Goal: Task Accomplishment & Management: Use online tool/utility

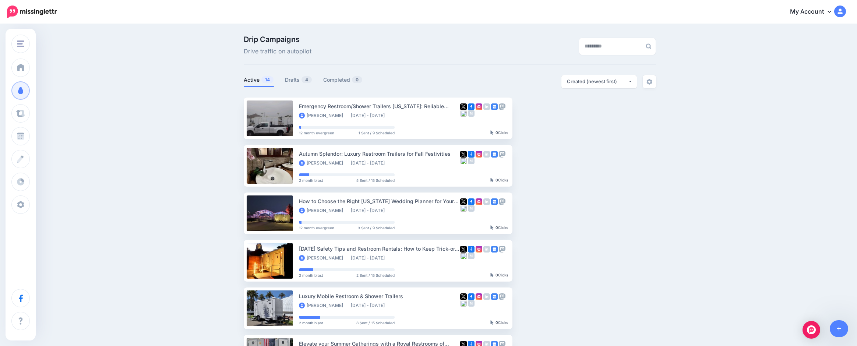
click at [298, 80] on link "Drafts 4" at bounding box center [298, 79] width 27 height 9
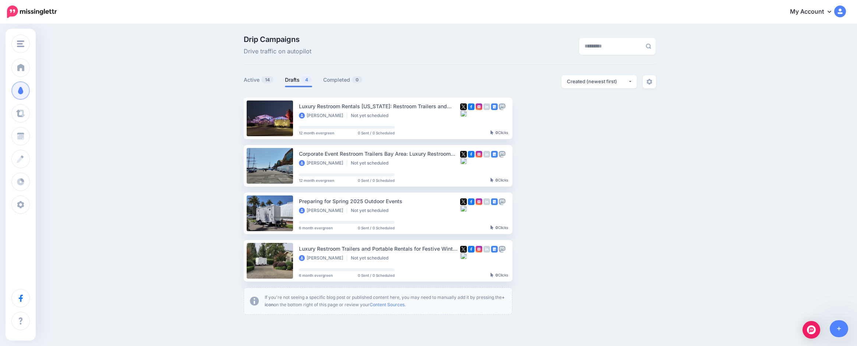
click at [539, 116] on link "Setup Campaign" at bounding box center [542, 118] width 50 height 13
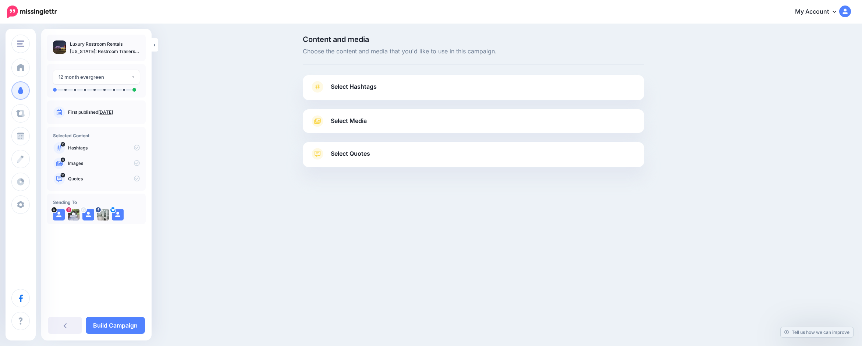
click at [360, 91] on span "Select Hashtags" at bounding box center [354, 87] width 46 height 10
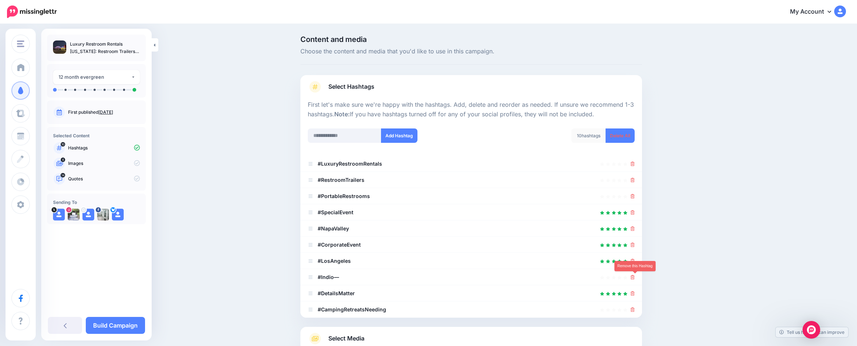
click at [635, 278] on icon at bounding box center [632, 277] width 4 height 4
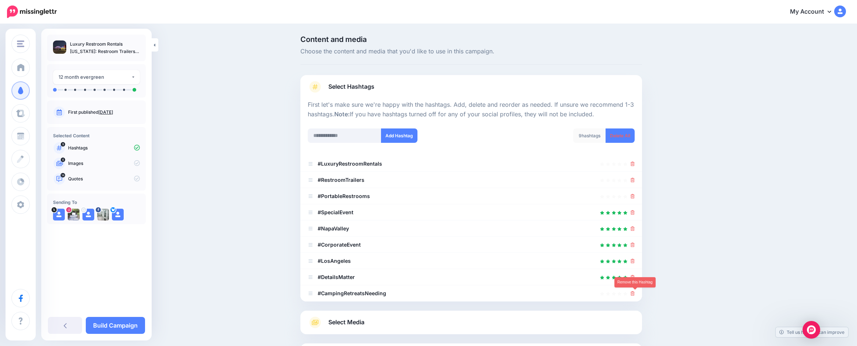
click at [635, 293] on icon at bounding box center [632, 293] width 4 height 4
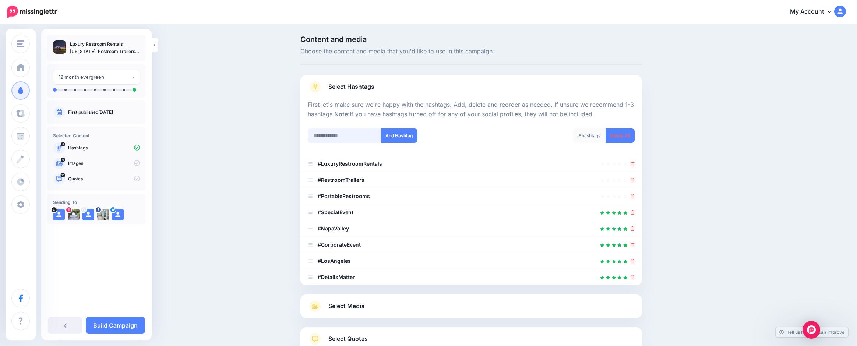
click at [322, 134] on input "text" at bounding box center [345, 135] width 74 height 14
type input "**********"
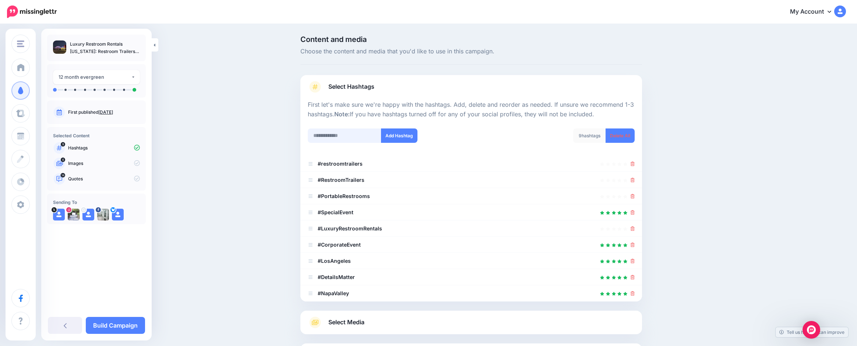
scroll to position [81, 0]
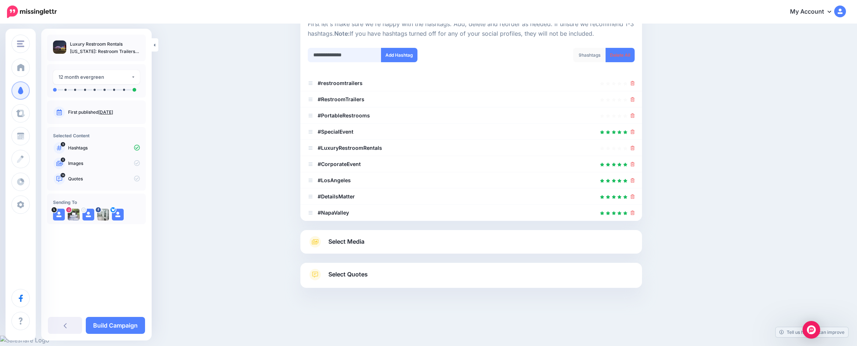
type input "**********"
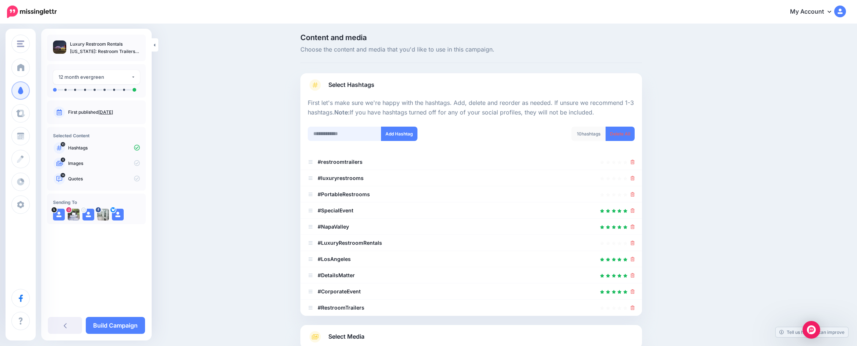
scroll to position [97, 0]
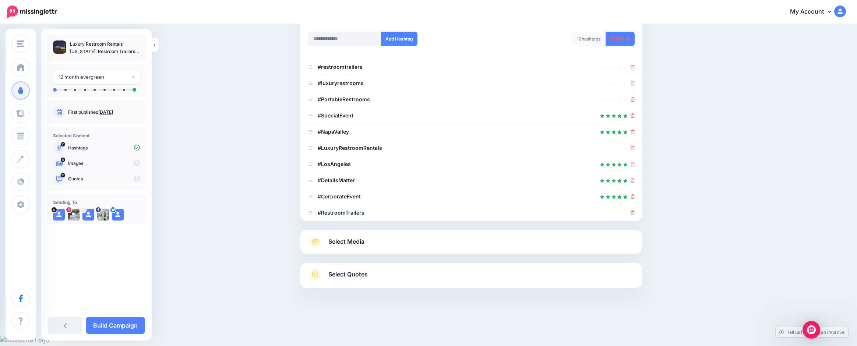
click at [348, 242] on span "Select Media" at bounding box center [346, 242] width 36 height 10
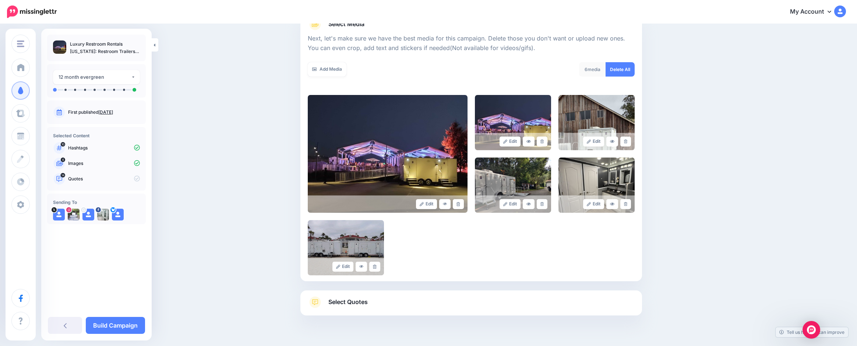
click at [338, 65] on link "Add Media" at bounding box center [327, 69] width 39 height 14
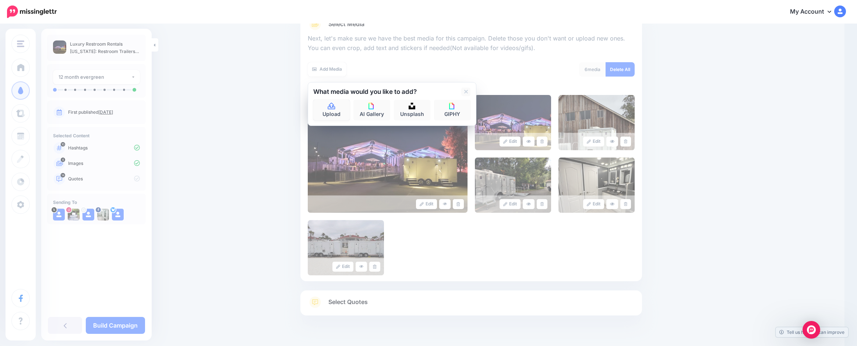
click at [335, 109] on icon at bounding box center [331, 106] width 7 height 7
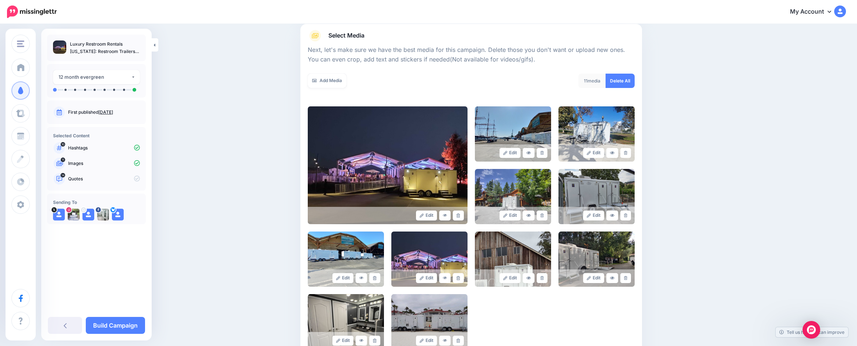
scroll to position [77, 0]
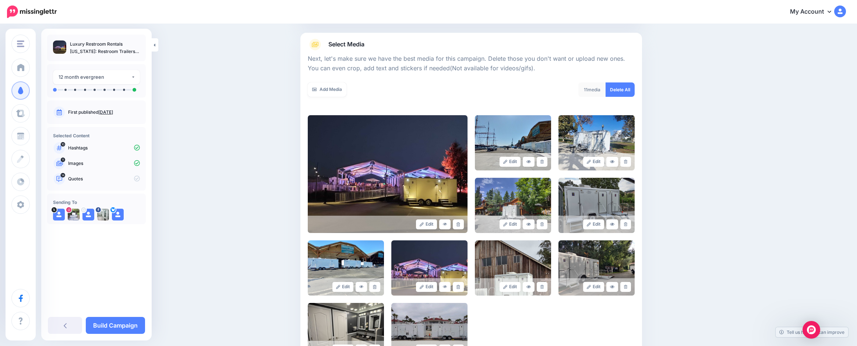
click at [321, 88] on link "Add Media" at bounding box center [327, 89] width 39 height 14
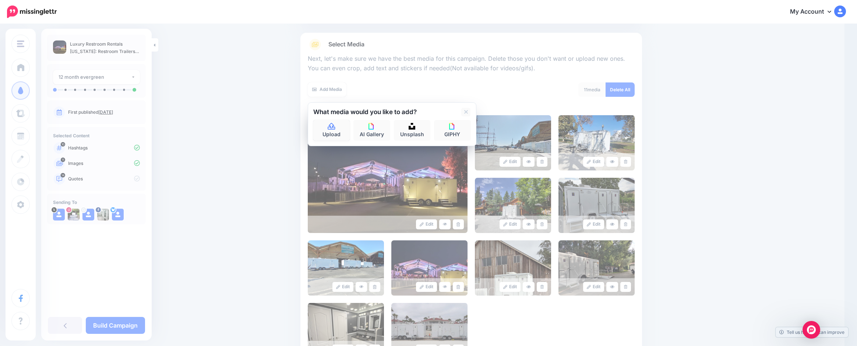
click at [336, 132] on link "Upload" at bounding box center [331, 130] width 37 height 21
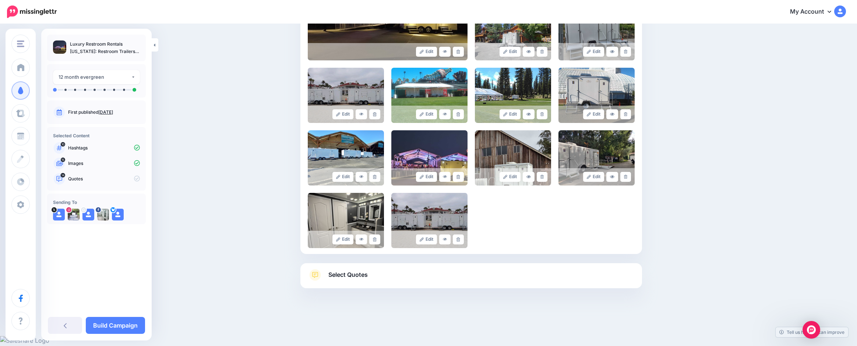
scroll to position [250, 0]
click at [373, 278] on link "Select Quotes" at bounding box center [471, 278] width 327 height 19
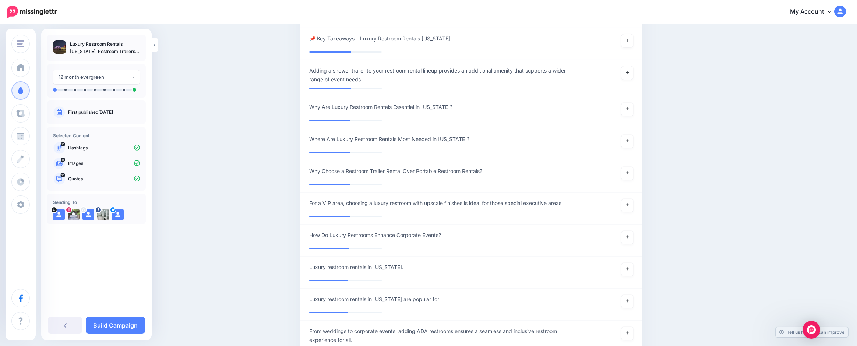
scroll to position [1722, 0]
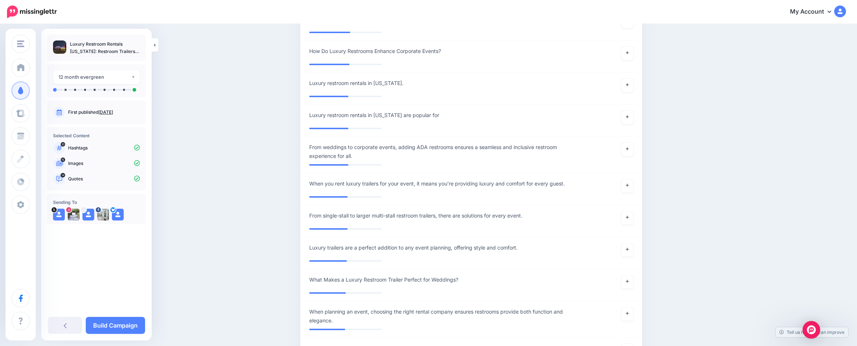
click at [110, 328] on link "Build Campaign" at bounding box center [115, 325] width 59 height 17
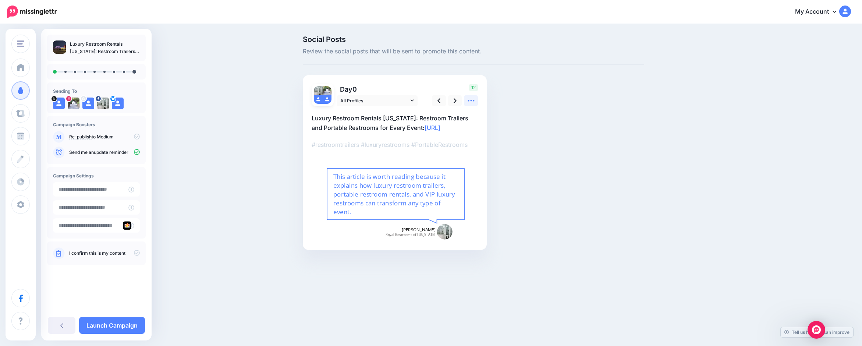
click at [473, 102] on icon at bounding box center [471, 101] width 8 height 8
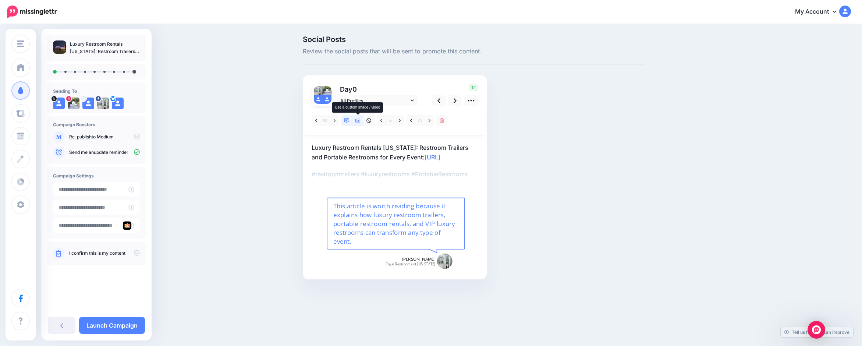
click at [357, 120] on icon at bounding box center [358, 120] width 5 height 5
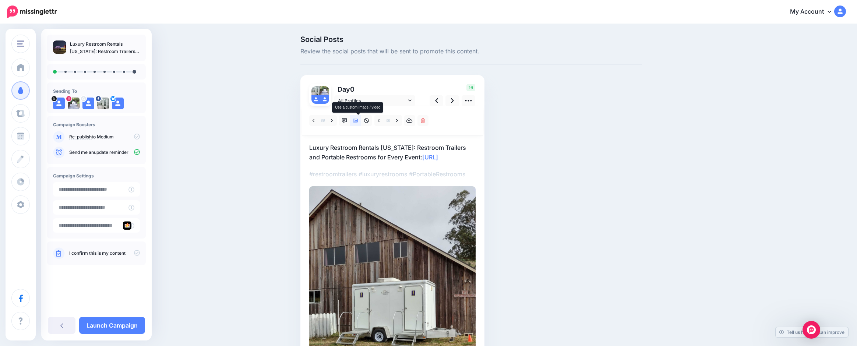
click at [358, 122] on icon at bounding box center [355, 121] width 5 height 4
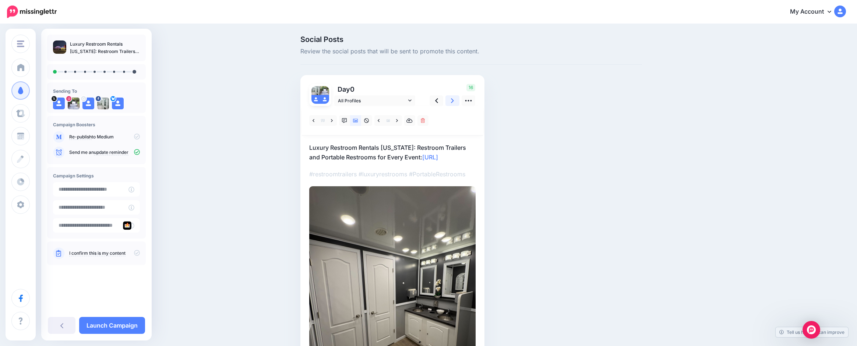
click at [454, 99] on icon at bounding box center [452, 100] width 3 height 5
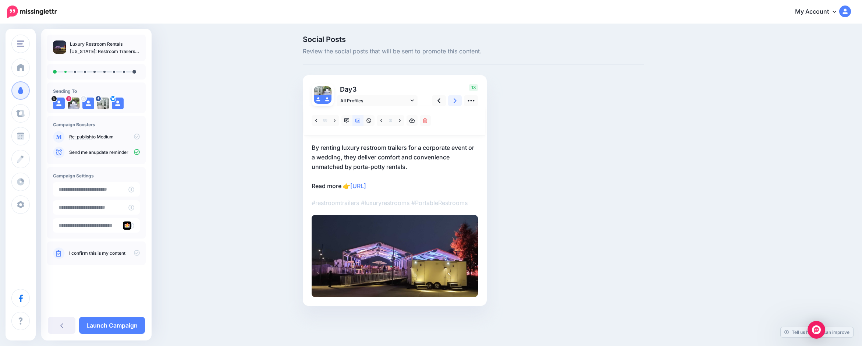
click at [455, 99] on icon at bounding box center [455, 100] width 3 height 5
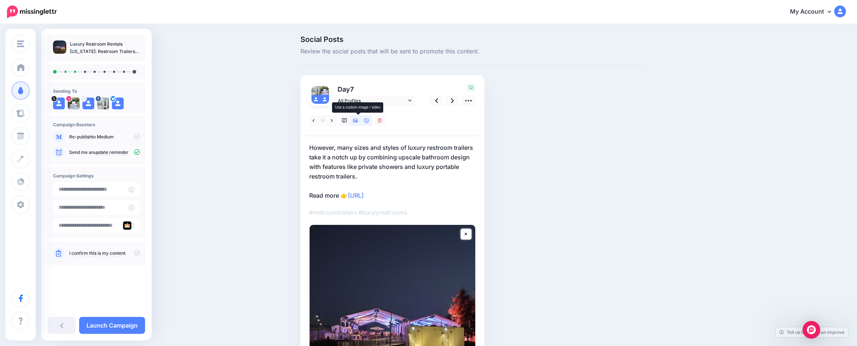
click at [358, 118] on icon at bounding box center [355, 120] width 5 height 5
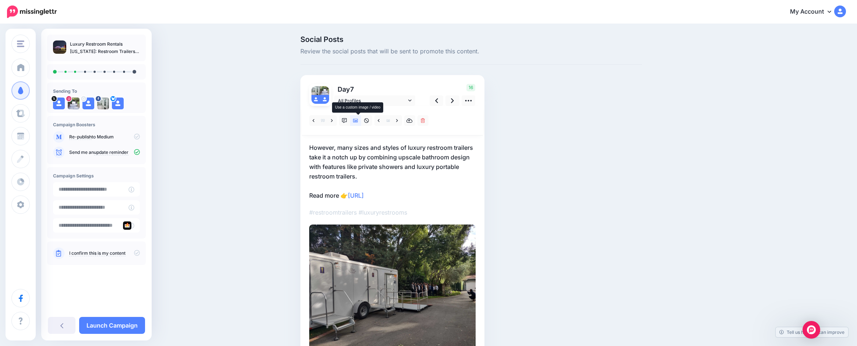
click at [358, 118] on icon at bounding box center [355, 120] width 5 height 5
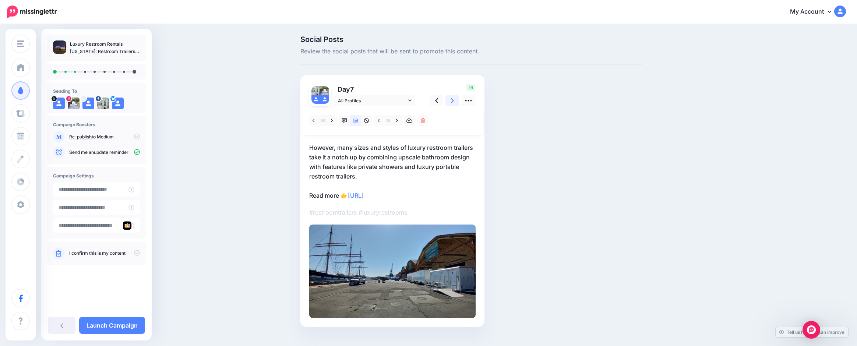
click at [453, 102] on link at bounding box center [452, 100] width 14 height 11
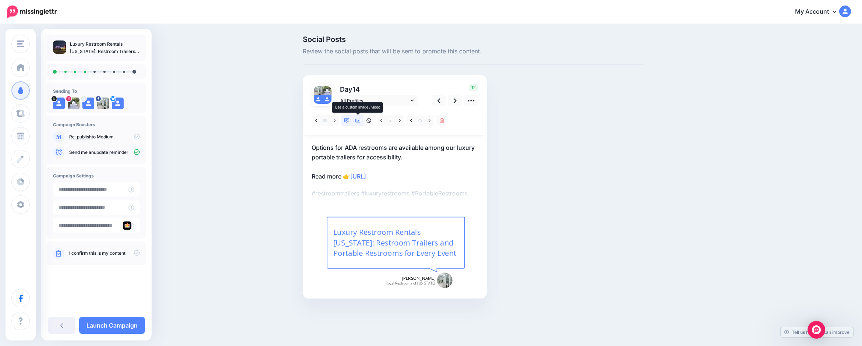
click at [359, 119] on icon at bounding box center [358, 120] width 5 height 5
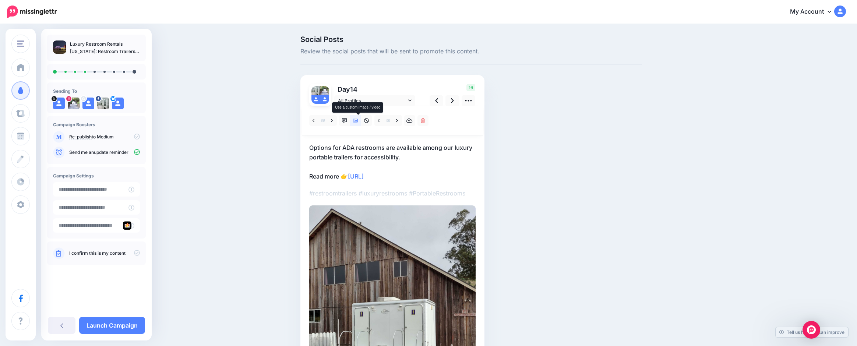
click at [358, 119] on icon at bounding box center [355, 120] width 5 height 5
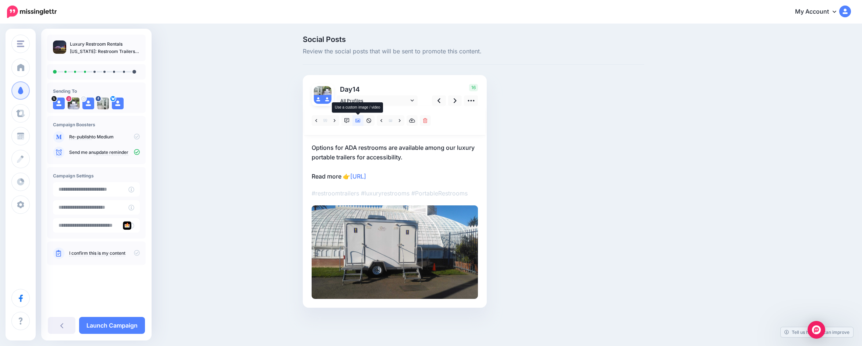
click at [359, 119] on icon at bounding box center [358, 121] width 5 height 4
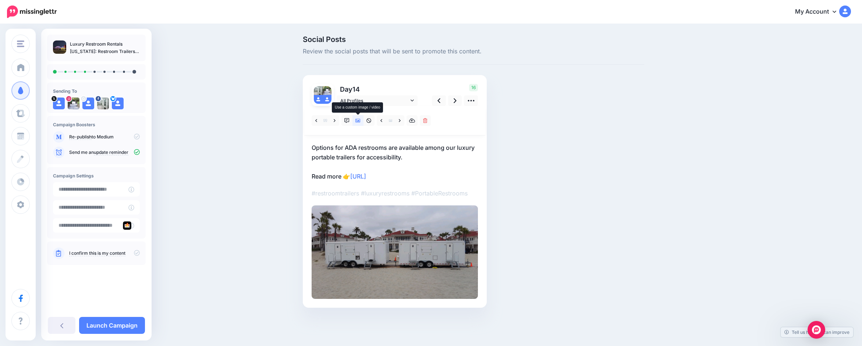
click at [359, 119] on icon at bounding box center [358, 121] width 5 height 4
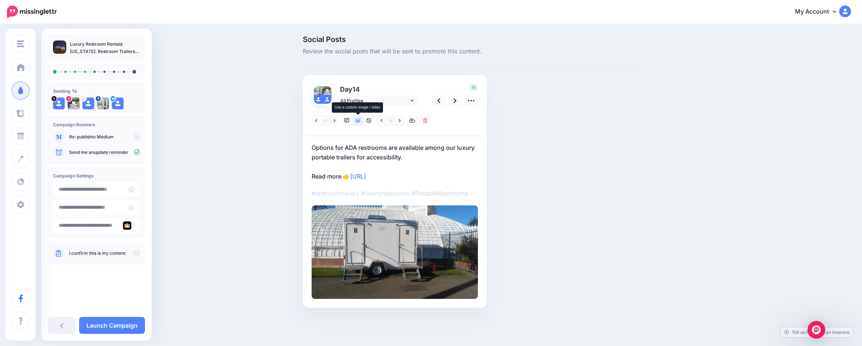
click at [359, 119] on icon at bounding box center [358, 121] width 5 height 4
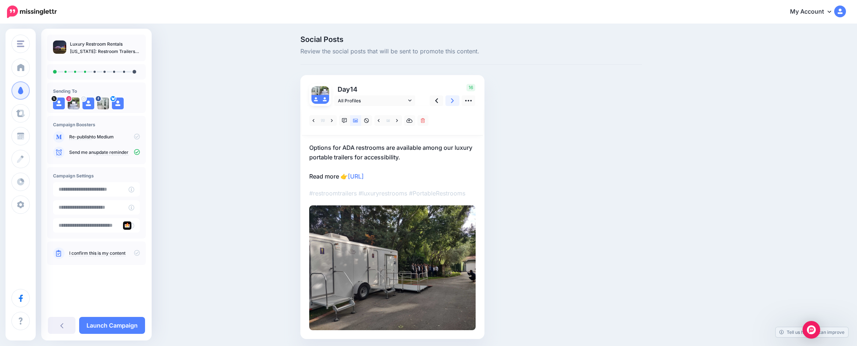
click at [454, 102] on icon at bounding box center [452, 100] width 3 height 5
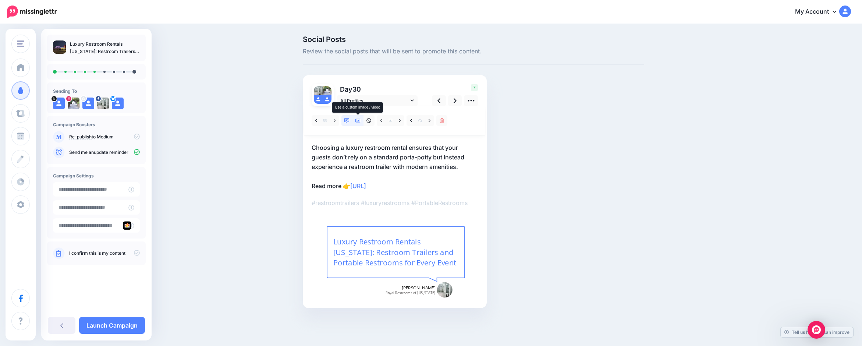
click at [360, 120] on icon at bounding box center [358, 121] width 5 height 4
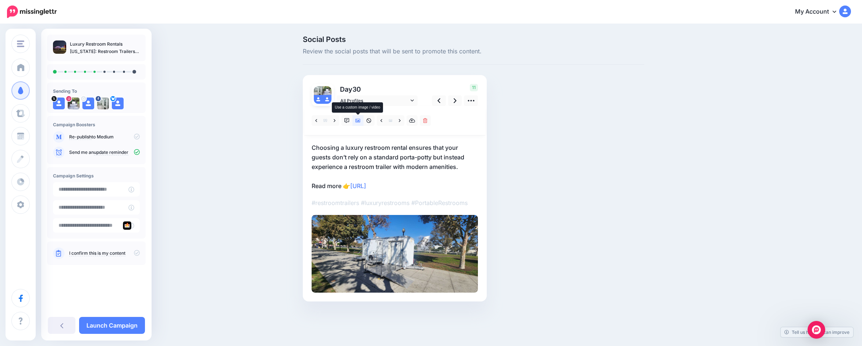
click at [360, 120] on icon at bounding box center [358, 121] width 5 height 4
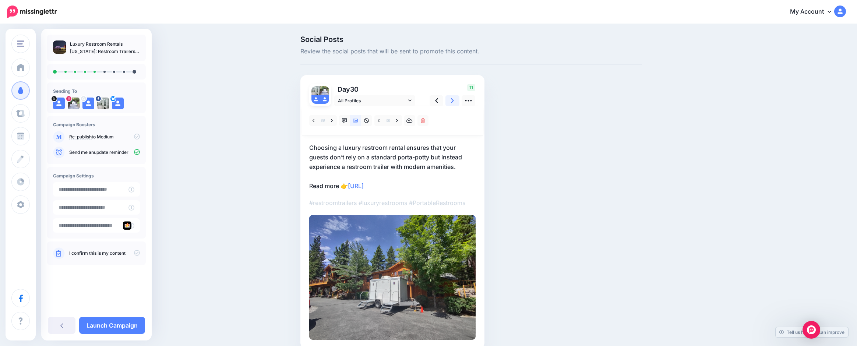
click at [458, 99] on link at bounding box center [452, 100] width 14 height 11
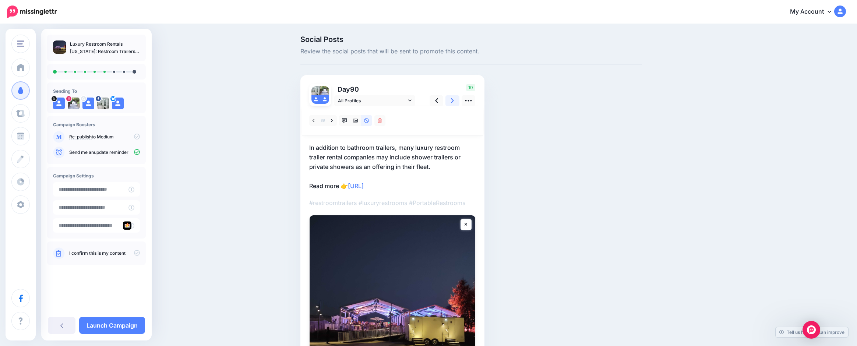
click at [458, 99] on link at bounding box center [452, 100] width 14 height 11
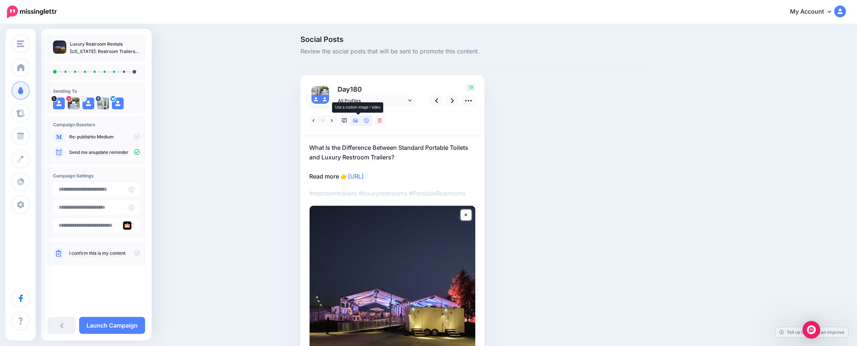
click at [361, 119] on link at bounding box center [355, 120] width 11 height 11
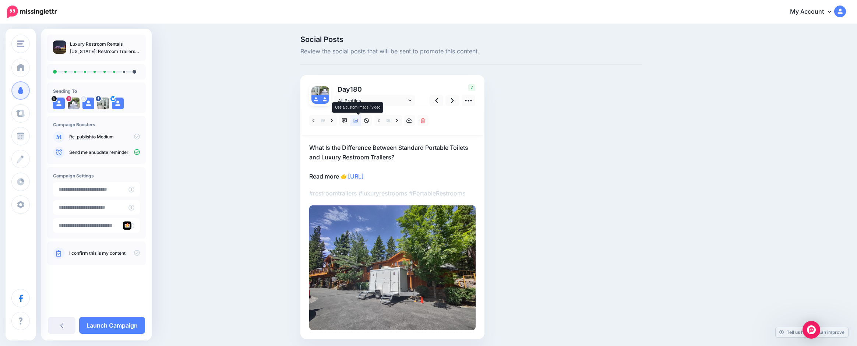
click at [361, 119] on link at bounding box center [355, 120] width 11 height 11
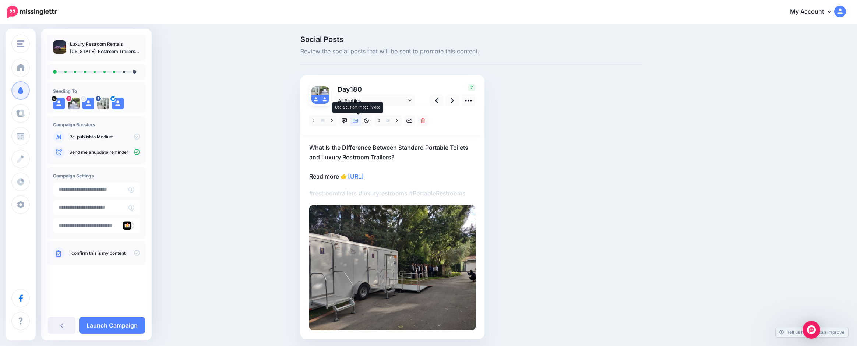
click at [361, 119] on link at bounding box center [355, 120] width 11 height 11
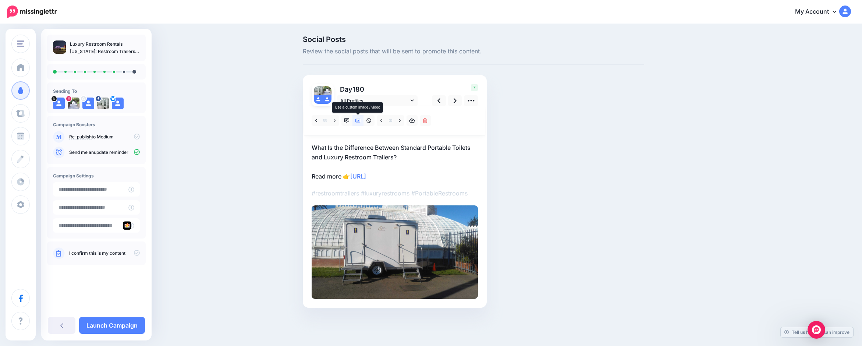
click at [361, 119] on link at bounding box center [358, 120] width 11 height 11
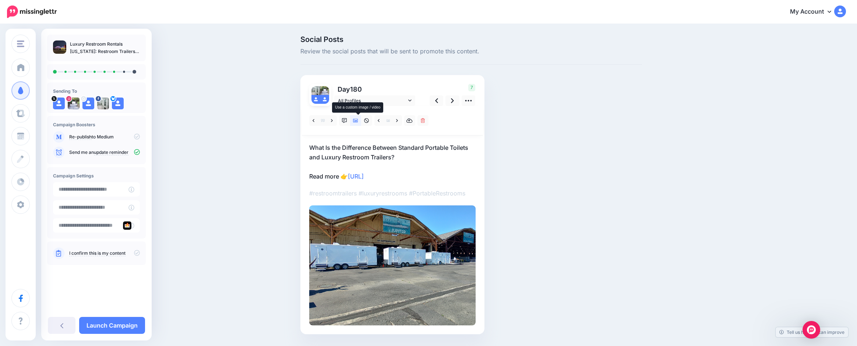
click at [361, 119] on link at bounding box center [355, 120] width 11 height 11
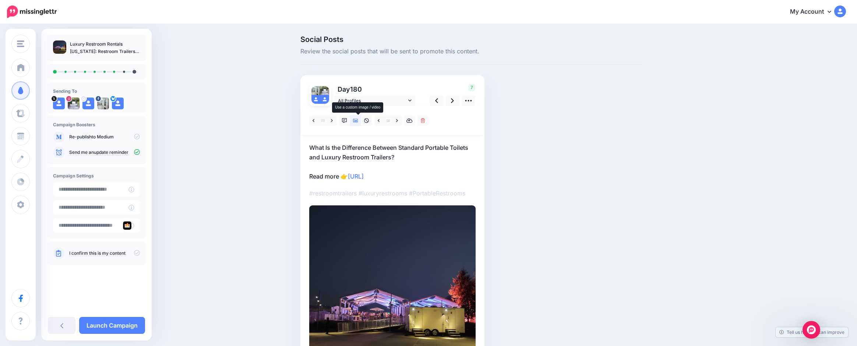
click at [361, 119] on link at bounding box center [355, 120] width 11 height 11
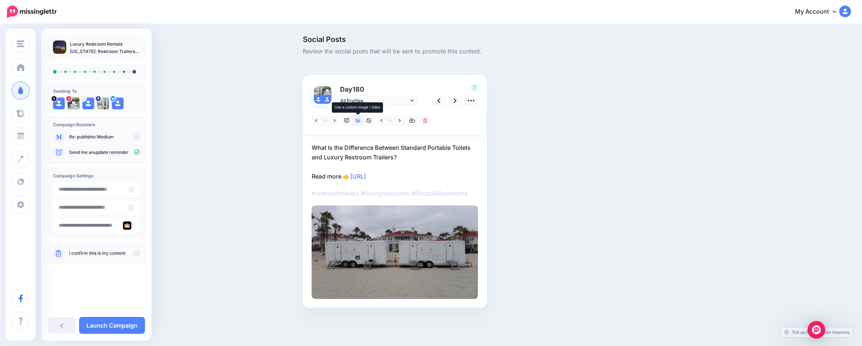
click at [361, 119] on link at bounding box center [358, 120] width 11 height 11
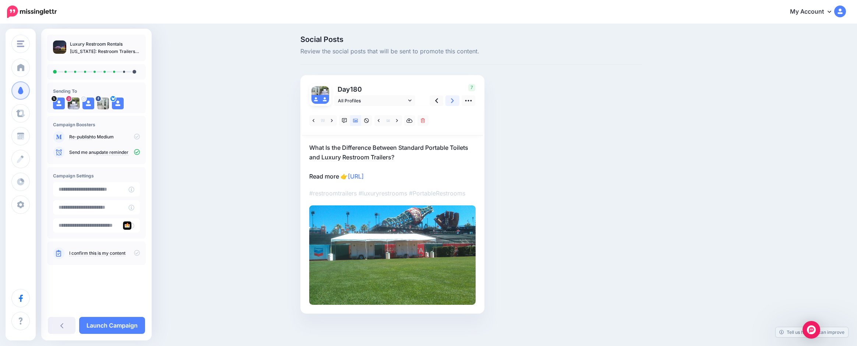
click at [451, 101] on link at bounding box center [452, 100] width 14 height 11
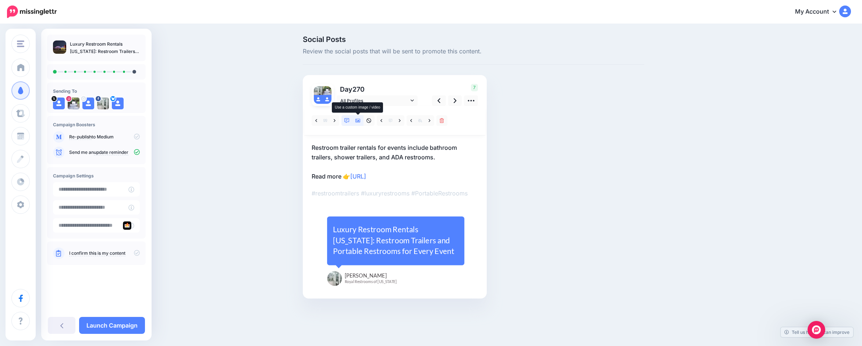
click at [359, 120] on icon at bounding box center [358, 120] width 5 height 5
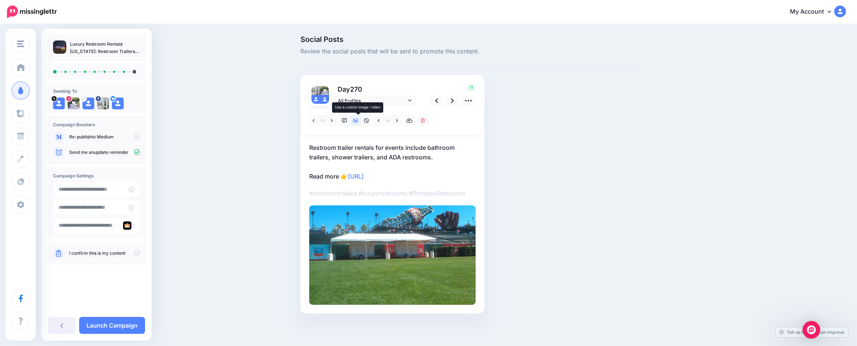
click at [358, 120] on icon at bounding box center [355, 120] width 5 height 5
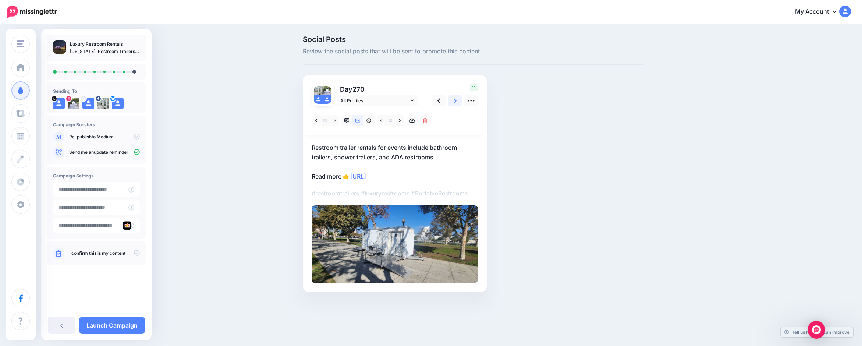
click at [453, 99] on link at bounding box center [455, 100] width 14 height 11
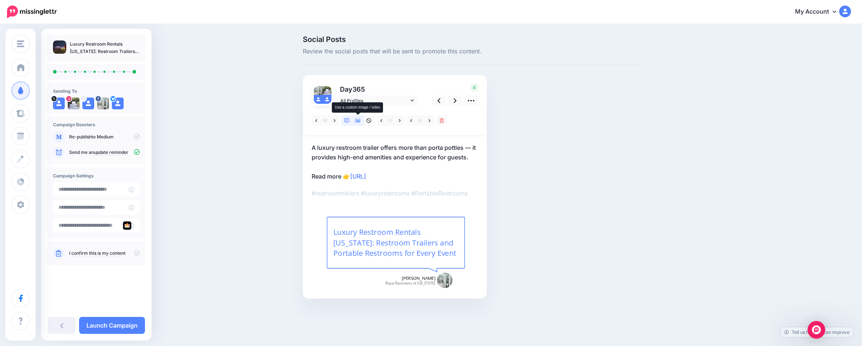
click at [357, 119] on icon at bounding box center [358, 121] width 5 height 4
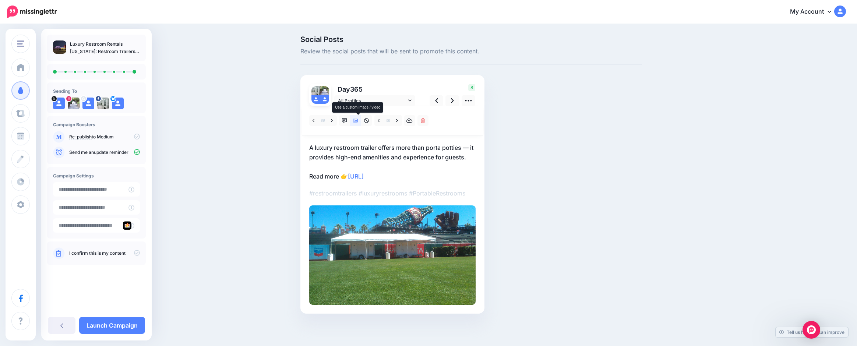
click at [358, 119] on icon at bounding box center [355, 121] width 5 height 4
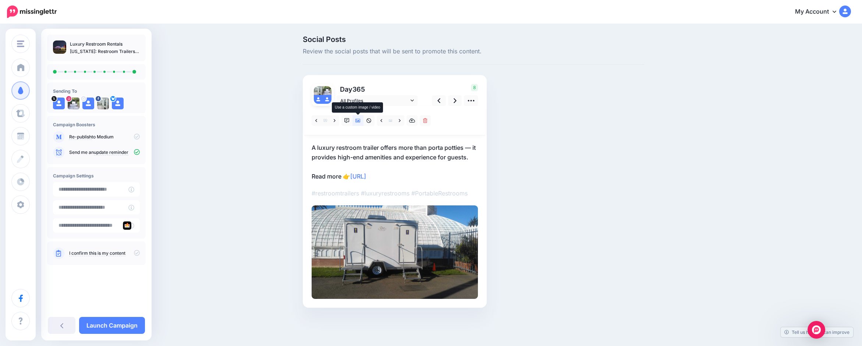
click at [358, 119] on icon at bounding box center [358, 121] width 5 height 4
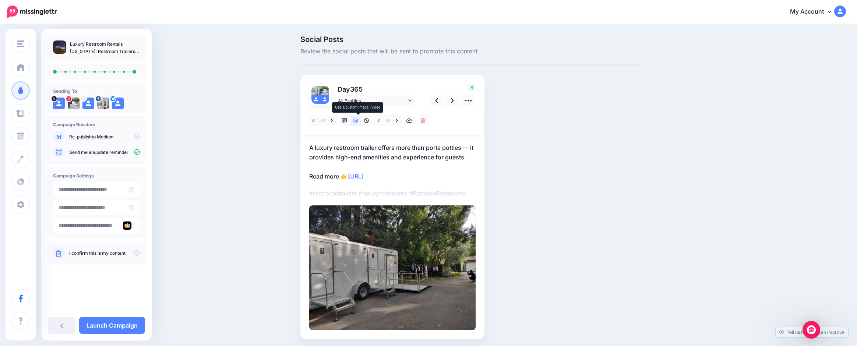
click at [358, 119] on icon at bounding box center [355, 121] width 5 height 4
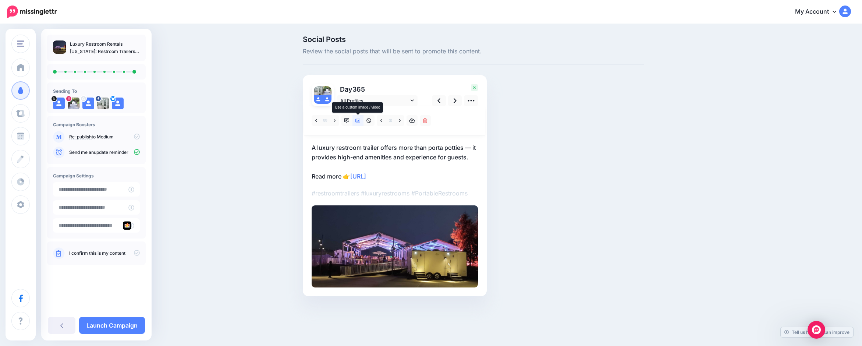
click at [358, 119] on icon at bounding box center [358, 121] width 5 height 4
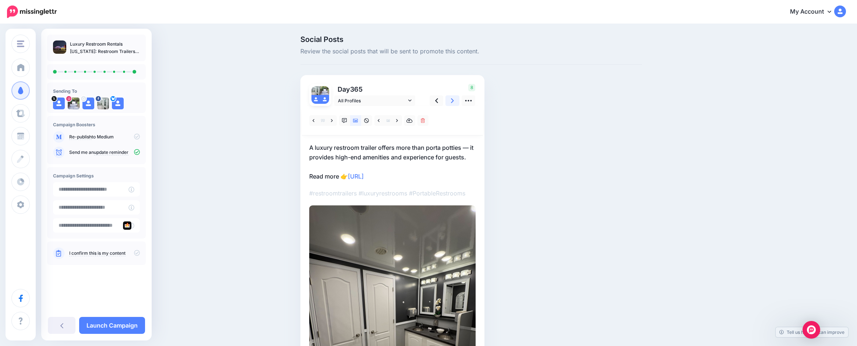
click at [454, 102] on icon at bounding box center [452, 101] width 3 height 8
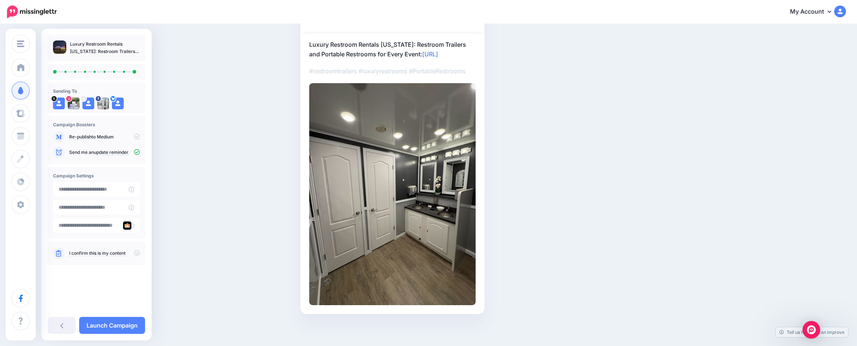
scroll to position [104, 0]
click at [120, 322] on link "Launch Campaign" at bounding box center [112, 325] width 66 height 17
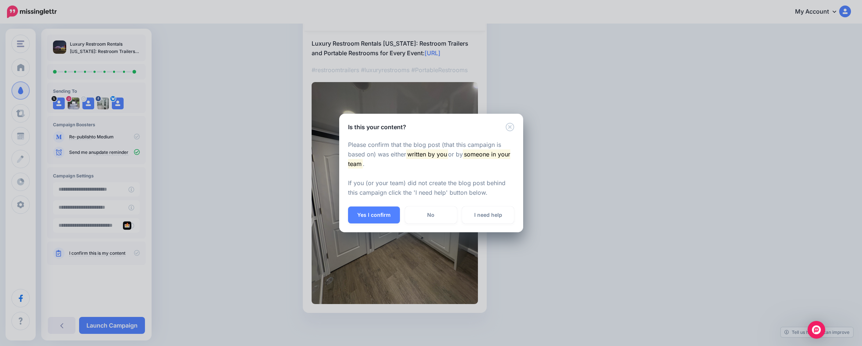
click at [367, 214] on button "Yes I confirm" at bounding box center [374, 214] width 52 height 17
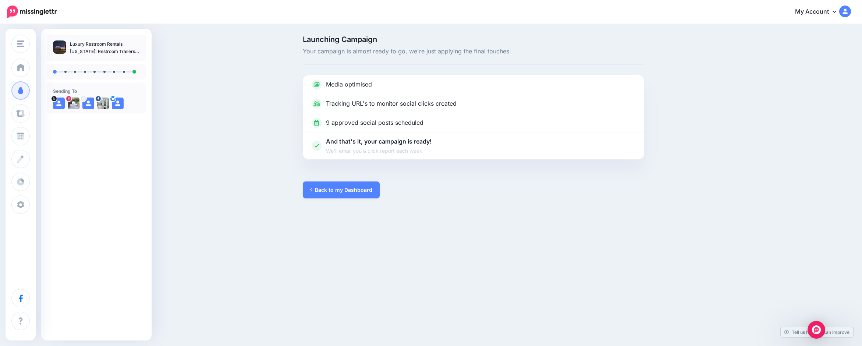
click at [345, 193] on link "Back to my Dashboard" at bounding box center [341, 189] width 77 height 17
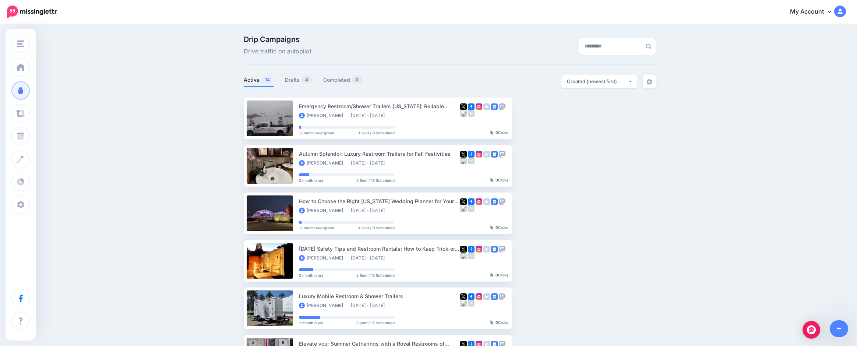
click at [296, 80] on link "Drafts 4" at bounding box center [298, 79] width 27 height 9
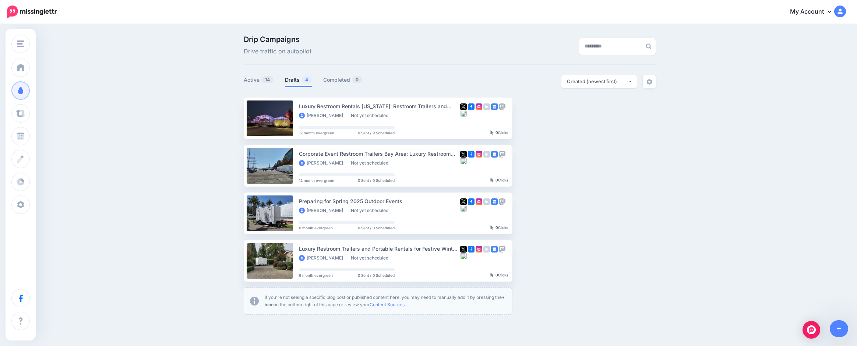
click at [535, 165] on link "Setup Campaign" at bounding box center [542, 165] width 50 height 13
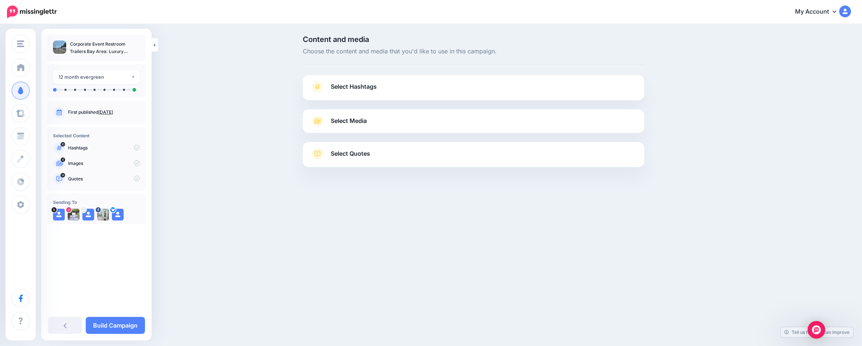
click at [318, 89] on icon at bounding box center [317, 87] width 10 height 12
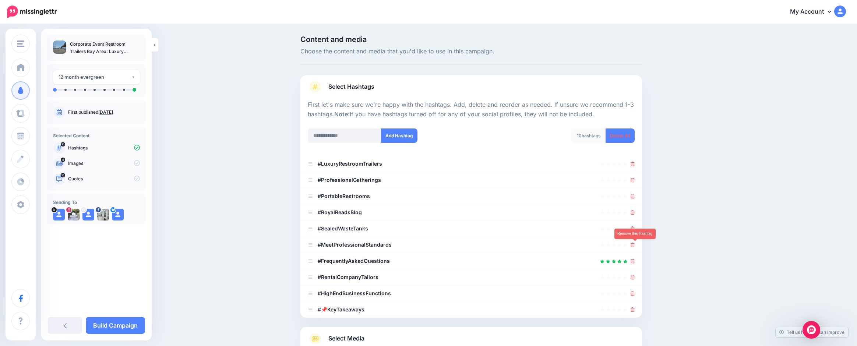
click at [635, 244] on icon at bounding box center [632, 245] width 4 height 4
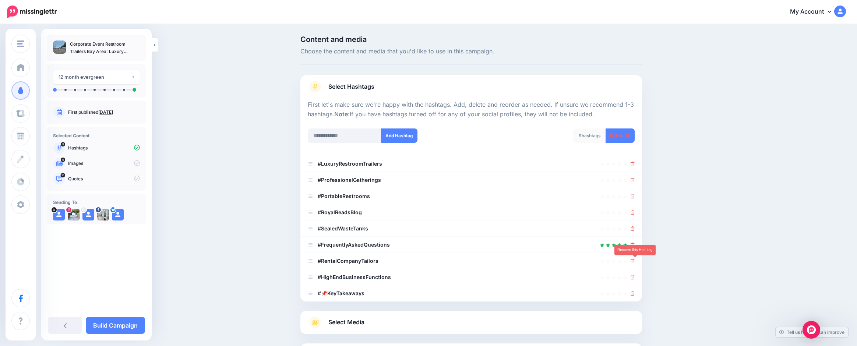
click at [634, 262] on icon at bounding box center [632, 261] width 4 height 4
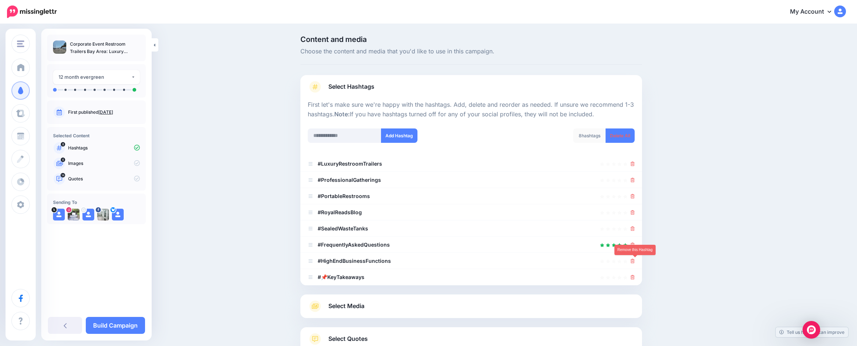
click at [634, 262] on icon at bounding box center [632, 261] width 4 height 4
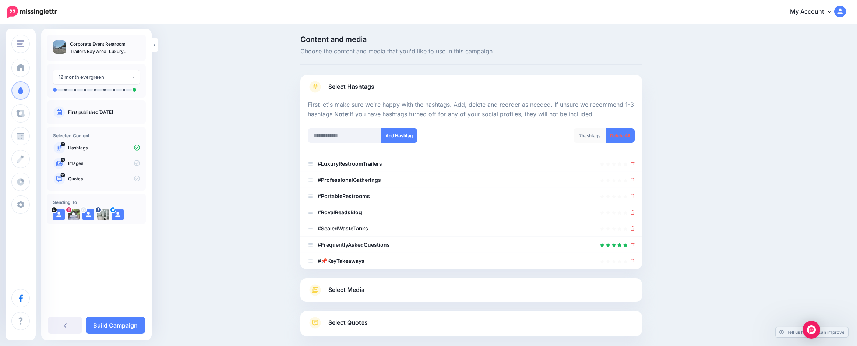
click at [633, 180] on div at bounding box center [471, 180] width 327 height 9
click at [634, 229] on icon at bounding box center [632, 228] width 4 height 4
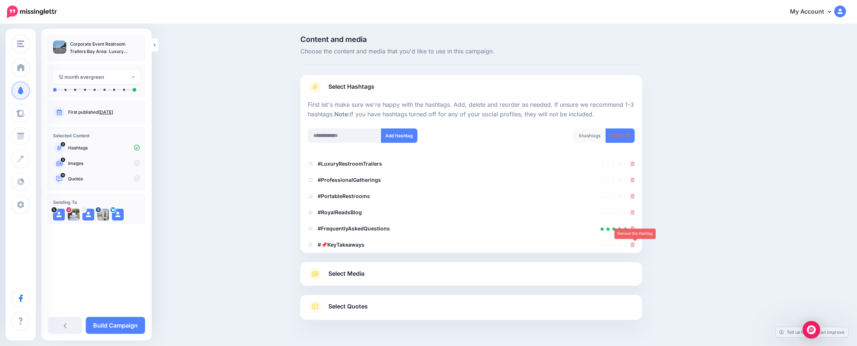
click at [635, 244] on icon at bounding box center [632, 245] width 4 height 4
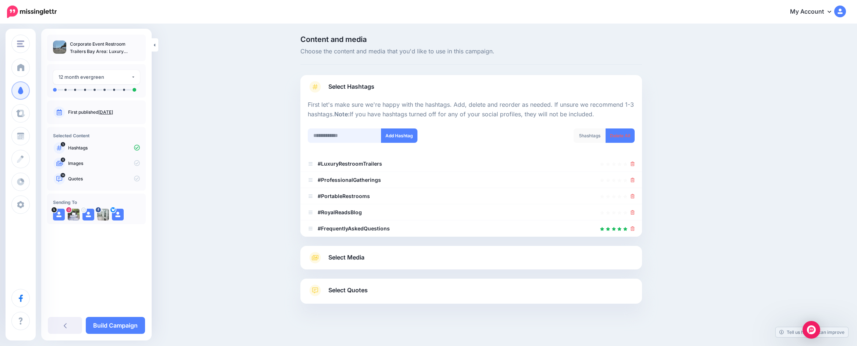
click at [340, 131] on input "text" at bounding box center [345, 135] width 74 height 14
type input "*"
type input "**********"
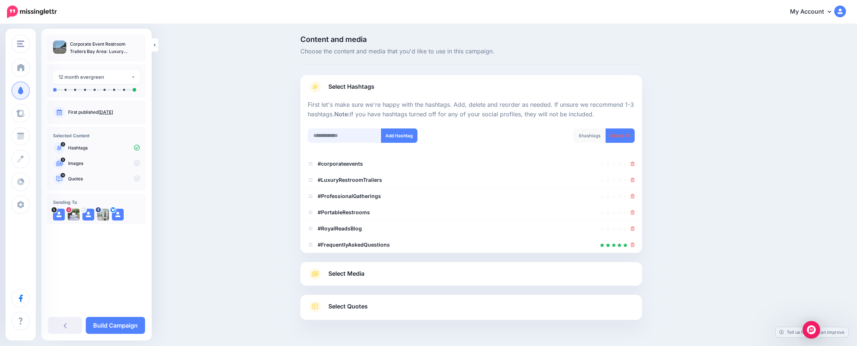
scroll to position [22, 0]
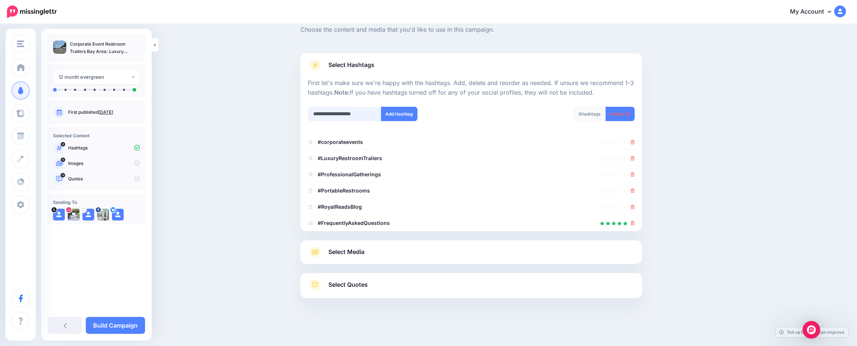
type input "**********"
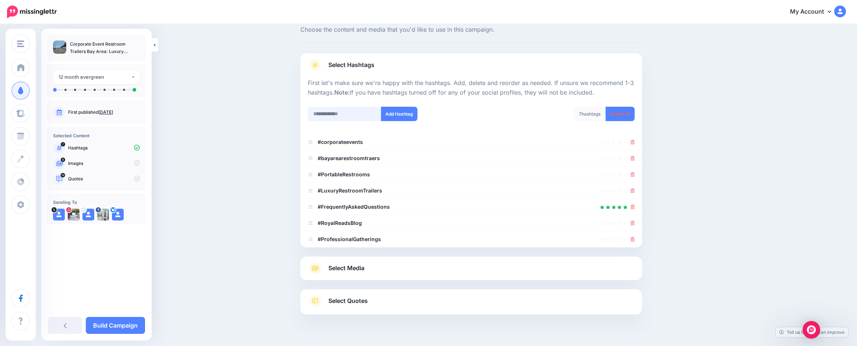
scroll to position [38, 0]
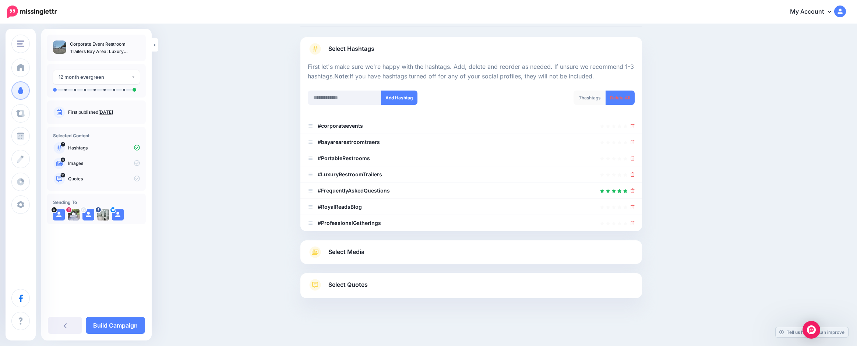
click at [634, 142] on icon at bounding box center [632, 142] width 4 height 4
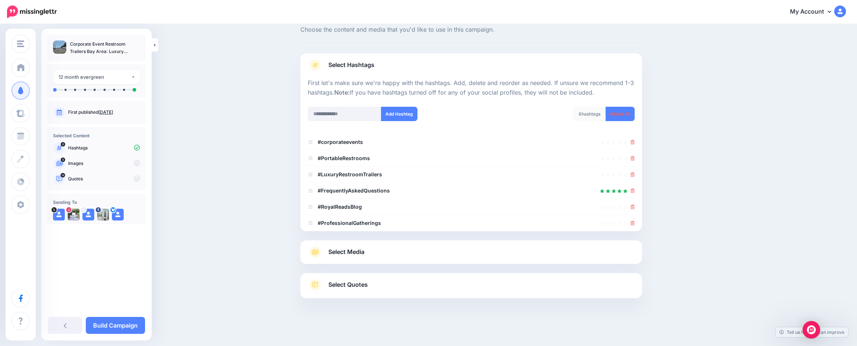
click at [333, 105] on div at bounding box center [471, 102] width 327 height 9
click at [329, 118] on input "text" at bounding box center [345, 114] width 74 height 14
type input "**********"
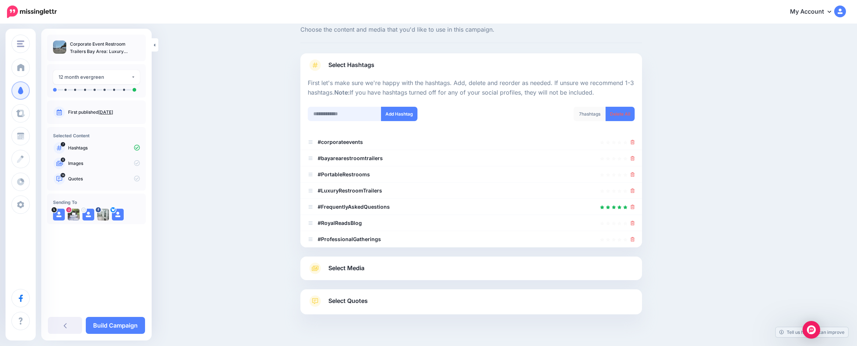
scroll to position [38, 0]
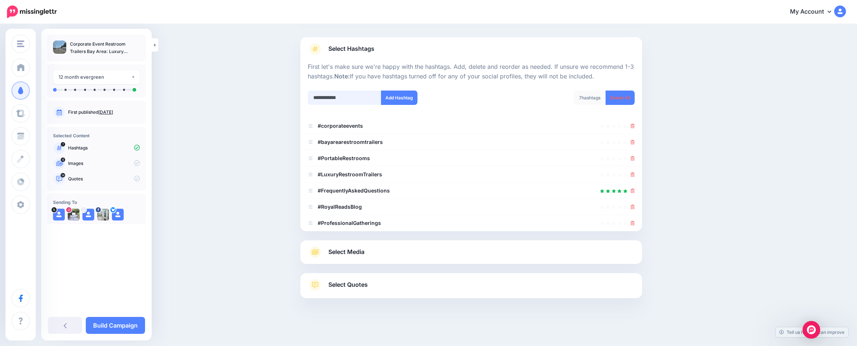
type input "**********"
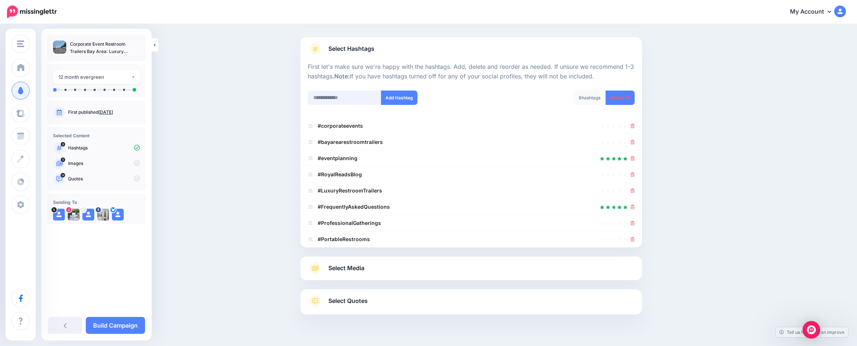
scroll to position [54, 0]
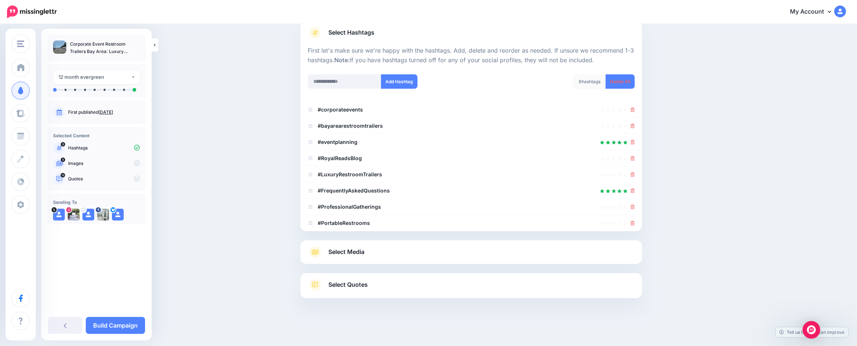
click at [635, 157] on icon at bounding box center [632, 158] width 4 height 4
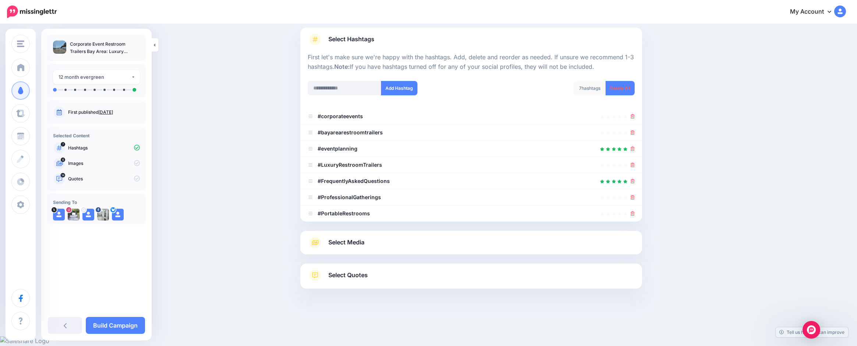
scroll to position [38, 0]
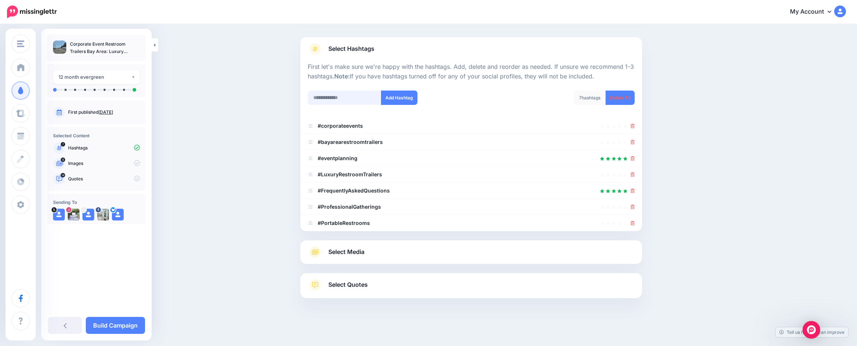
click at [346, 95] on input "text" at bounding box center [345, 98] width 74 height 14
type input "*"
type input "**********"
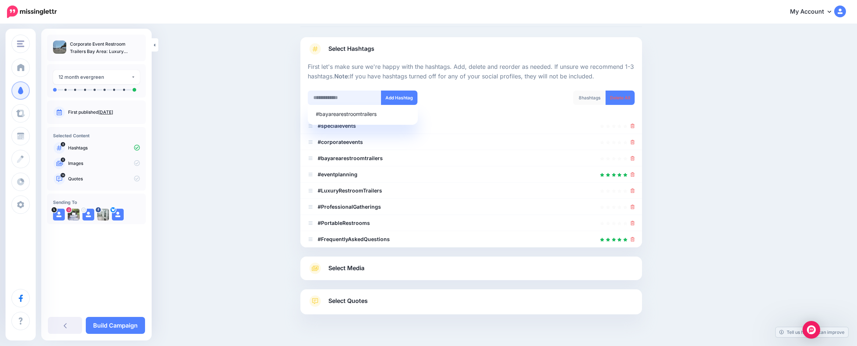
scroll to position [54, 0]
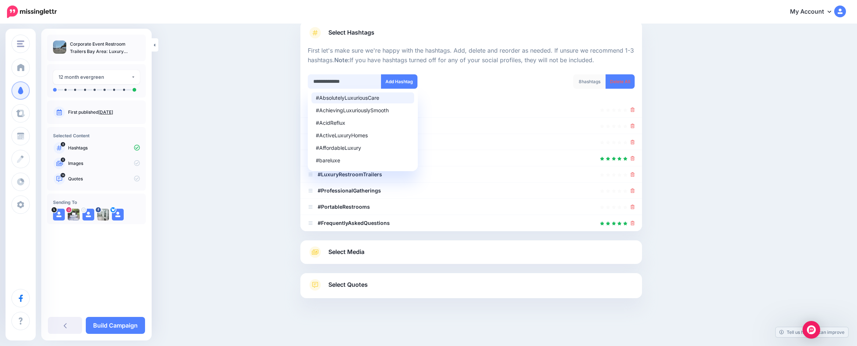
type input "**********"
click at [398, 81] on button "Add Hashtag" at bounding box center [399, 81] width 36 height 14
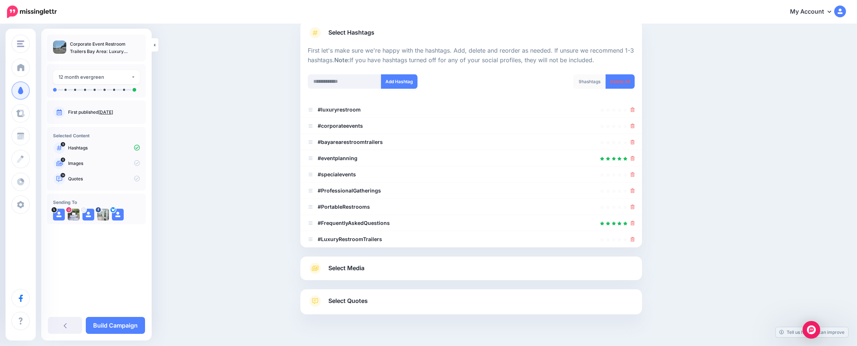
scroll to position [70, 0]
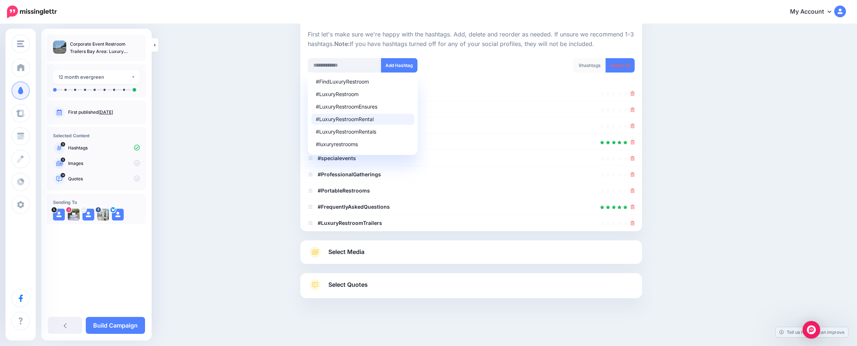
click at [384, 127] on li "#LuxuryRestroomRentals" at bounding box center [362, 131] width 103 height 11
click at [374, 132] on div "#LuxuryRestroomRentals" at bounding box center [363, 131] width 94 height 5
type input "**********"
click at [399, 64] on button "Add Hashtag" at bounding box center [399, 65] width 36 height 14
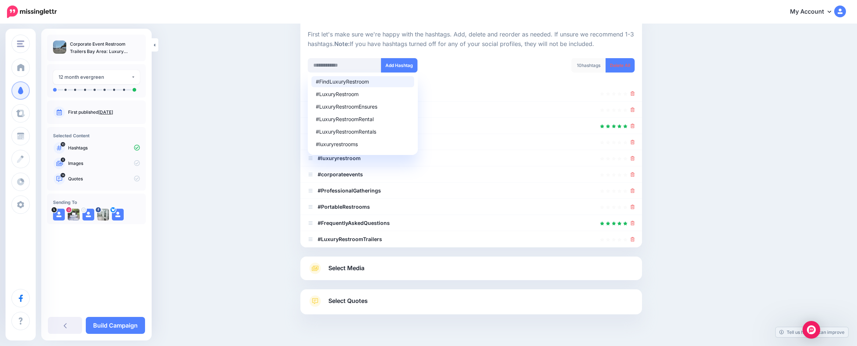
scroll to position [86, 0]
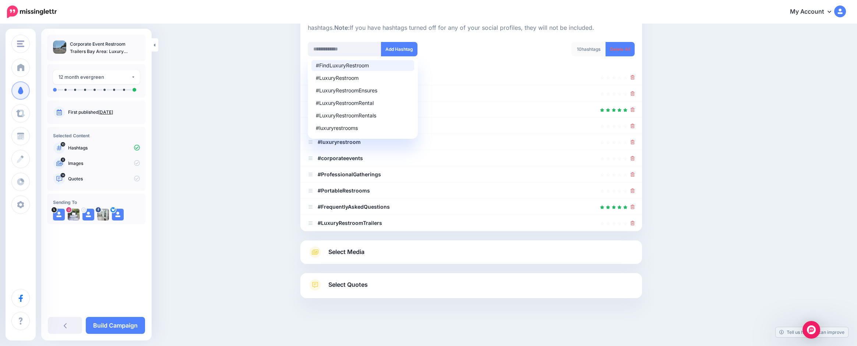
click at [783, 145] on div "Content and media Choose the content and media that you'd like to use in this c…" at bounding box center [428, 142] width 857 height 408
click at [382, 250] on link "Select Media" at bounding box center [471, 252] width 327 height 12
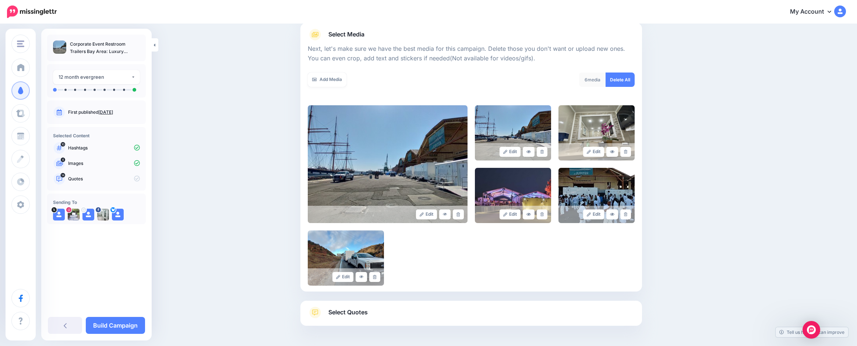
click at [329, 79] on link "Add Media" at bounding box center [327, 80] width 39 height 14
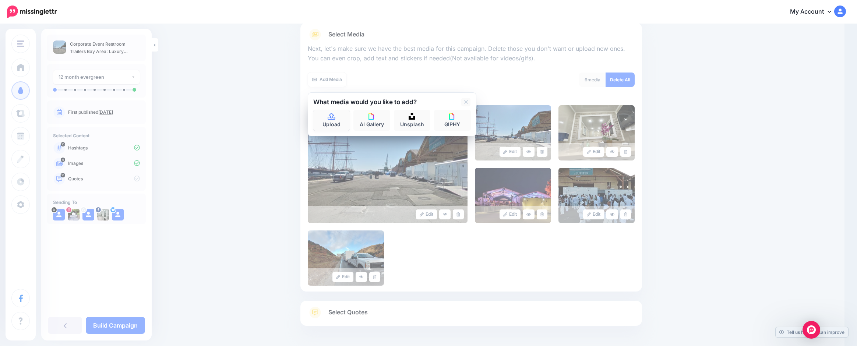
click at [336, 117] on icon at bounding box center [331, 116] width 8 height 7
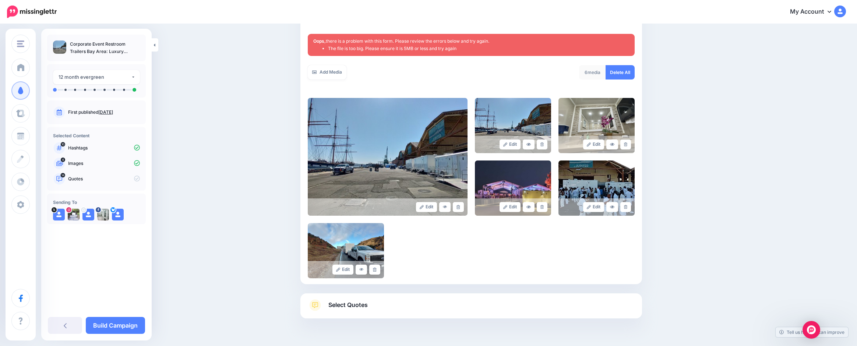
scroll to position [131, 0]
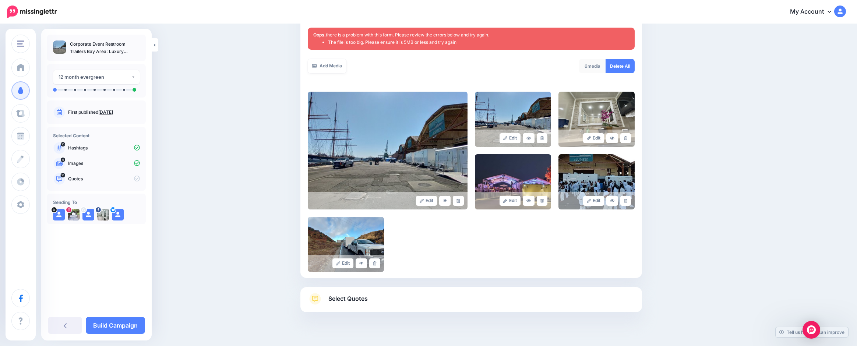
click at [321, 69] on link "Add Media" at bounding box center [327, 66] width 39 height 14
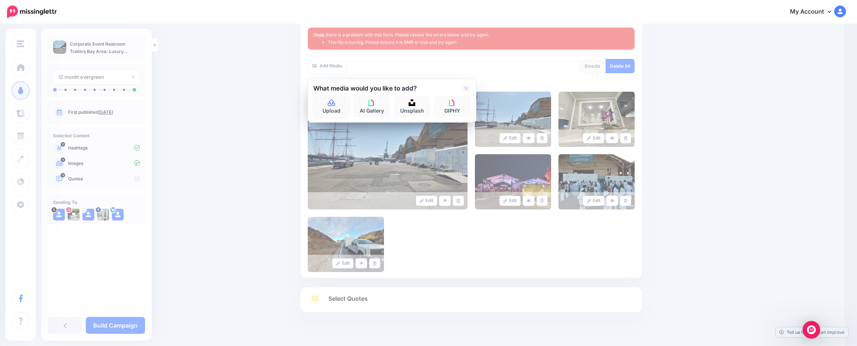
click at [327, 100] on link "Upload" at bounding box center [331, 106] width 37 height 21
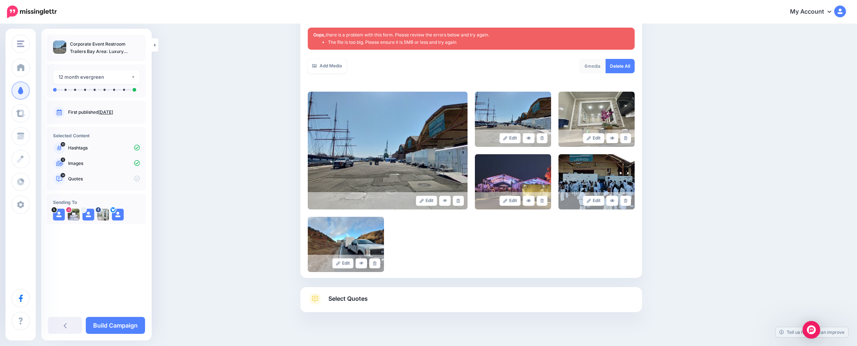
click at [317, 63] on link "Add Media" at bounding box center [327, 66] width 39 height 14
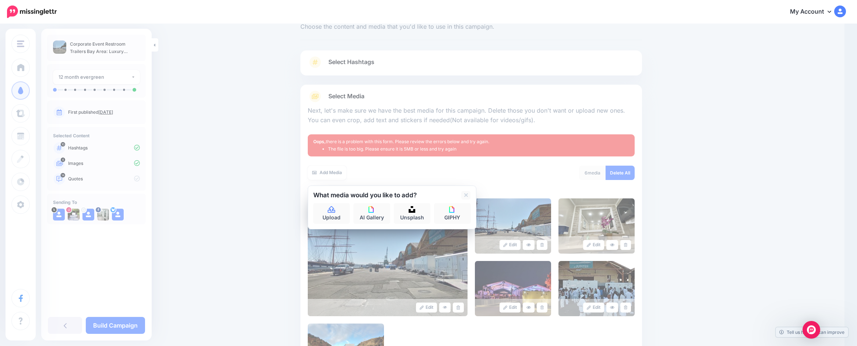
scroll to position [21, 0]
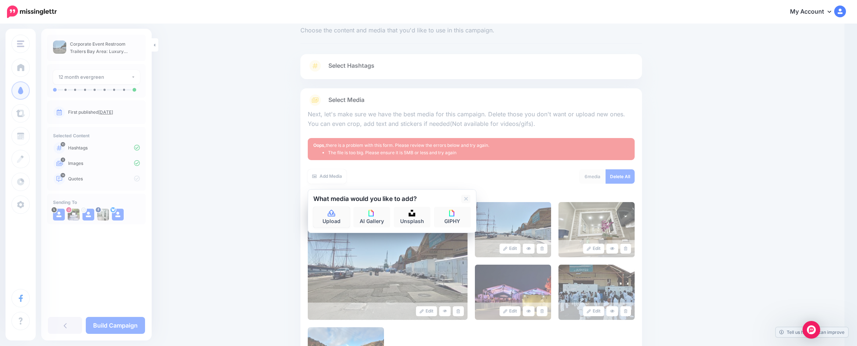
click at [335, 217] on link "Upload" at bounding box center [331, 217] width 37 height 21
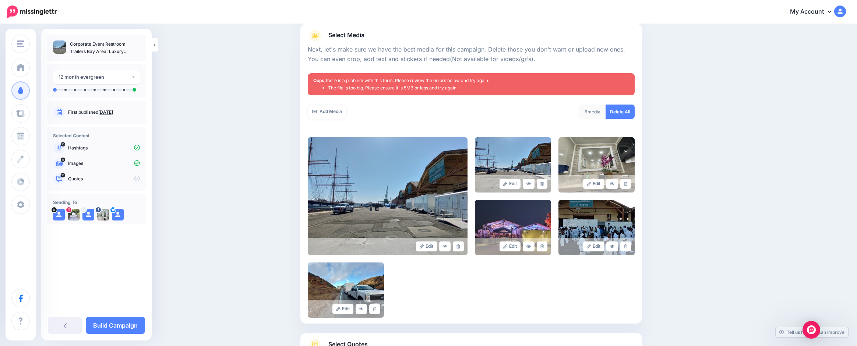
scroll to position [0, 0]
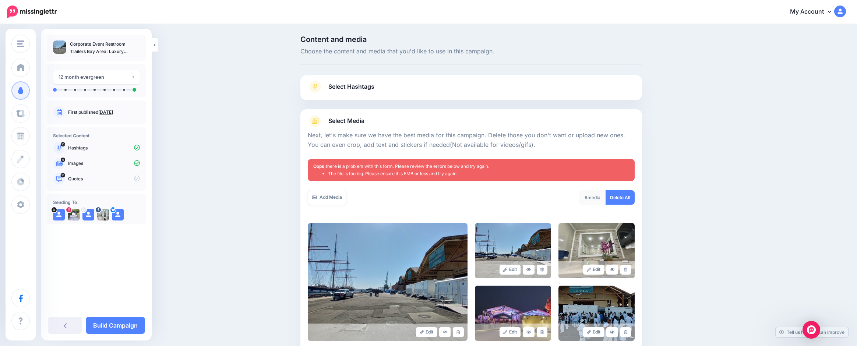
click at [368, 90] on span "Select Hashtags" at bounding box center [351, 87] width 46 height 10
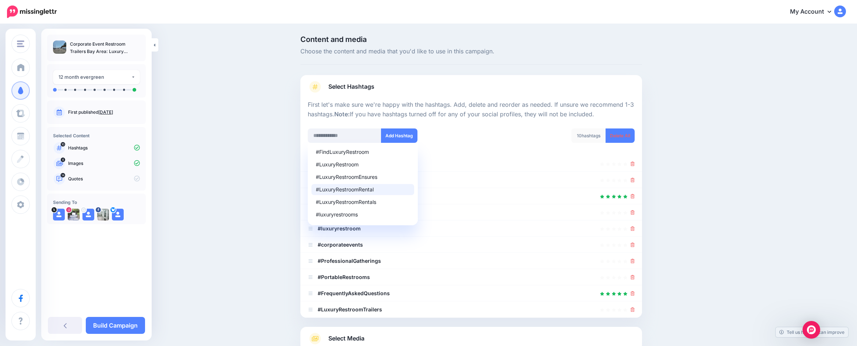
click at [800, 62] on div "Content and media Choose the content and media that you'd like to use in this c…" at bounding box center [428, 229] width 857 height 408
click at [718, 109] on div "Content and media Choose the content and media that you'd like to use in this c…" at bounding box center [506, 229] width 423 height 386
click at [707, 142] on div "Content and media Choose the content and media that you'd like to use in this c…" at bounding box center [506, 229] width 423 height 386
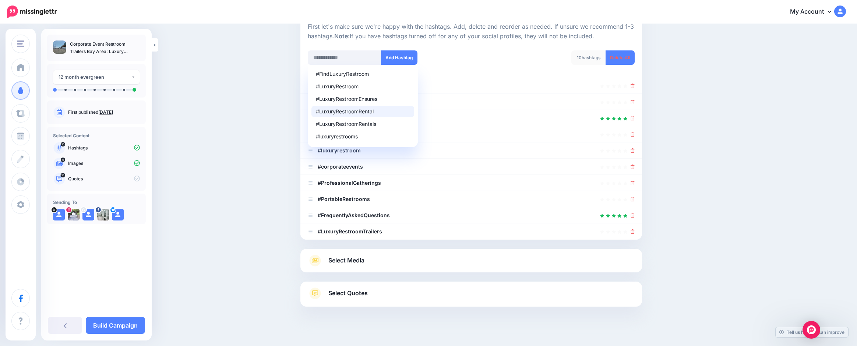
scroll to position [86, 0]
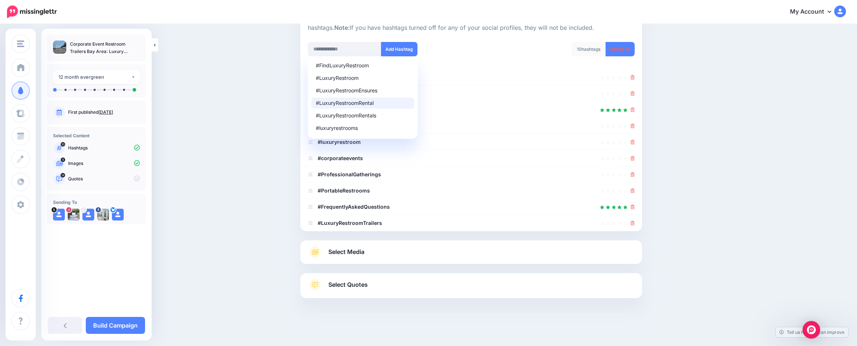
click at [435, 254] on link "Select Media" at bounding box center [471, 252] width 327 height 12
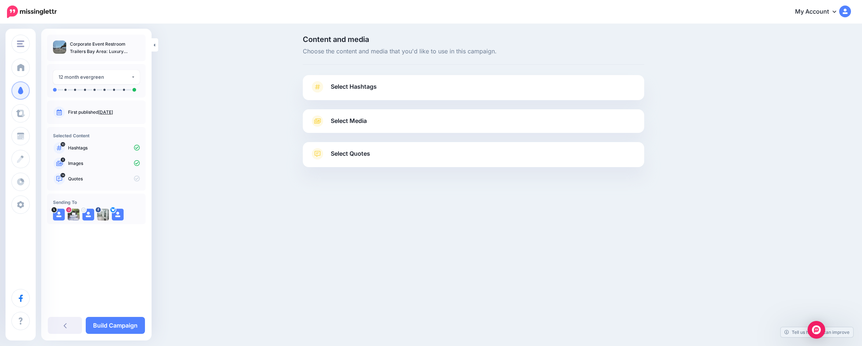
click at [349, 85] on span "Select Hashtags" at bounding box center [354, 87] width 46 height 10
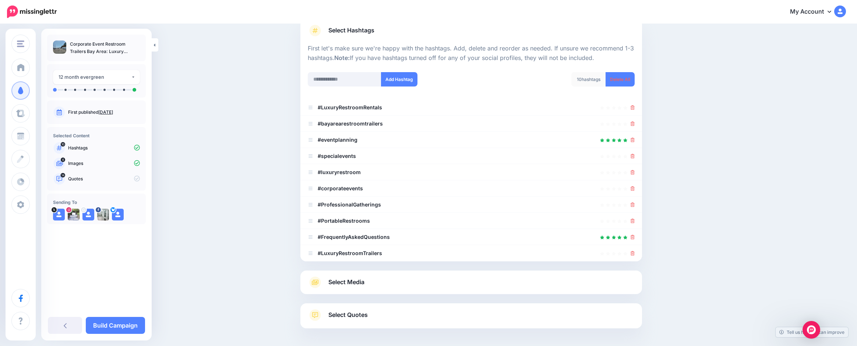
scroll to position [86, 0]
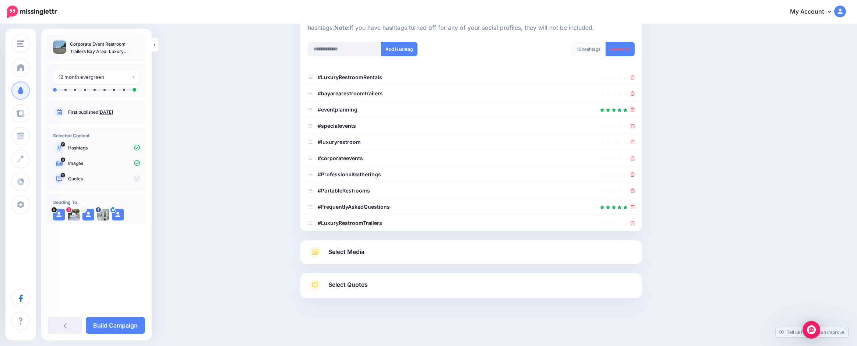
click at [357, 255] on span "Select Media" at bounding box center [346, 252] width 36 height 10
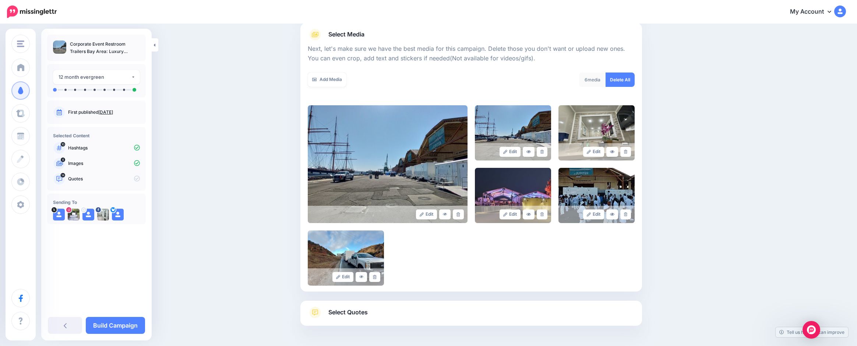
click at [328, 82] on link "Add Media" at bounding box center [327, 80] width 39 height 14
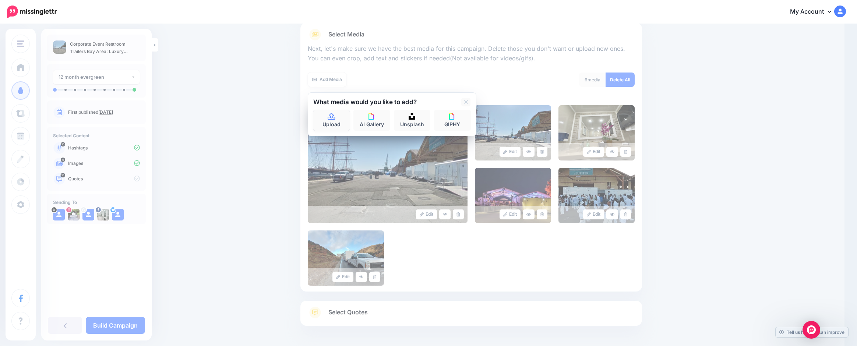
click at [336, 113] on icon at bounding box center [331, 116] width 8 height 7
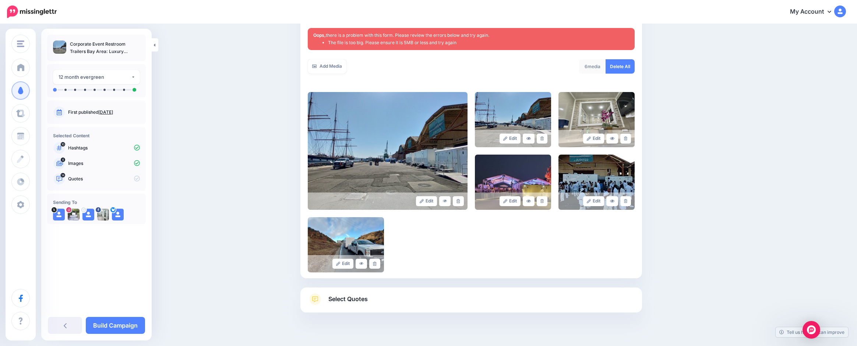
scroll to position [131, 0]
click at [343, 68] on link "Add Media" at bounding box center [327, 66] width 39 height 14
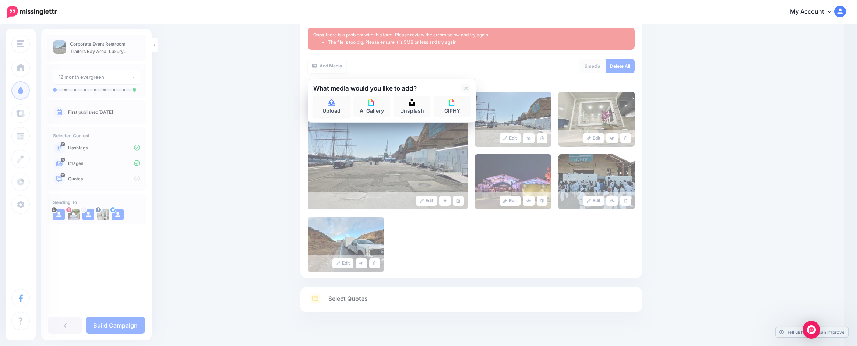
click at [335, 106] on icon at bounding box center [331, 102] width 7 height 7
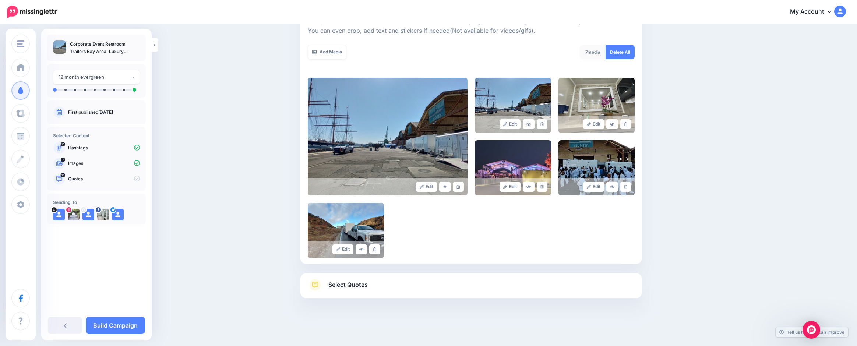
click at [331, 51] on link "Add Media" at bounding box center [327, 52] width 39 height 14
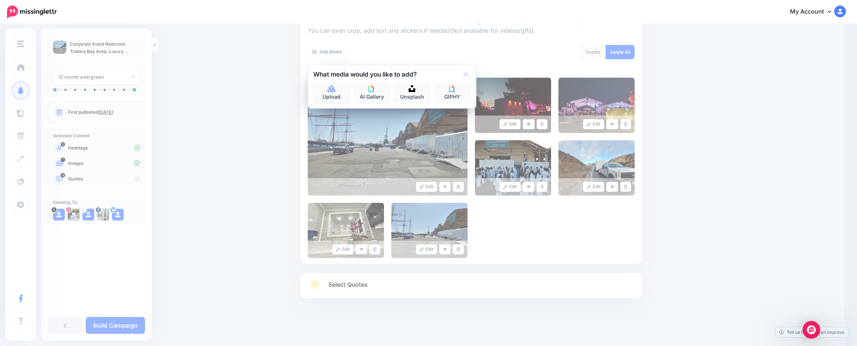
click at [329, 91] on link "Upload" at bounding box center [331, 92] width 37 height 21
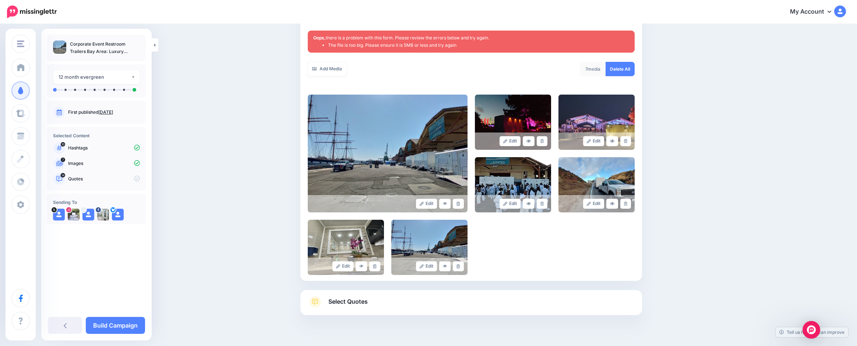
scroll to position [131, 0]
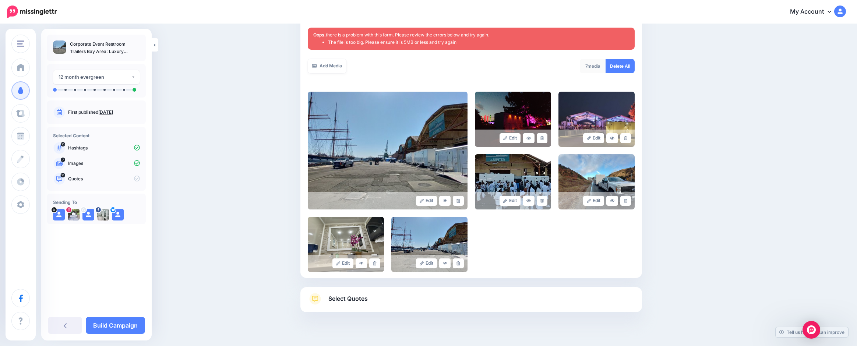
click at [330, 62] on link "Add Media" at bounding box center [327, 66] width 39 height 14
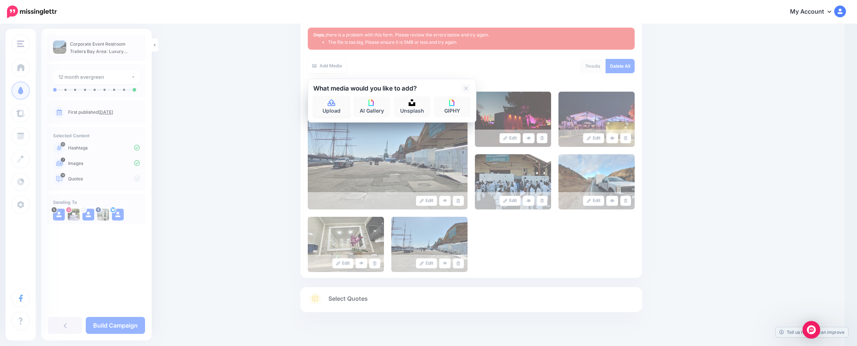
click at [331, 104] on icon at bounding box center [331, 102] width 7 height 7
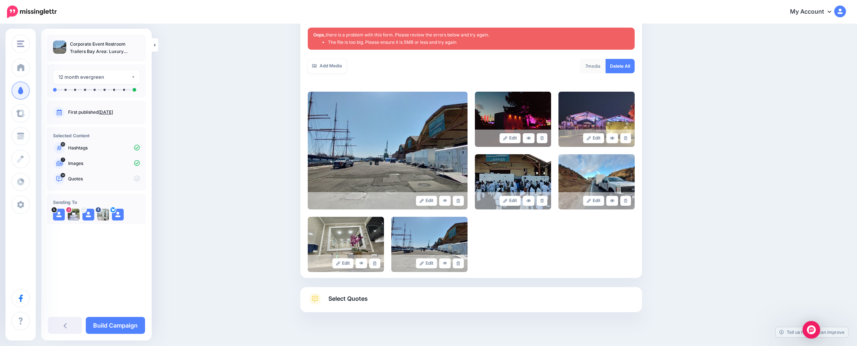
click at [318, 62] on link "Add Media" at bounding box center [327, 66] width 39 height 14
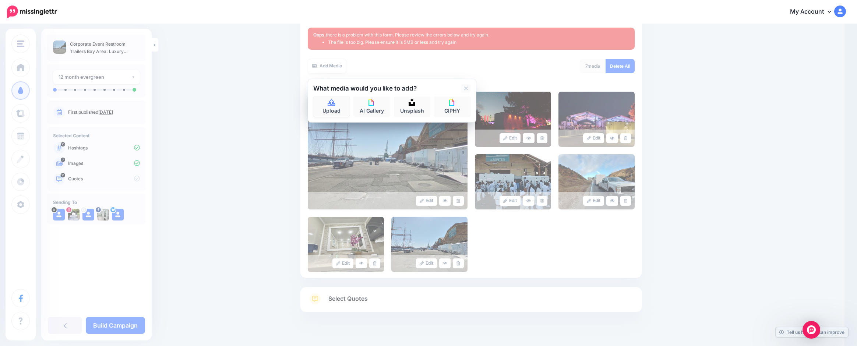
click at [328, 105] on link "Upload" at bounding box center [331, 106] width 37 height 21
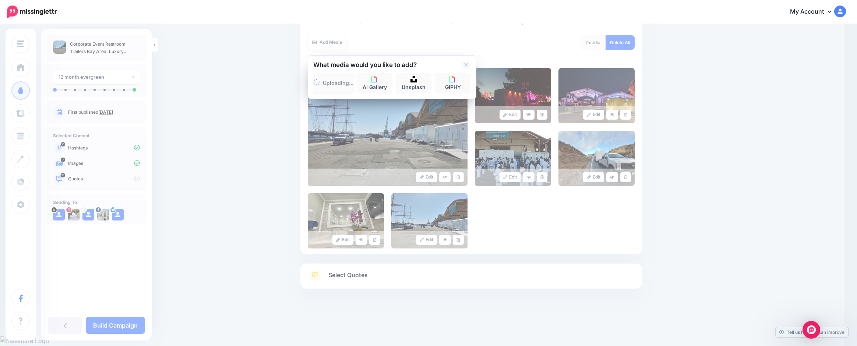
scroll to position [114, 0]
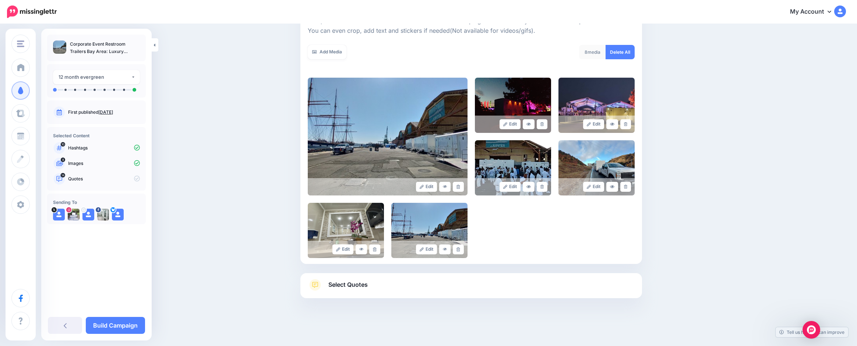
click at [325, 52] on link "Add Media" at bounding box center [327, 52] width 39 height 14
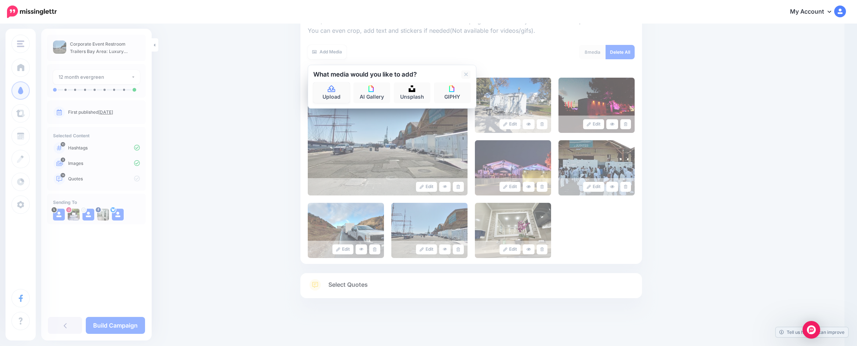
click at [329, 90] on link "Upload" at bounding box center [331, 92] width 37 height 21
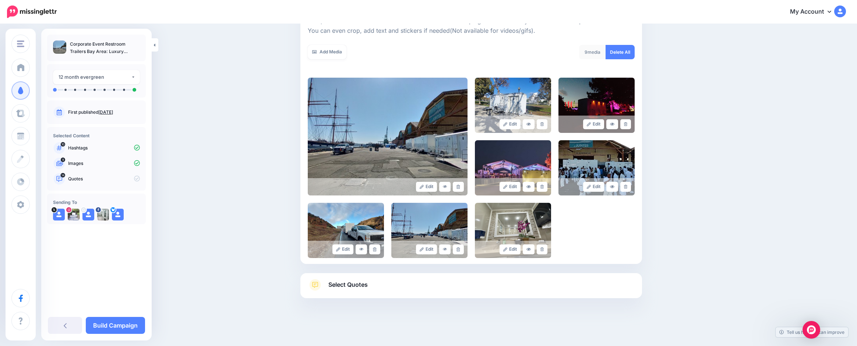
click at [335, 53] on link "Add Media" at bounding box center [327, 52] width 39 height 14
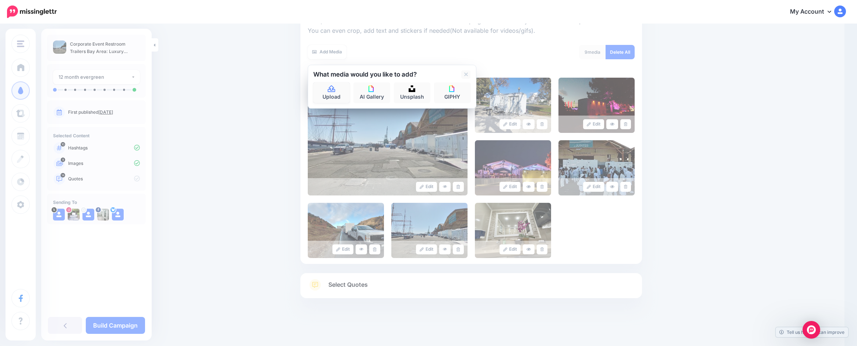
click at [335, 91] on icon at bounding box center [331, 88] width 7 height 7
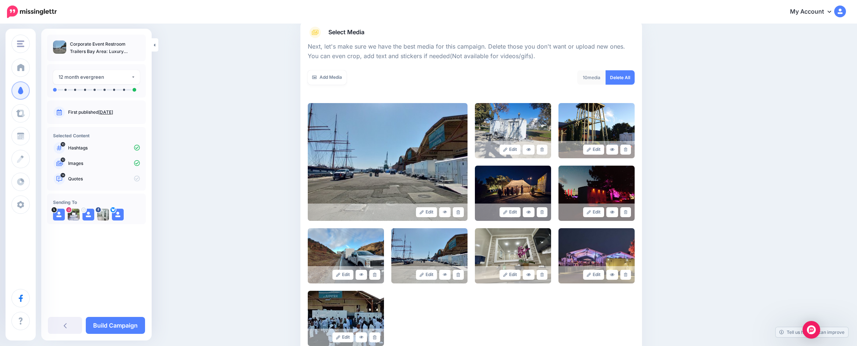
scroll to position [66, 0]
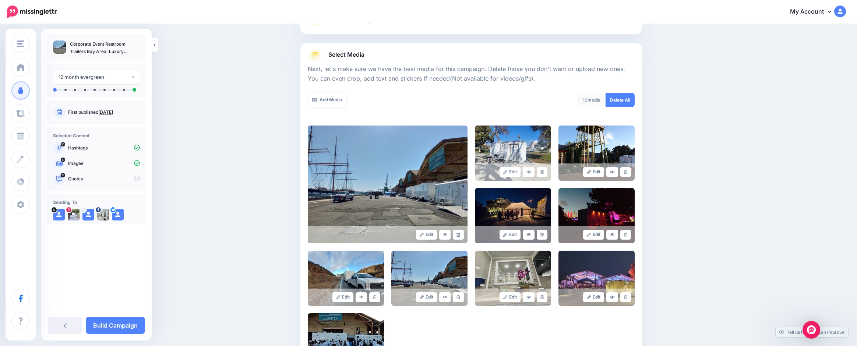
click at [331, 99] on link "Add Media" at bounding box center [327, 100] width 39 height 14
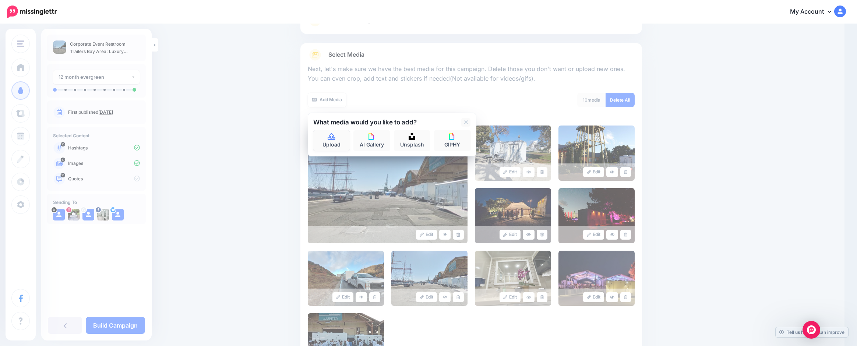
click at [340, 135] on link "Upload" at bounding box center [331, 140] width 37 height 21
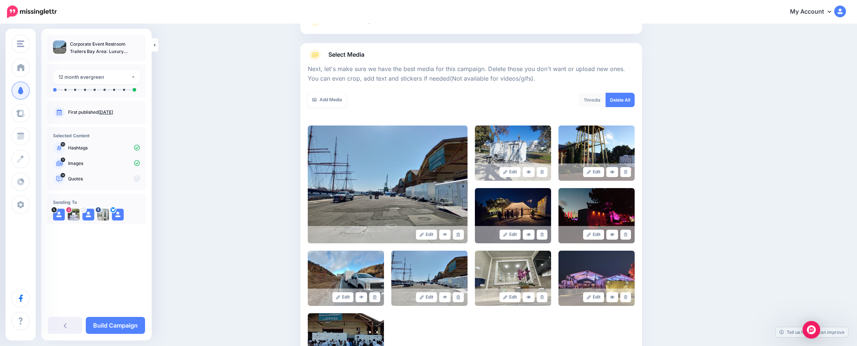
click at [333, 101] on link "Add Media" at bounding box center [327, 100] width 39 height 14
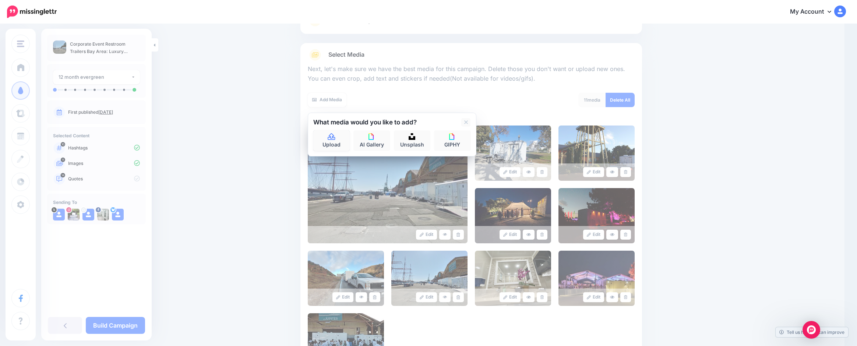
click at [333, 136] on icon at bounding box center [331, 136] width 7 height 7
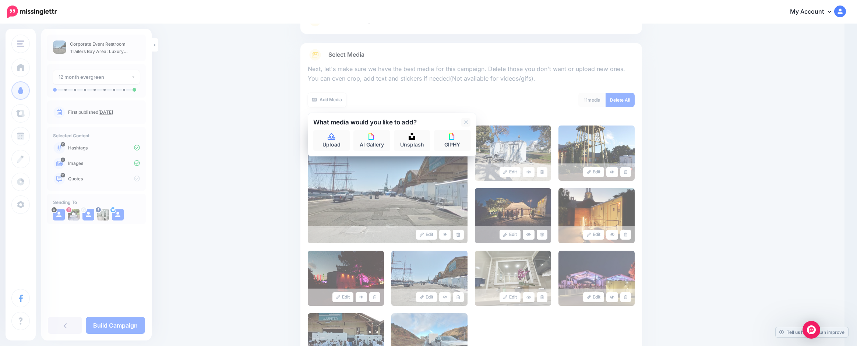
scroll to position [177, 0]
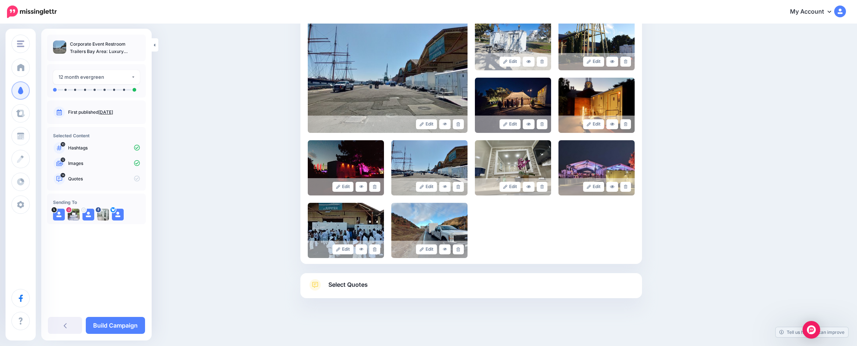
click at [363, 286] on span "Select Quotes" at bounding box center [347, 285] width 39 height 10
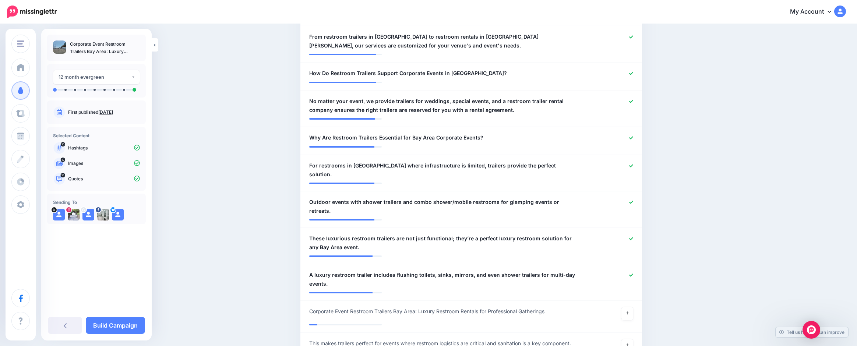
scroll to position [478, 0]
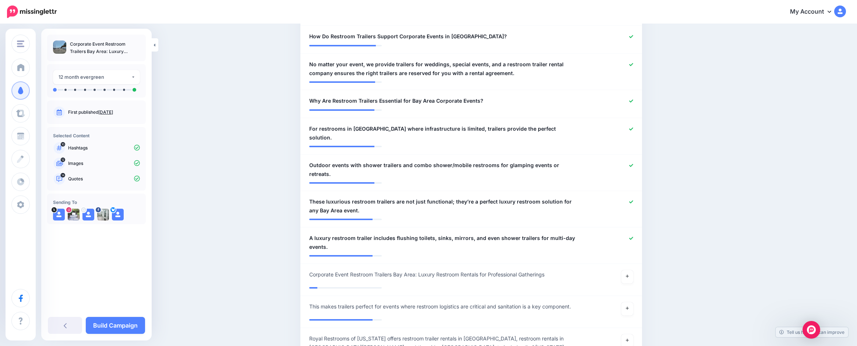
click at [107, 324] on link "Build Campaign" at bounding box center [115, 325] width 59 height 17
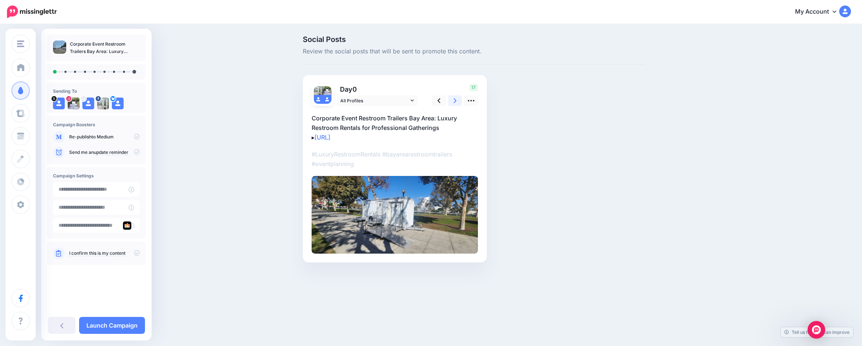
click at [457, 99] on link at bounding box center [455, 100] width 14 height 11
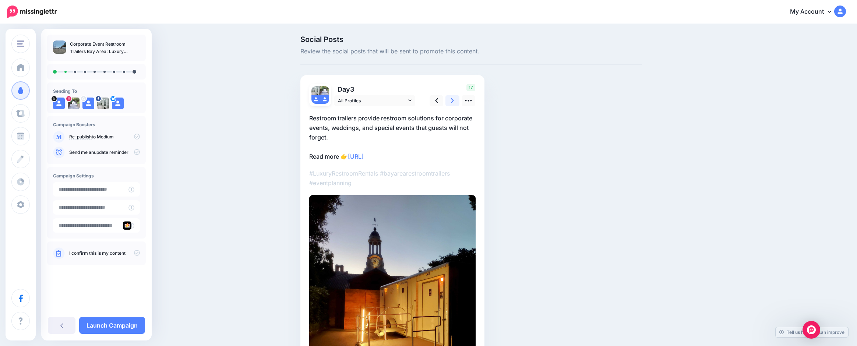
click at [458, 99] on link at bounding box center [452, 100] width 14 height 11
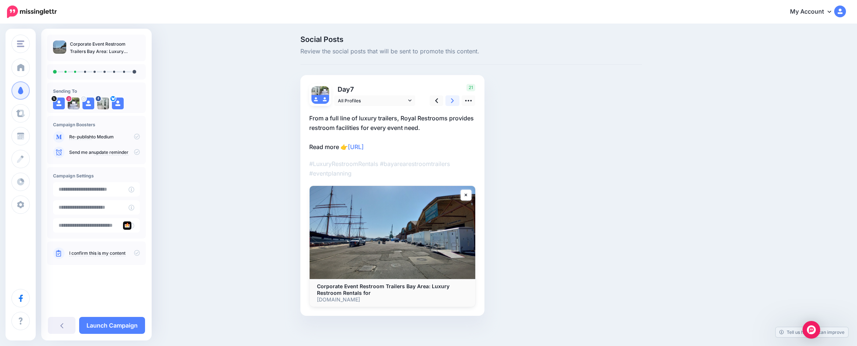
click at [458, 99] on link at bounding box center [452, 100] width 14 height 11
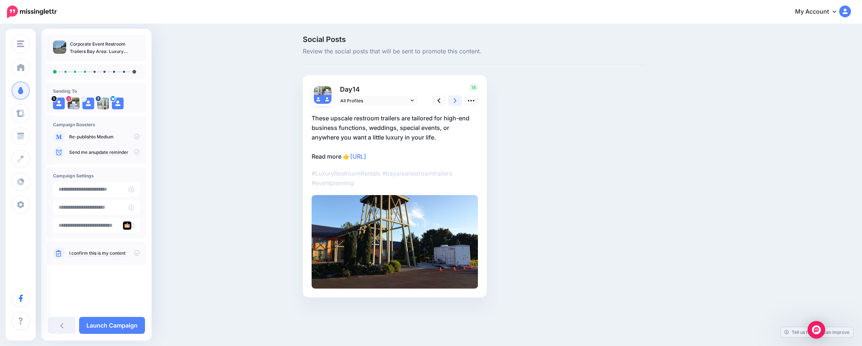
click at [458, 99] on link at bounding box center [455, 100] width 14 height 11
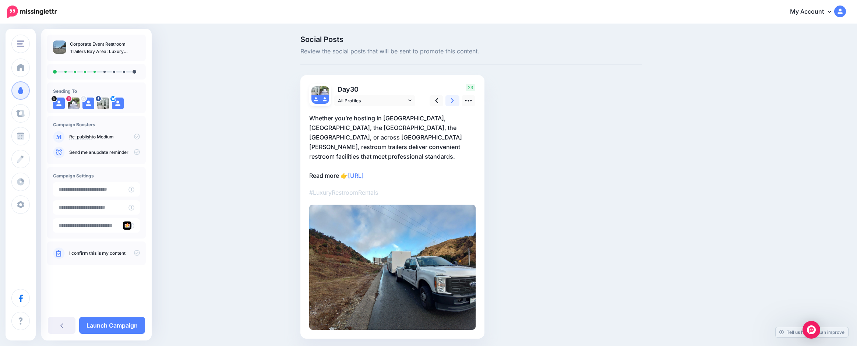
click at [458, 99] on link at bounding box center [452, 100] width 14 height 11
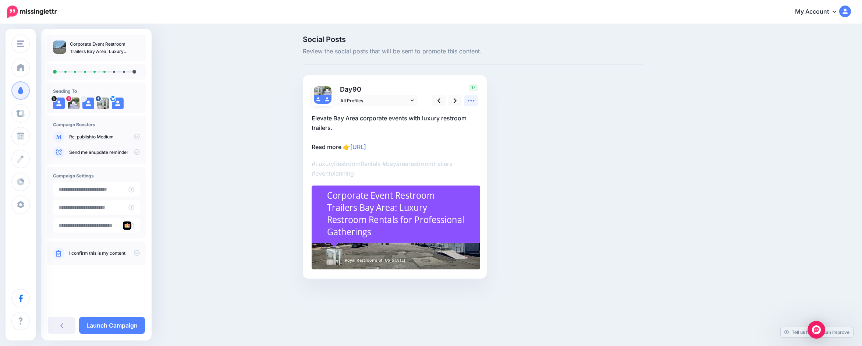
click at [468, 100] on icon at bounding box center [471, 101] width 8 height 8
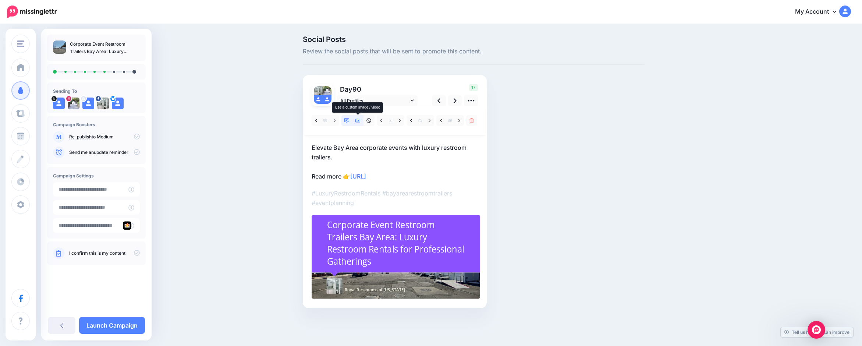
click at [360, 123] on icon at bounding box center [358, 120] width 5 height 5
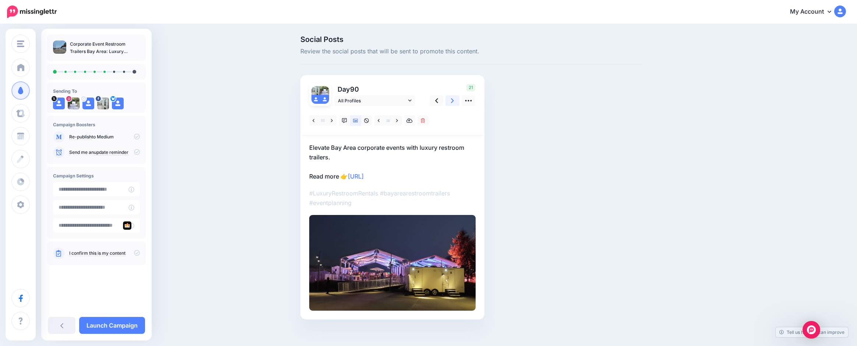
click at [451, 101] on link at bounding box center [452, 100] width 14 height 11
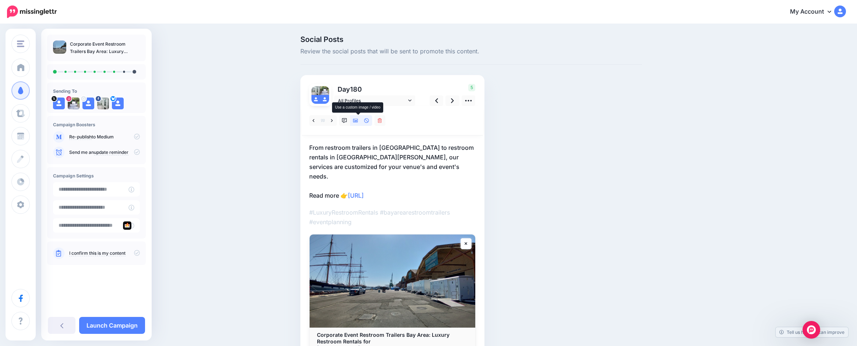
click at [357, 121] on icon at bounding box center [355, 121] width 5 height 4
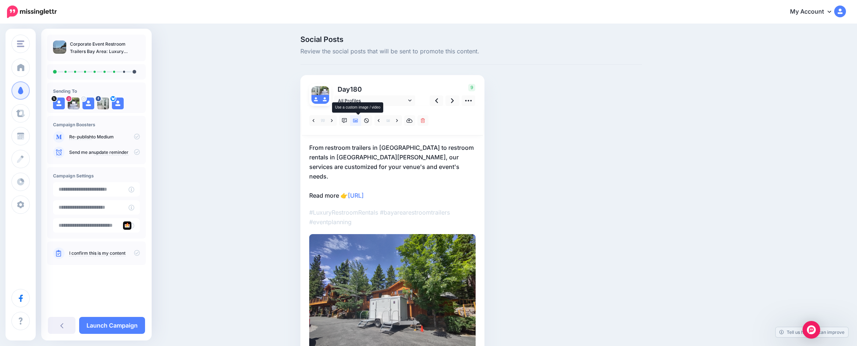
click at [358, 121] on icon at bounding box center [355, 120] width 5 height 5
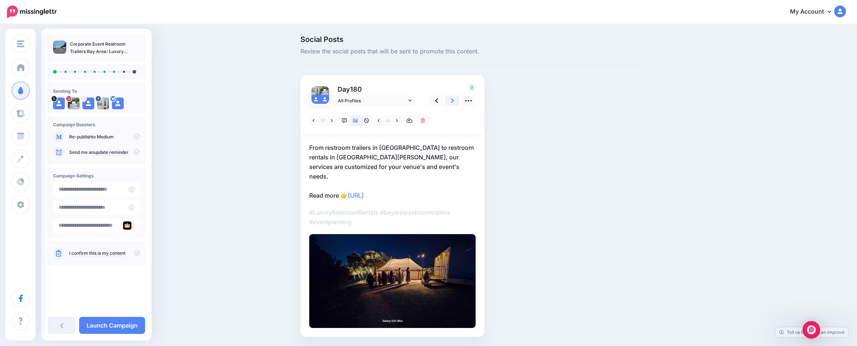
click at [453, 99] on icon at bounding box center [452, 101] width 3 height 8
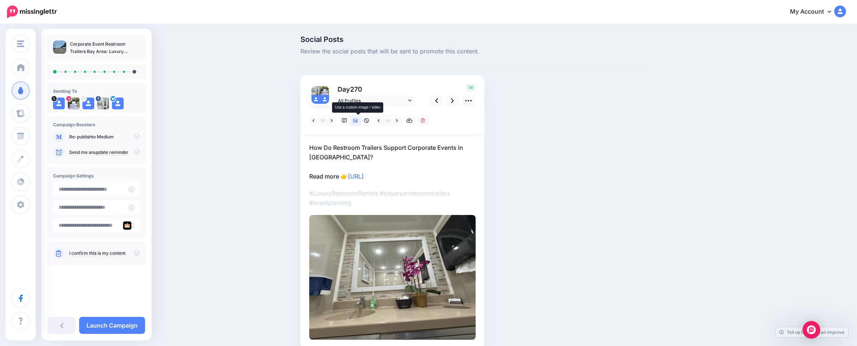
click at [358, 121] on icon at bounding box center [355, 120] width 5 height 5
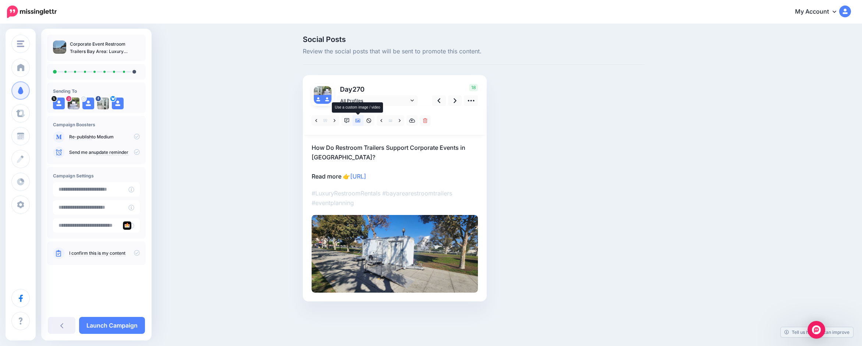
click at [358, 121] on icon at bounding box center [358, 120] width 5 height 5
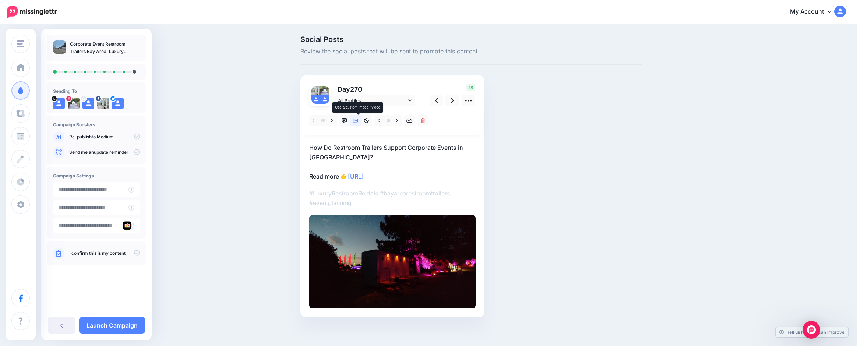
click at [358, 121] on icon at bounding box center [355, 120] width 5 height 5
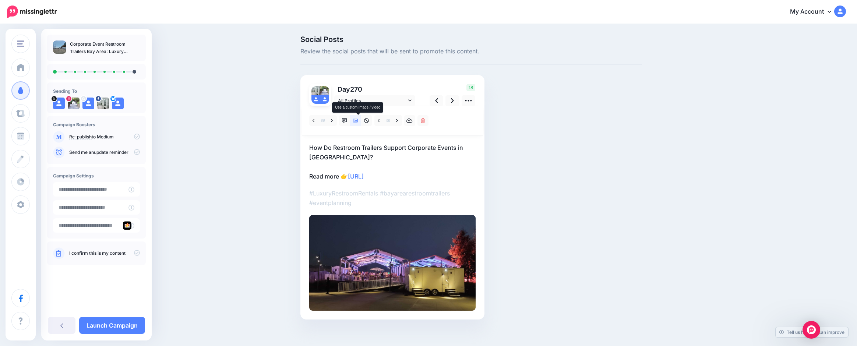
click at [358, 121] on icon at bounding box center [355, 120] width 5 height 5
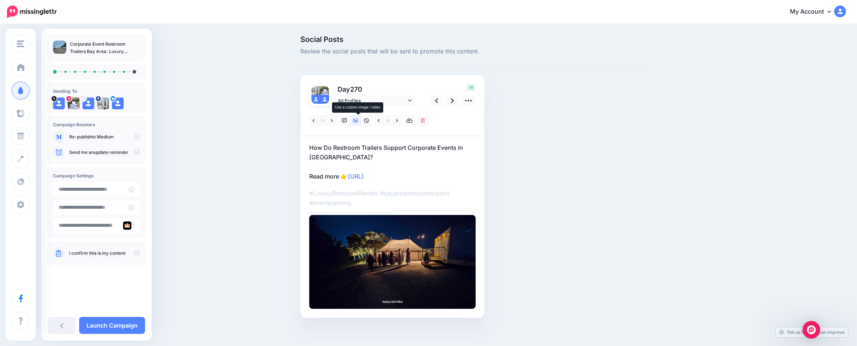
click at [358, 121] on icon at bounding box center [355, 120] width 5 height 5
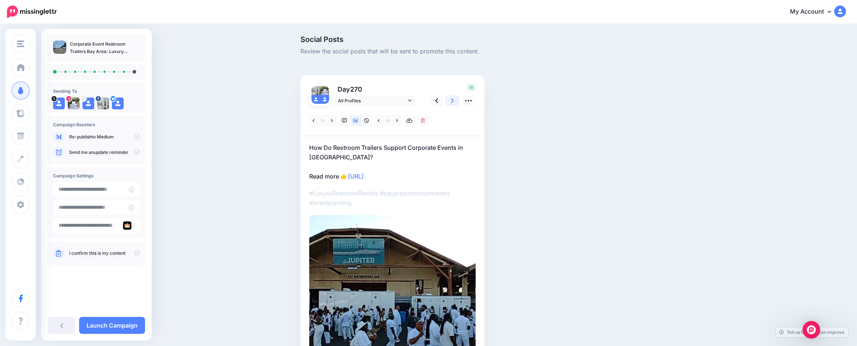
click at [452, 101] on link at bounding box center [452, 100] width 14 height 11
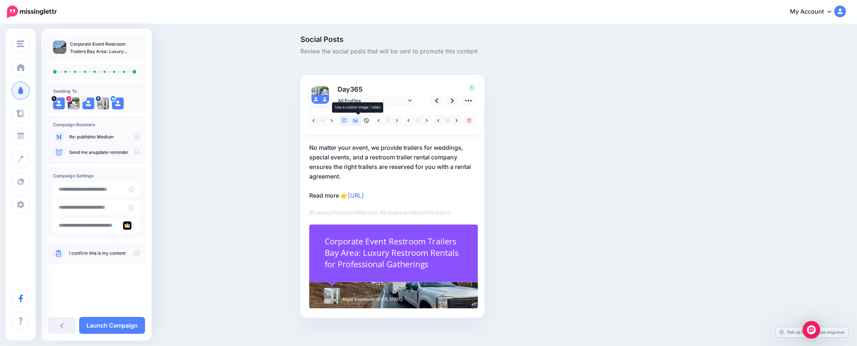
click at [358, 120] on icon at bounding box center [355, 120] width 5 height 5
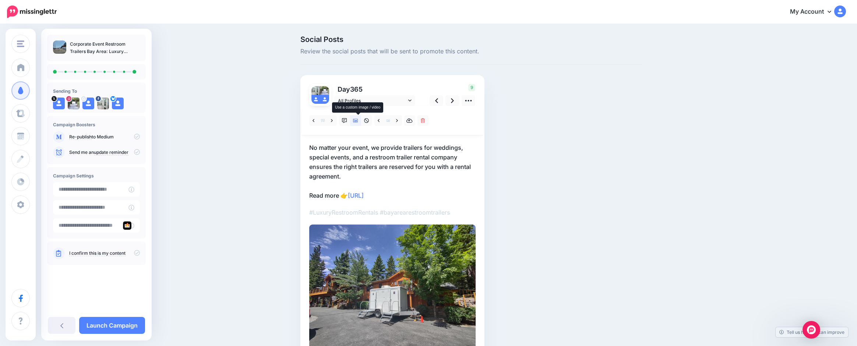
click at [358, 120] on icon at bounding box center [355, 120] width 5 height 5
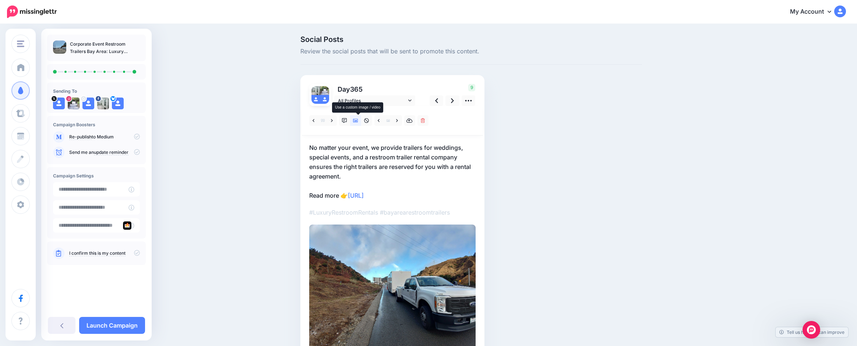
click at [358, 120] on icon at bounding box center [355, 120] width 5 height 5
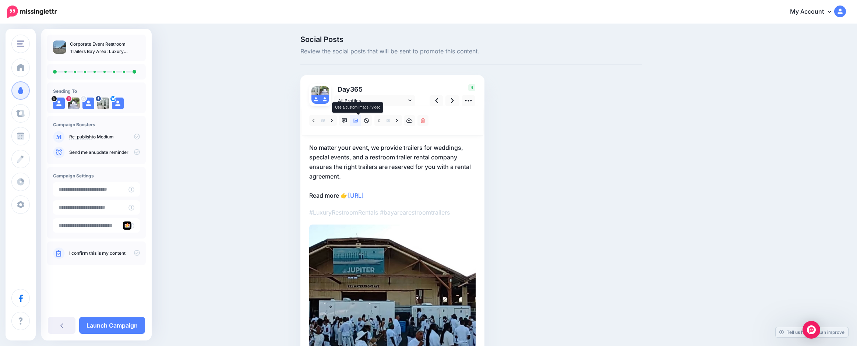
click at [358, 120] on icon at bounding box center [355, 120] width 5 height 5
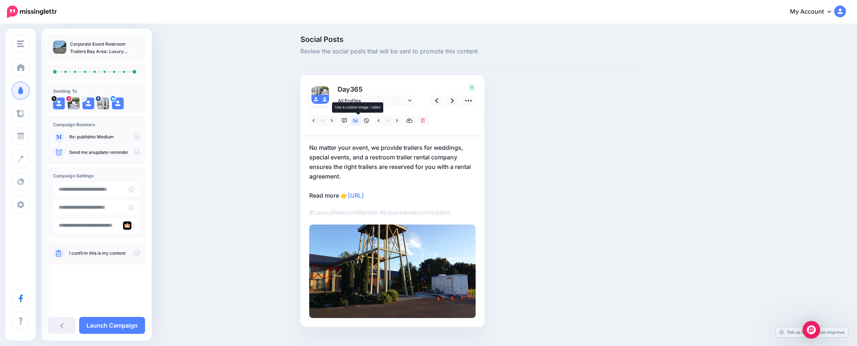
click at [358, 120] on icon at bounding box center [355, 120] width 5 height 5
click at [357, 118] on icon at bounding box center [355, 120] width 5 height 5
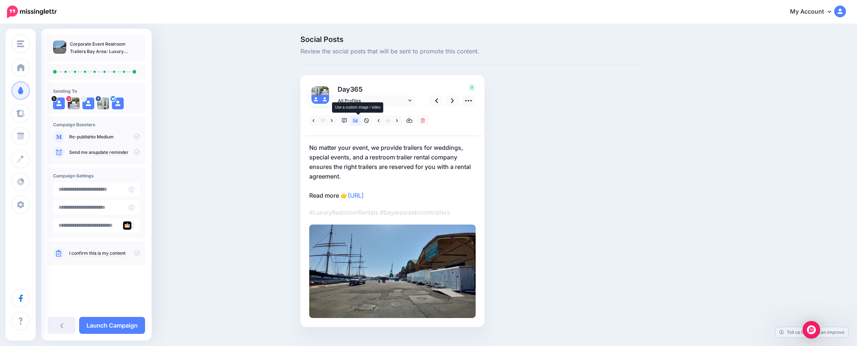
click at [356, 119] on icon at bounding box center [355, 120] width 5 height 5
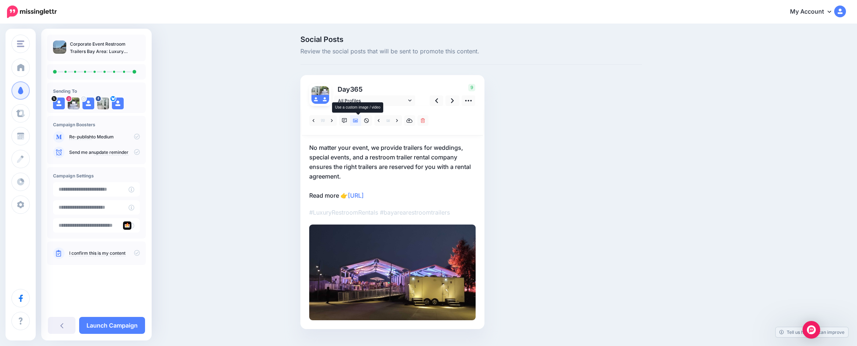
click at [356, 119] on icon at bounding box center [355, 120] width 5 height 5
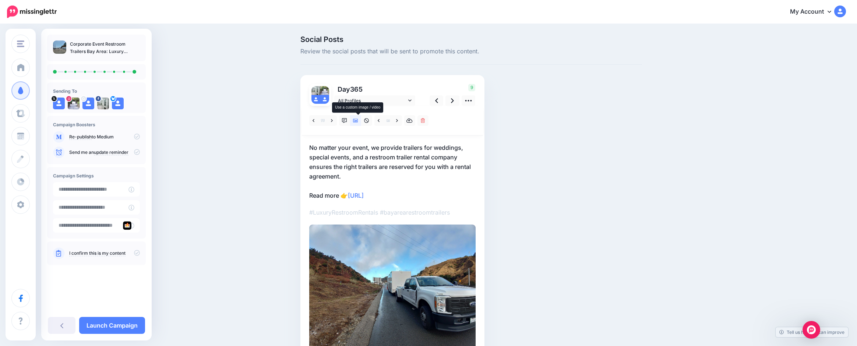
click at [356, 119] on icon at bounding box center [355, 120] width 5 height 5
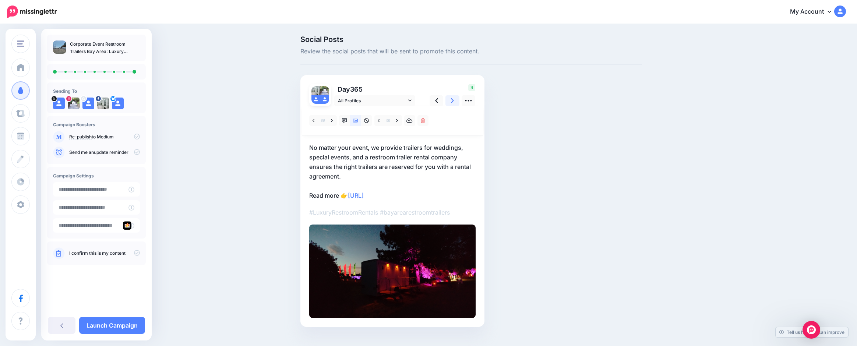
click at [451, 102] on link at bounding box center [452, 100] width 14 height 11
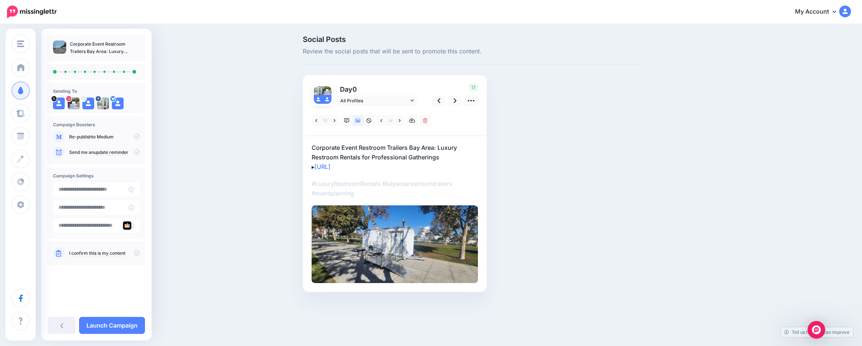
click at [130, 322] on link "Launch Campaign" at bounding box center [112, 325] width 66 height 17
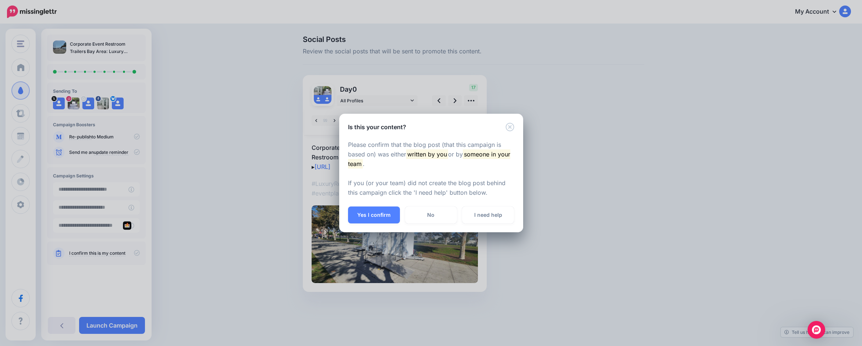
click at [382, 215] on button "Yes I confirm" at bounding box center [374, 214] width 52 height 17
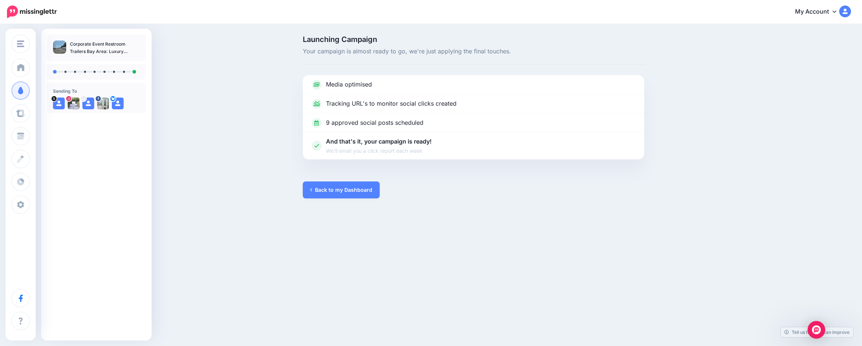
click at [325, 191] on link "Back to my Dashboard" at bounding box center [341, 189] width 77 height 17
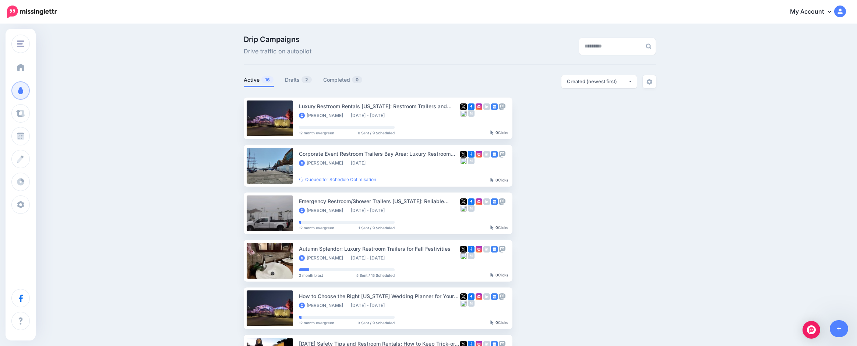
click at [30, 61] on link "Dashboard" at bounding box center [20, 68] width 18 height 18
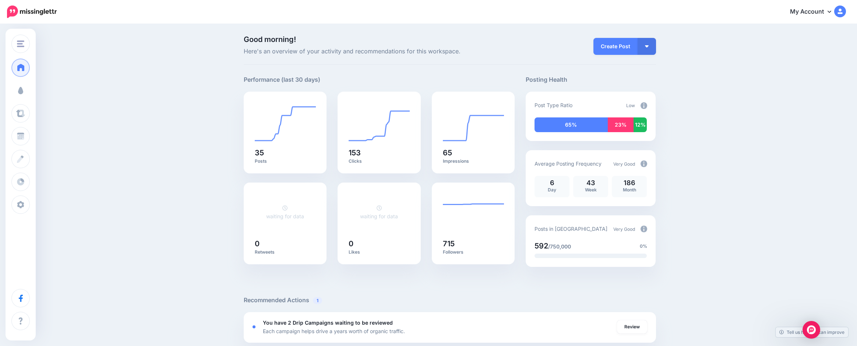
click at [51, 87] on span "Campaigns" at bounding box center [43, 90] width 29 height 6
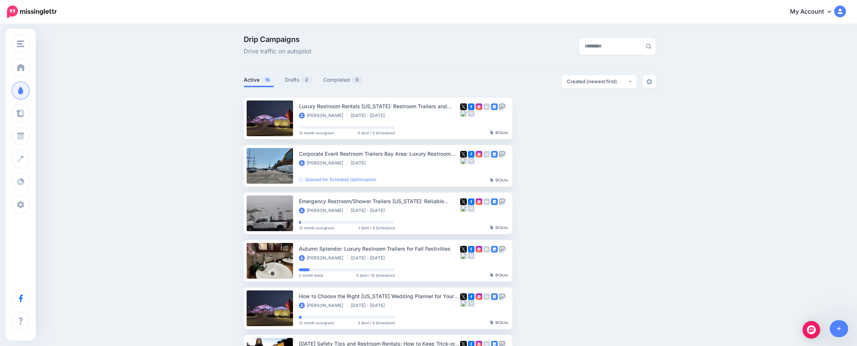
click at [297, 76] on link "Drafts 2" at bounding box center [298, 79] width 27 height 9
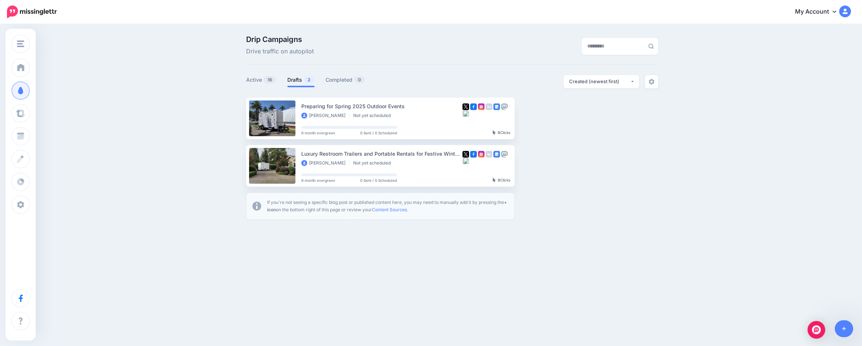
click at [544, 117] on link "Setup Campaign" at bounding box center [545, 118] width 50 height 13
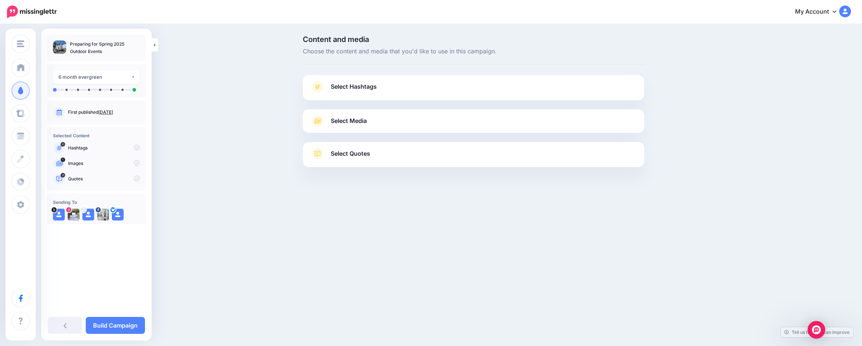
click at [347, 85] on span "Select Hashtags" at bounding box center [354, 87] width 46 height 10
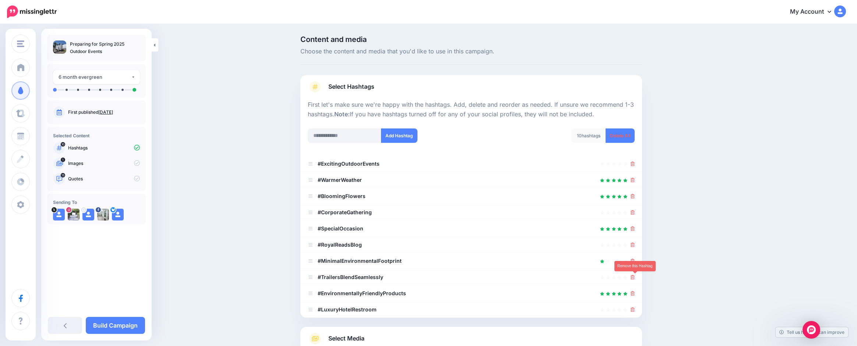
click at [635, 276] on icon at bounding box center [632, 277] width 4 height 4
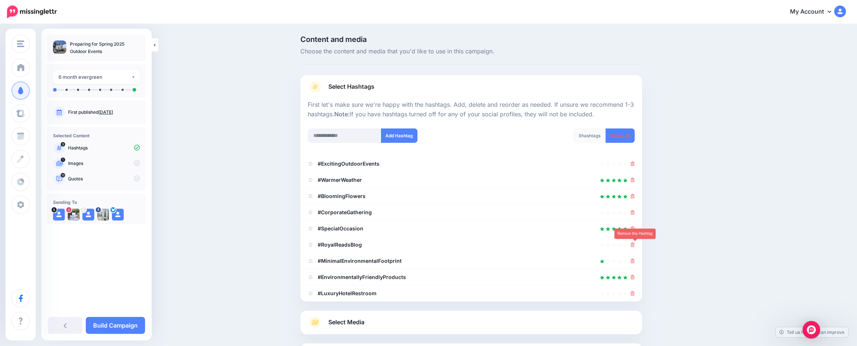
click at [635, 244] on icon at bounding box center [632, 245] width 4 height 4
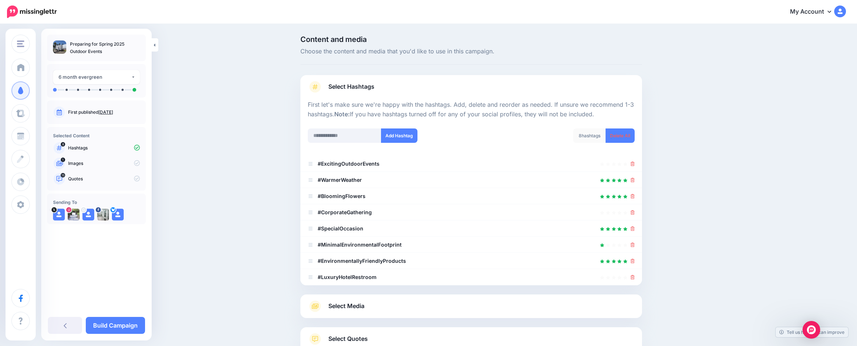
click at [639, 277] on li "#LuxuryHotelRestroom" at bounding box center [471, 277] width 342 height 16
click at [635, 277] on icon at bounding box center [632, 277] width 4 height 4
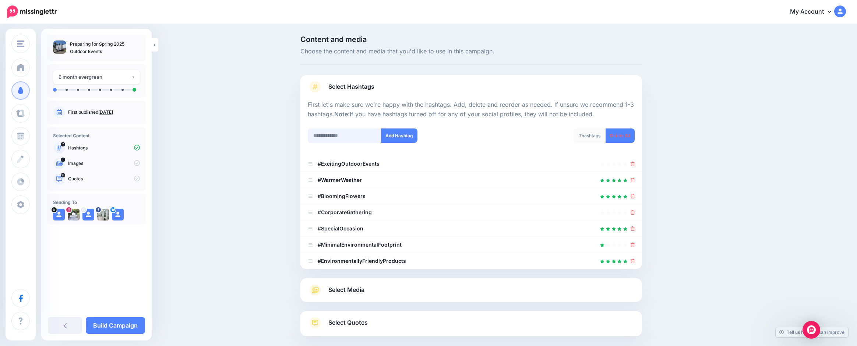
click at [346, 137] on input "text" at bounding box center [345, 135] width 74 height 14
type input "*"
type input "**********"
click at [405, 133] on button "Add Hashtag" at bounding box center [399, 135] width 36 height 14
click at [356, 134] on input "text" at bounding box center [345, 135] width 74 height 14
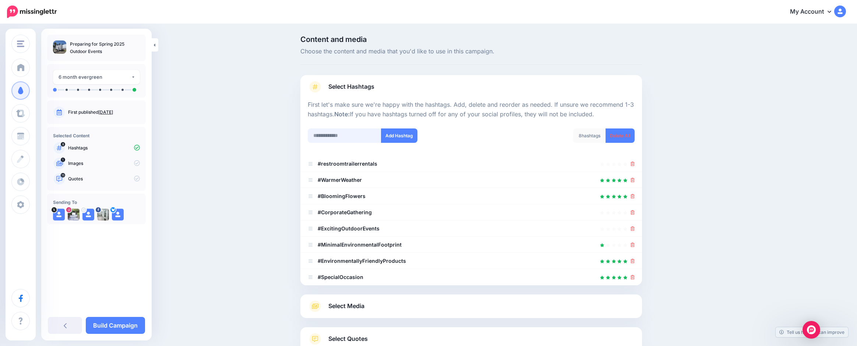
scroll to position [64, 0]
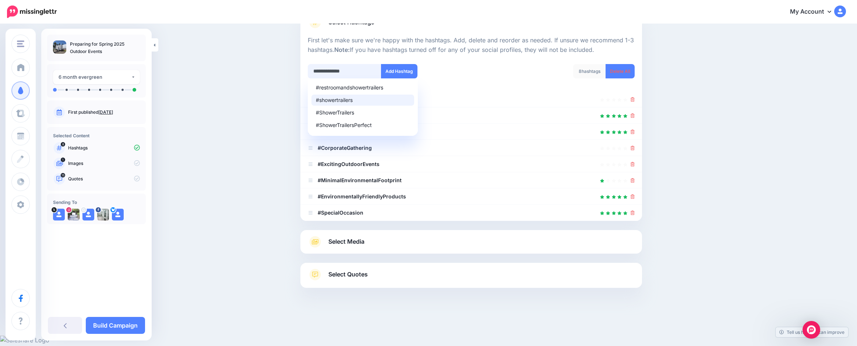
type input "**********"
click at [367, 107] on li "#ShowerTrailers" at bounding box center [362, 112] width 103 height 11
click at [399, 68] on button "Add Hashtag" at bounding box center [399, 71] width 36 height 14
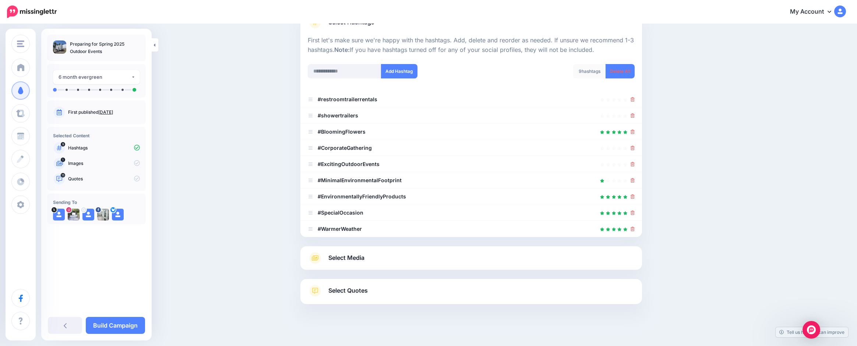
scroll to position [81, 0]
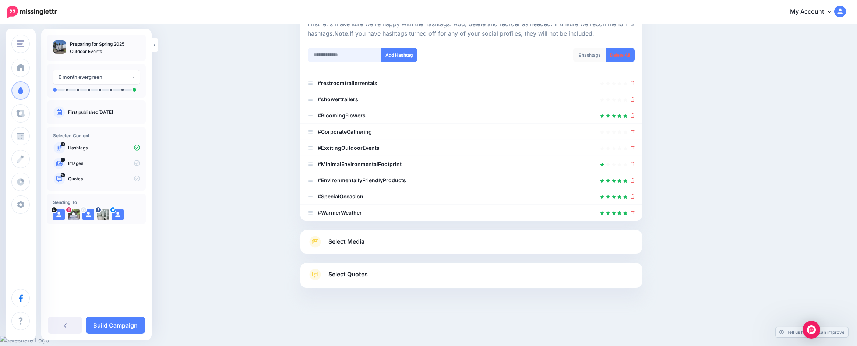
click at [335, 54] on input "text" at bounding box center [345, 55] width 74 height 14
type input "*"
type input "**********"
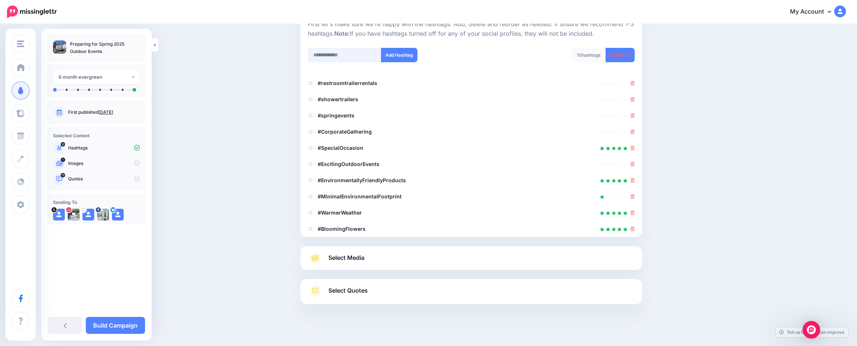
scroll to position [97, 0]
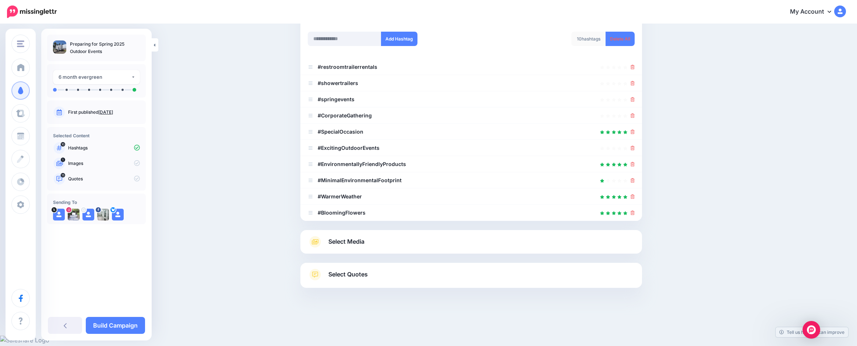
click at [635, 182] on icon at bounding box center [632, 180] width 4 height 4
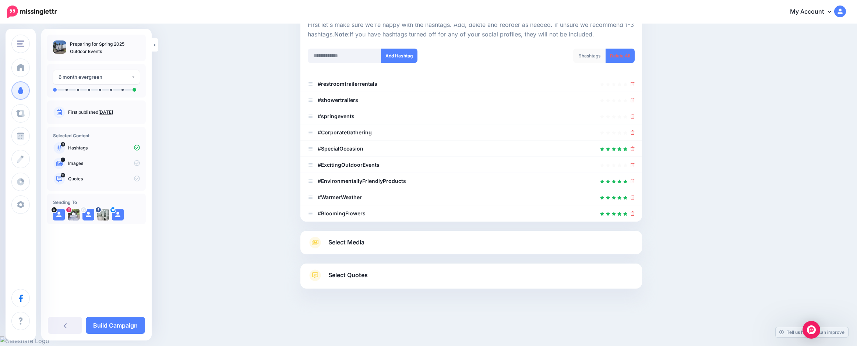
scroll to position [70, 0]
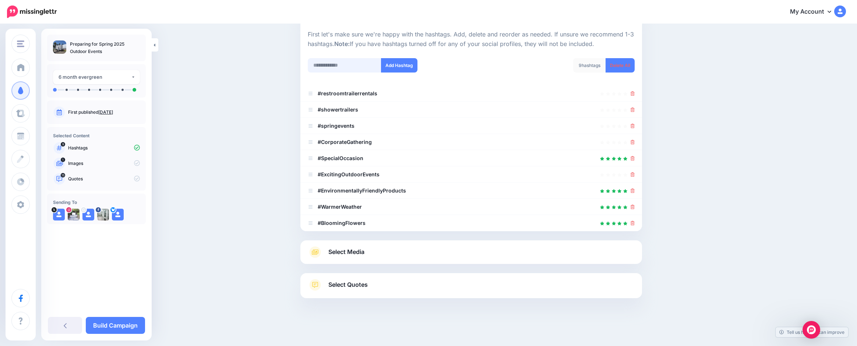
click at [323, 66] on input "text" at bounding box center [345, 65] width 74 height 14
type input "**********"
click at [390, 65] on button "Add Hashtag" at bounding box center [399, 65] width 36 height 14
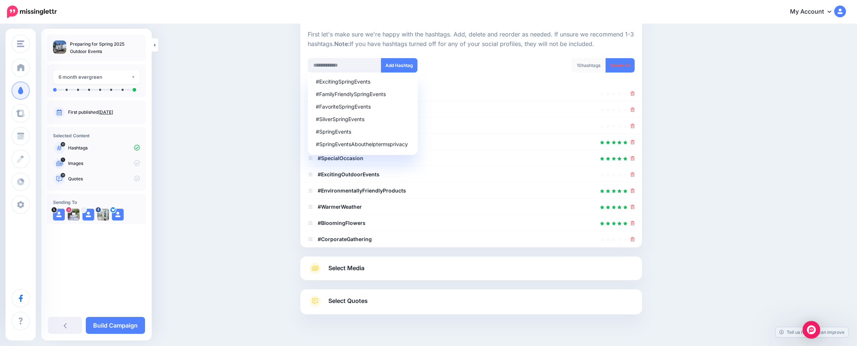
scroll to position [86, 0]
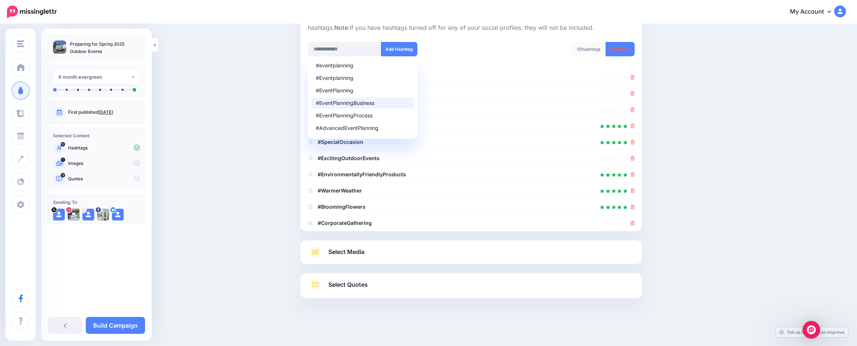
click at [348, 251] on span "Select Media" at bounding box center [346, 252] width 36 height 10
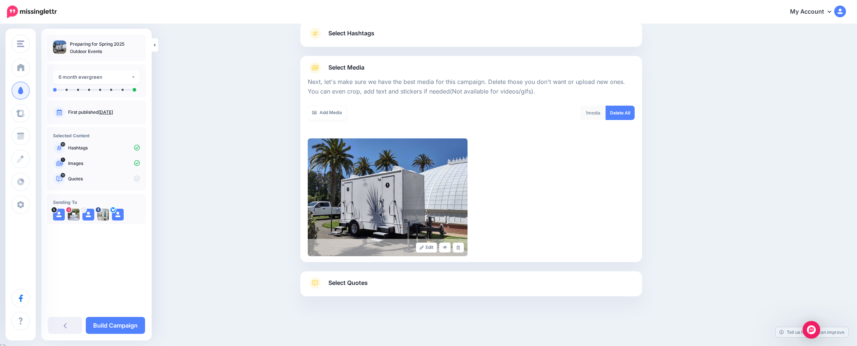
scroll to position [52, 0]
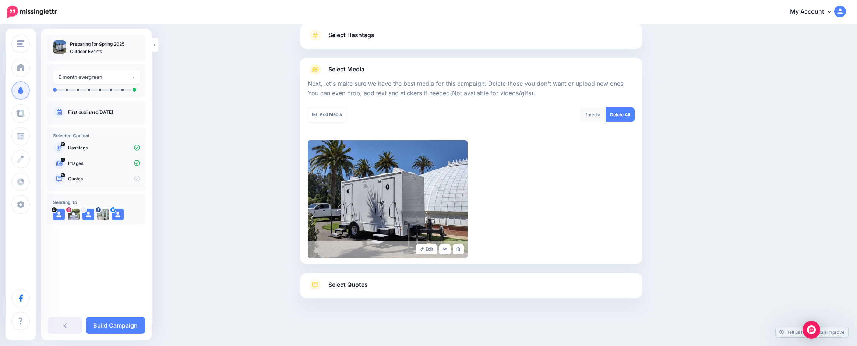
click at [318, 111] on link "Add Media" at bounding box center [327, 114] width 39 height 14
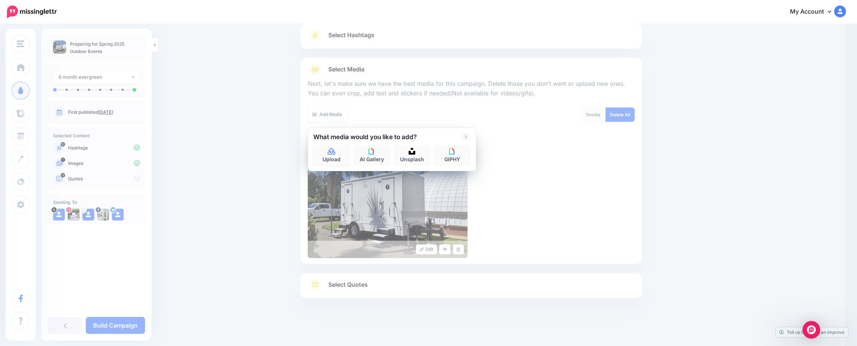
click at [333, 157] on link "Upload" at bounding box center [331, 155] width 37 height 21
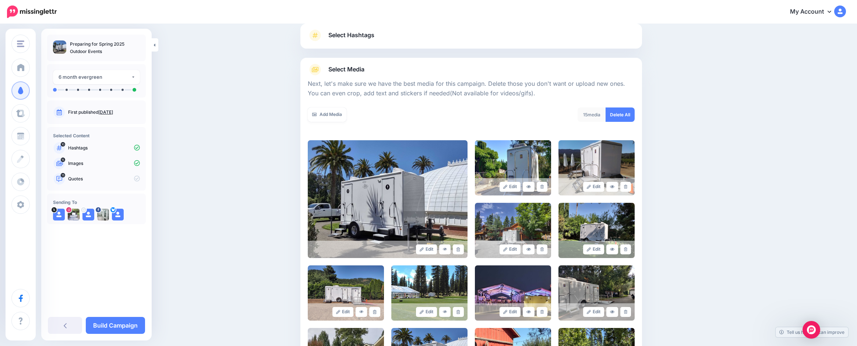
scroll to position [192, 0]
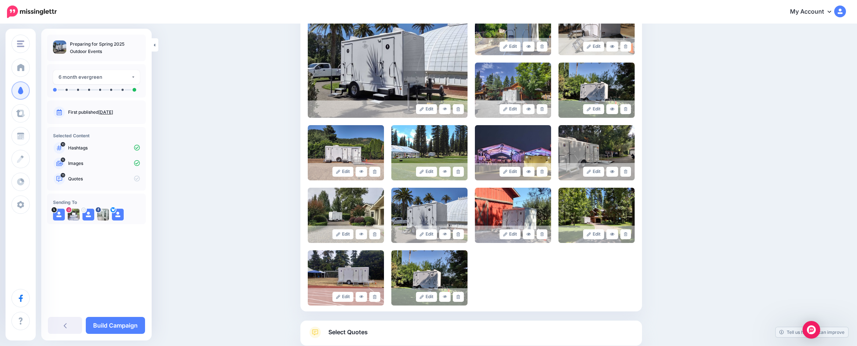
click at [424, 108] on icon at bounding box center [422, 109] width 4 height 4
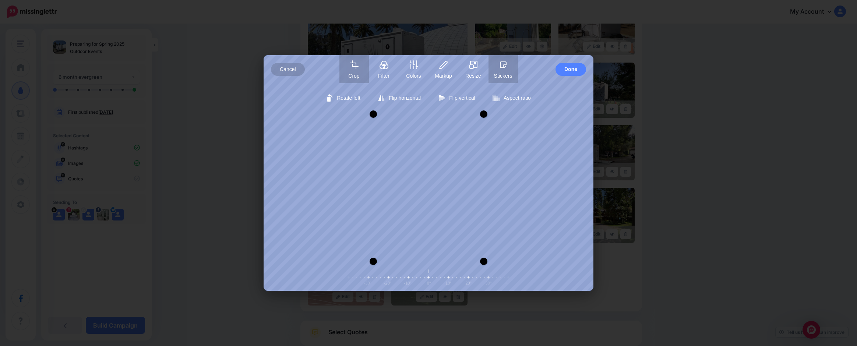
click at [496, 68] on button "Stickers" at bounding box center [502, 69] width 29 height 28
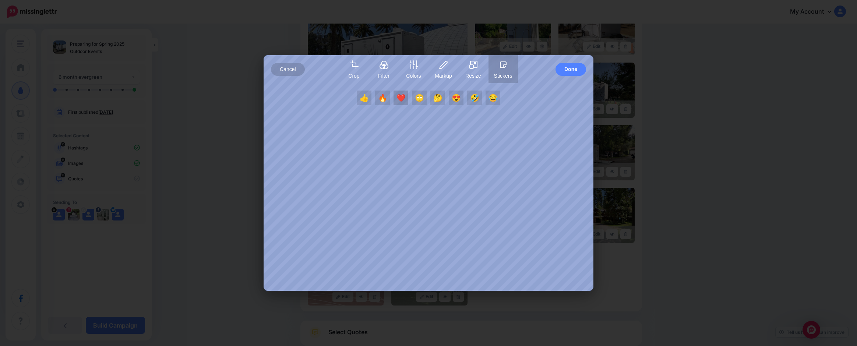
click at [402, 97] on button "❤️" at bounding box center [400, 98] width 15 height 15
click at [447, 161] on text "❤️" at bounding box center [444, 160] width 19 height 18
click at [574, 68] on span "Done" at bounding box center [570, 69] width 13 height 13
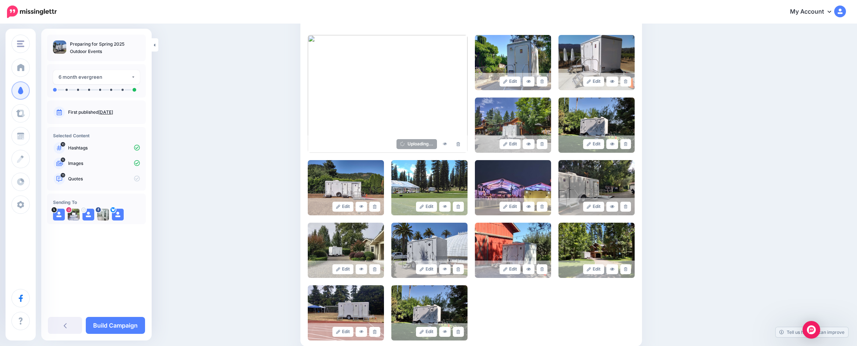
scroll to position [155, 0]
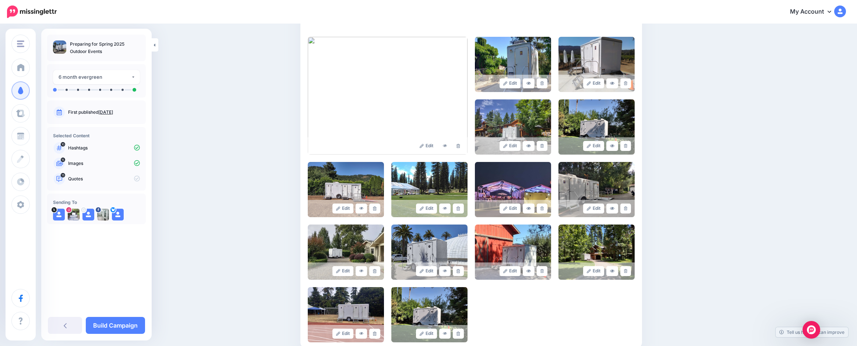
click at [602, 172] on img at bounding box center [596, 189] width 76 height 55
click at [597, 204] on link "Edit" at bounding box center [593, 209] width 21 height 10
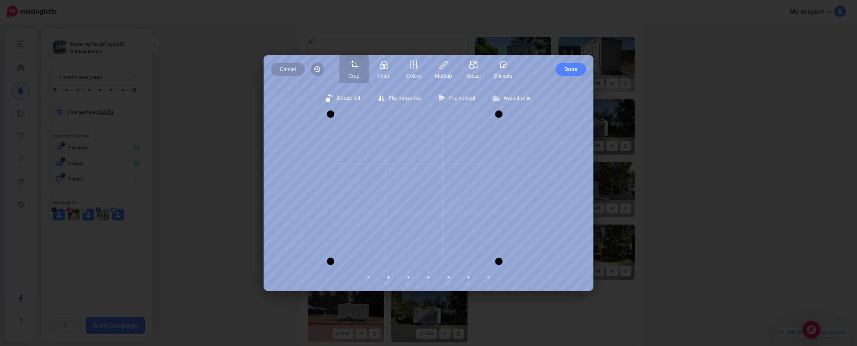
click at [495, 230] on div at bounding box center [498, 187] width 15 height 147
click at [570, 67] on span "Done" at bounding box center [570, 69] width 13 height 13
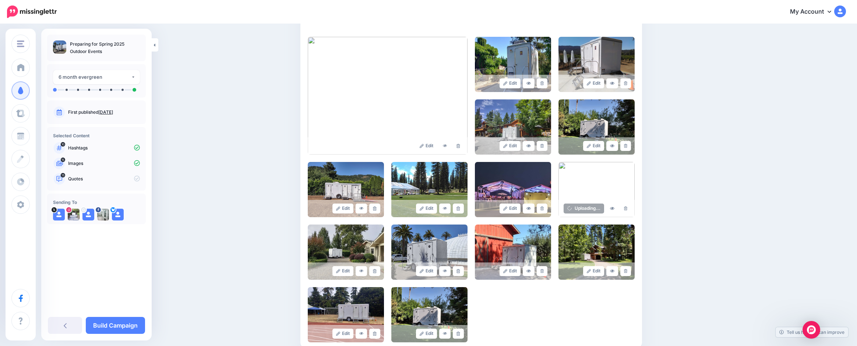
click at [339, 206] on icon at bounding box center [338, 208] width 4 height 4
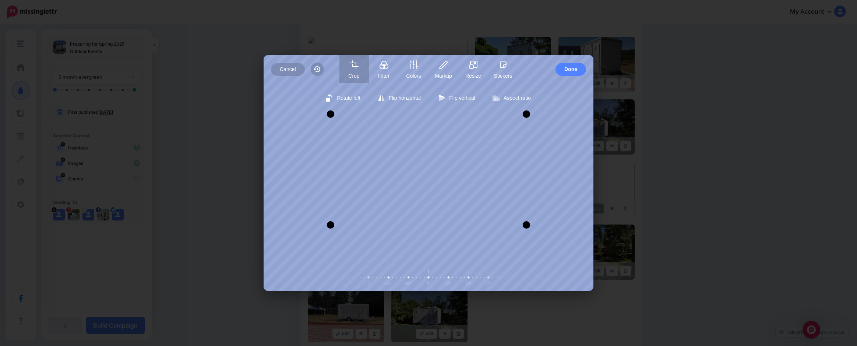
click at [429, 226] on div at bounding box center [429, 225] width 196 height 15
click at [568, 68] on span "Done" at bounding box center [570, 69] width 13 height 13
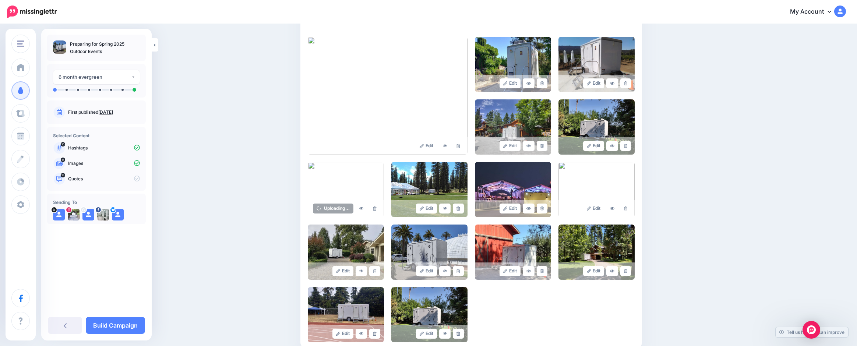
click at [595, 269] on link "Edit" at bounding box center [593, 271] width 21 height 10
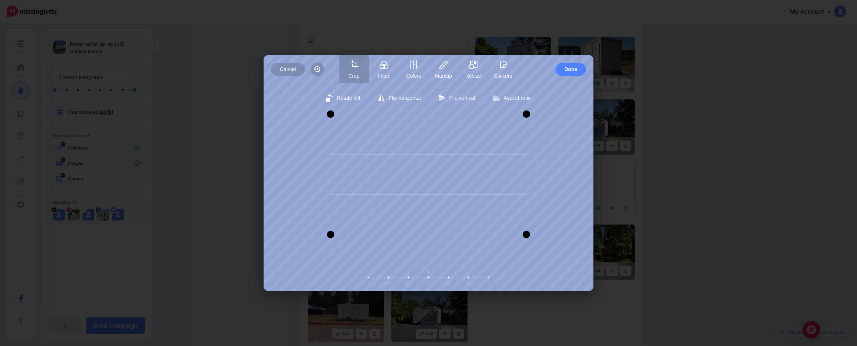
click at [434, 235] on div at bounding box center [429, 234] width 196 height 15
click at [574, 73] on span "Done" at bounding box center [570, 69] width 13 height 13
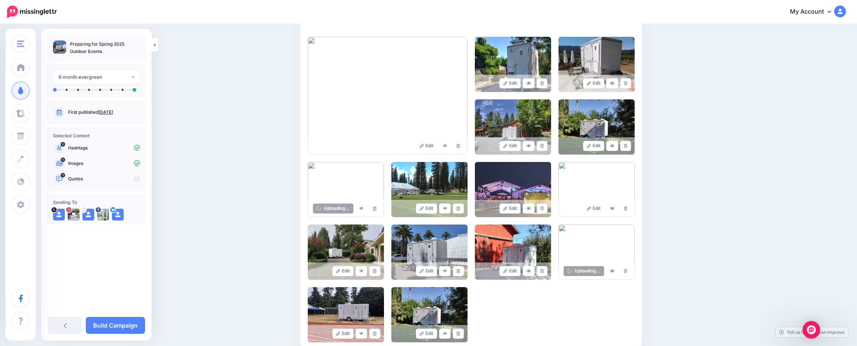
click at [365, 240] on img at bounding box center [346, 252] width 76 height 55
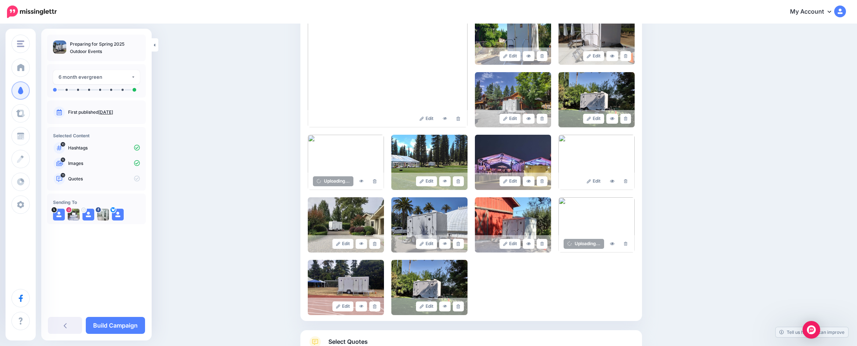
scroll to position [239, 0]
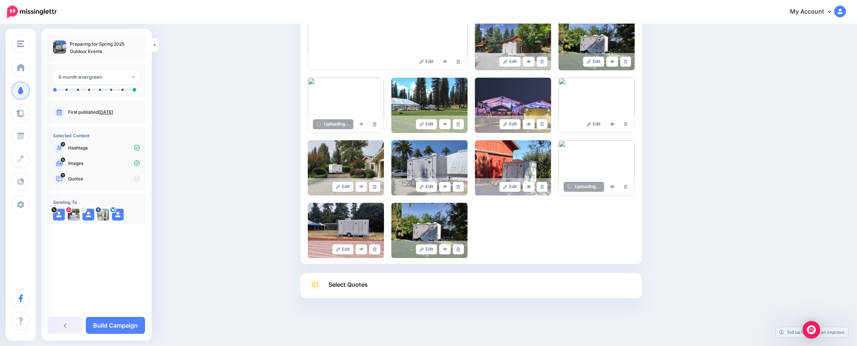
click at [347, 284] on span "Select Quotes" at bounding box center [347, 285] width 39 height 10
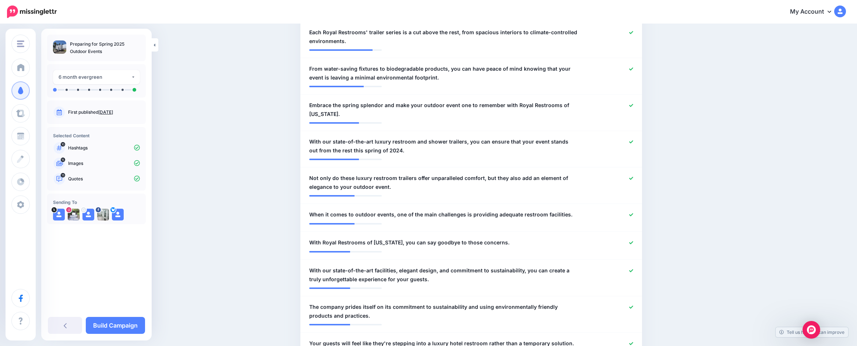
scroll to position [350, 0]
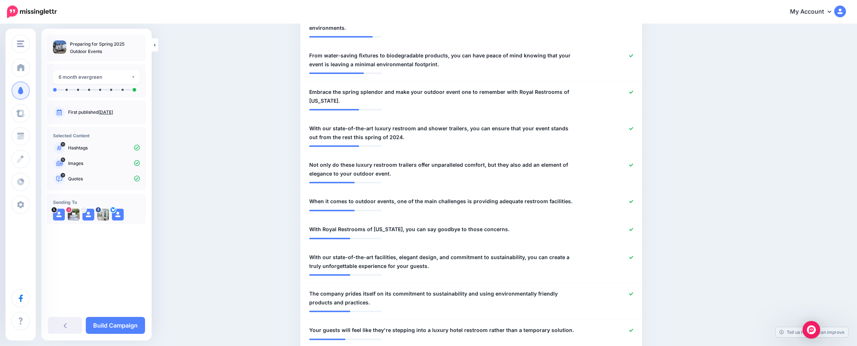
click at [631, 128] on div at bounding box center [611, 133] width 56 height 18
click at [633, 128] on icon at bounding box center [631, 128] width 4 height 3
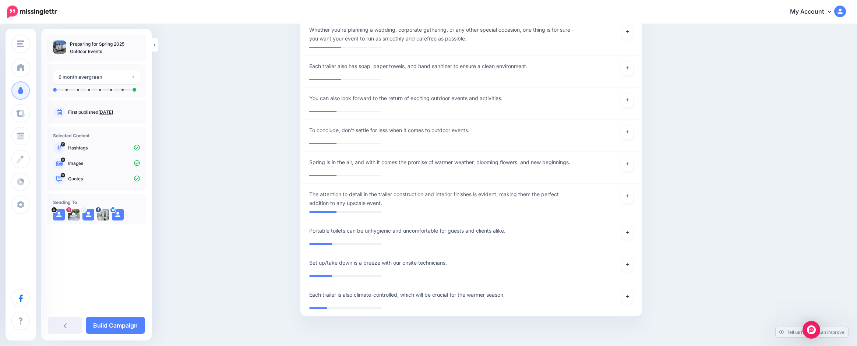
scroll to position [829, 0]
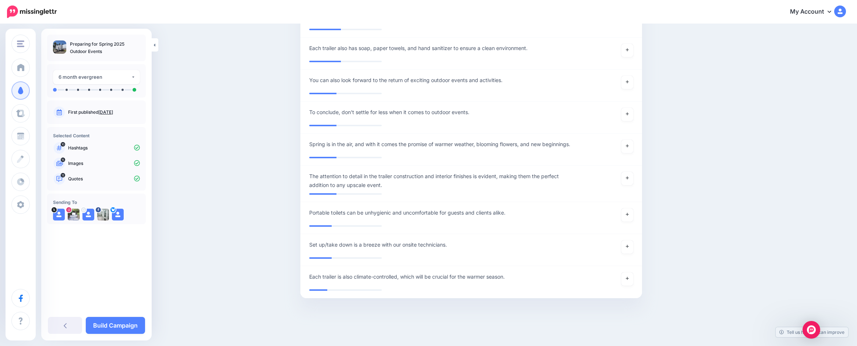
click at [104, 324] on link "Build Campaign" at bounding box center [115, 325] width 59 height 17
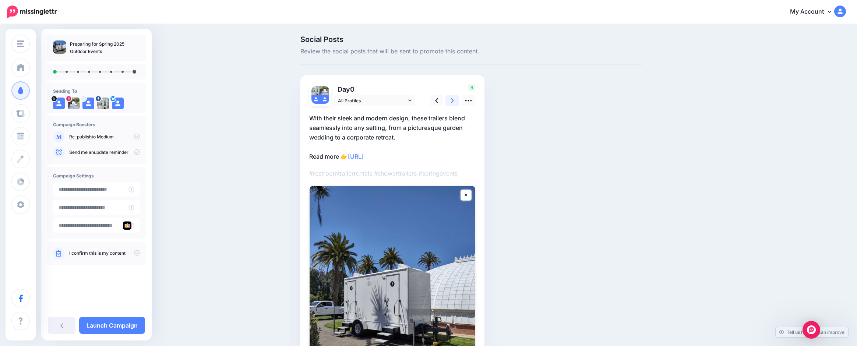
click at [454, 102] on icon at bounding box center [452, 101] width 3 height 8
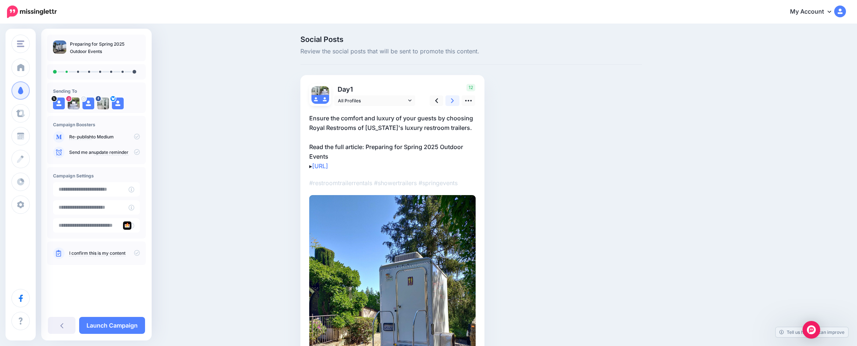
click at [454, 102] on icon at bounding box center [452, 101] width 3 height 8
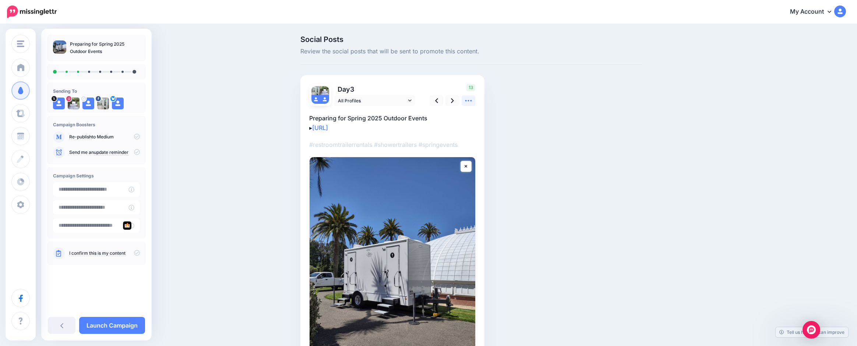
click at [472, 100] on icon at bounding box center [468, 100] width 7 height 1
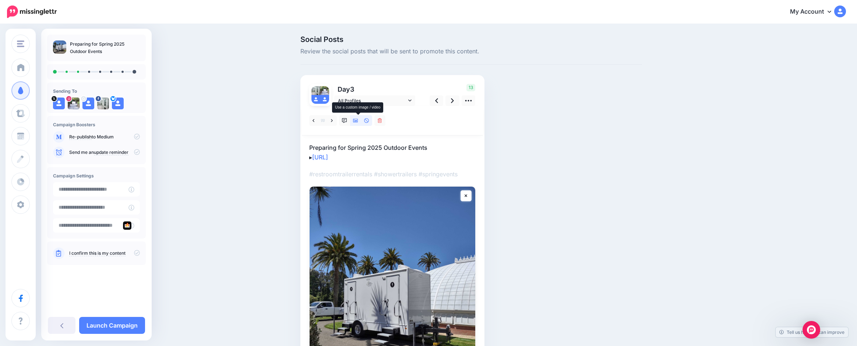
click at [358, 121] on icon at bounding box center [355, 121] width 5 height 4
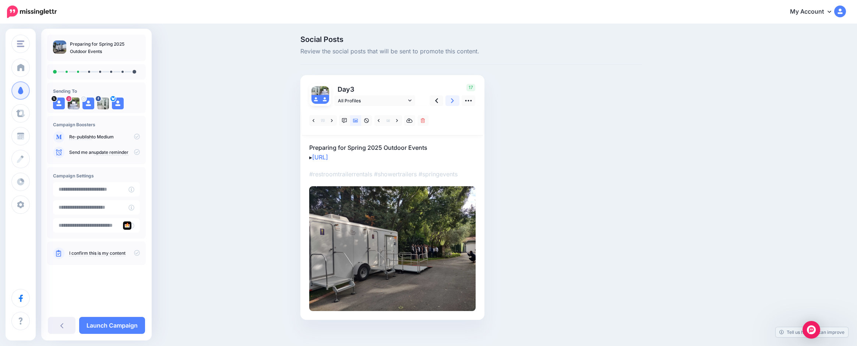
click at [453, 100] on icon at bounding box center [452, 101] width 3 height 8
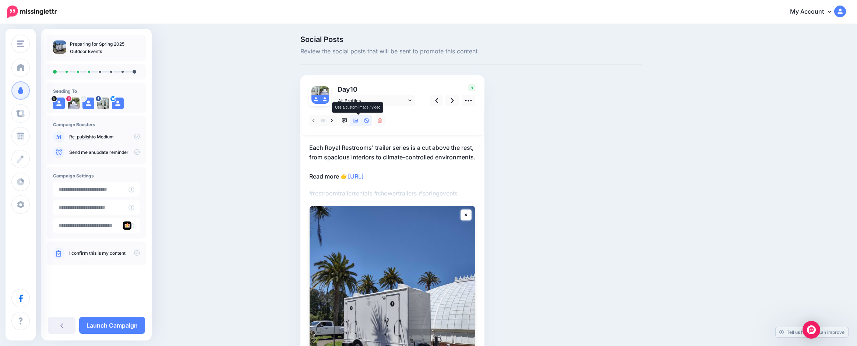
click at [358, 120] on icon at bounding box center [355, 120] width 5 height 5
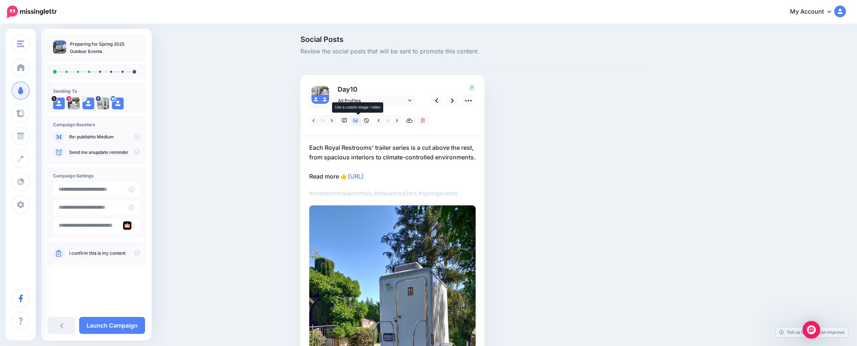
click at [358, 120] on icon at bounding box center [355, 120] width 5 height 5
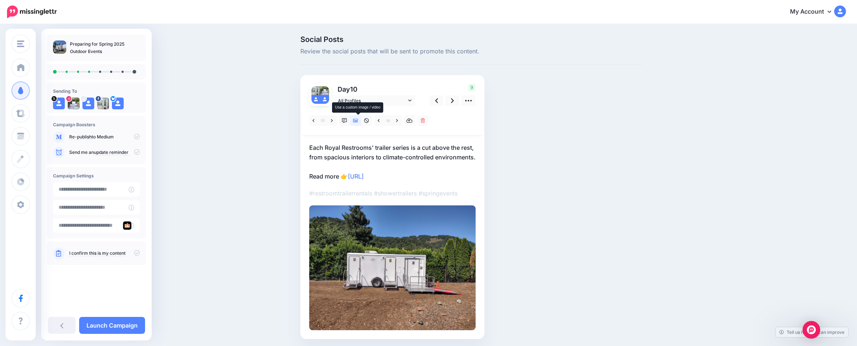
click at [358, 120] on icon at bounding box center [355, 120] width 5 height 5
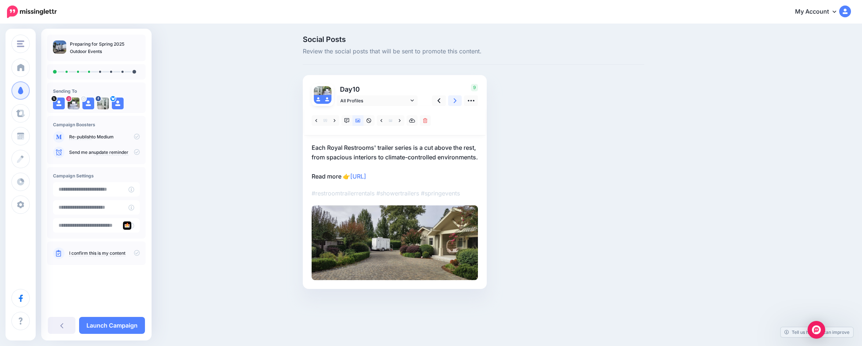
click at [456, 99] on icon at bounding box center [455, 101] width 3 height 8
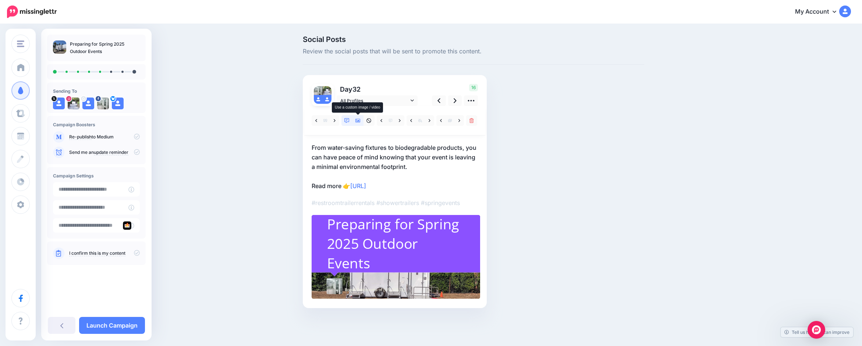
click at [359, 119] on icon at bounding box center [358, 120] width 5 height 5
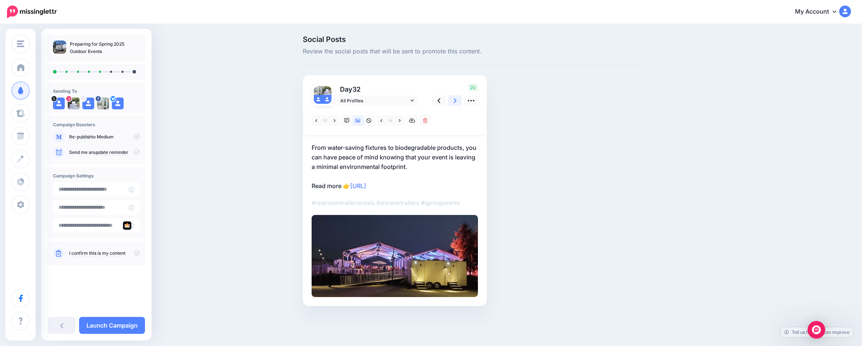
click at [453, 101] on link at bounding box center [455, 100] width 14 height 11
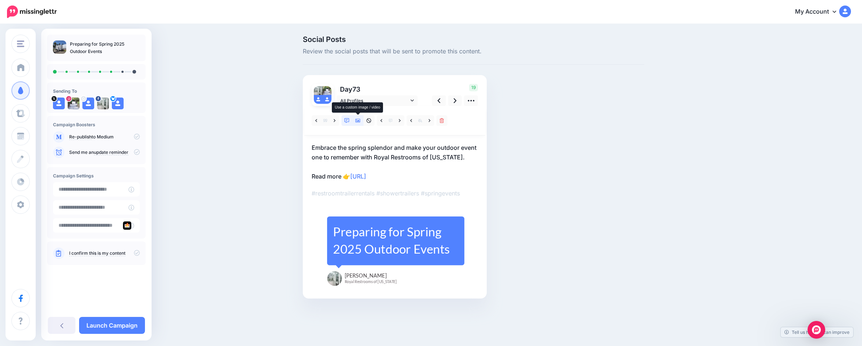
click at [358, 121] on icon at bounding box center [358, 120] width 5 height 5
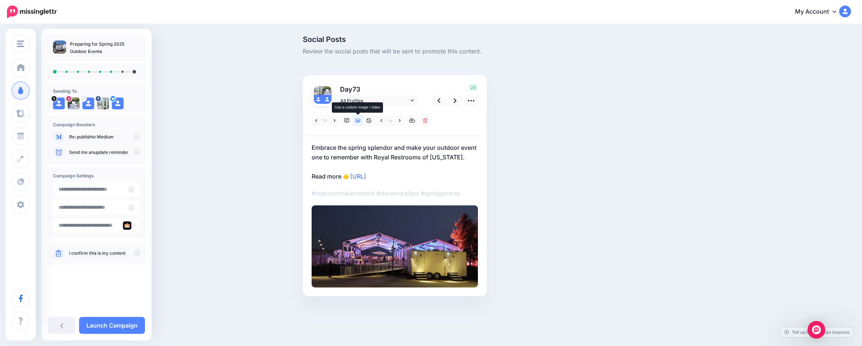
click at [358, 119] on icon at bounding box center [358, 120] width 5 height 5
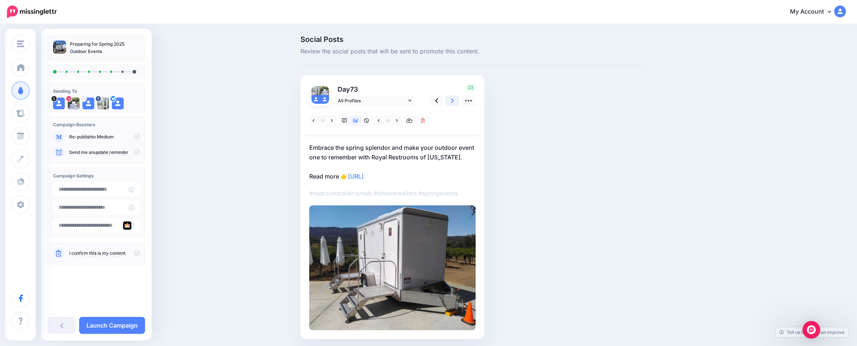
click at [452, 100] on link at bounding box center [452, 100] width 14 height 11
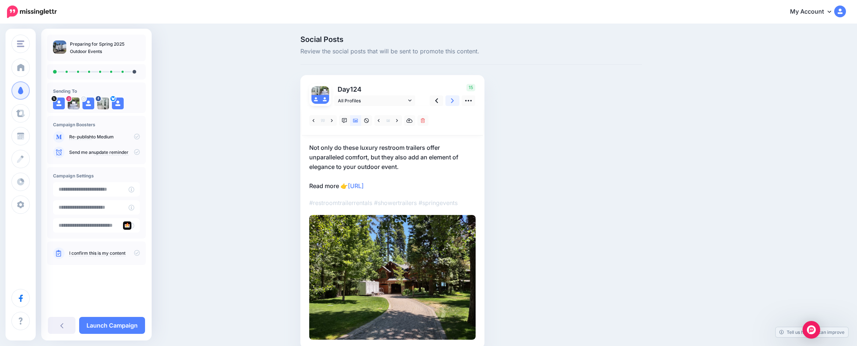
click at [454, 100] on icon at bounding box center [452, 101] width 3 height 8
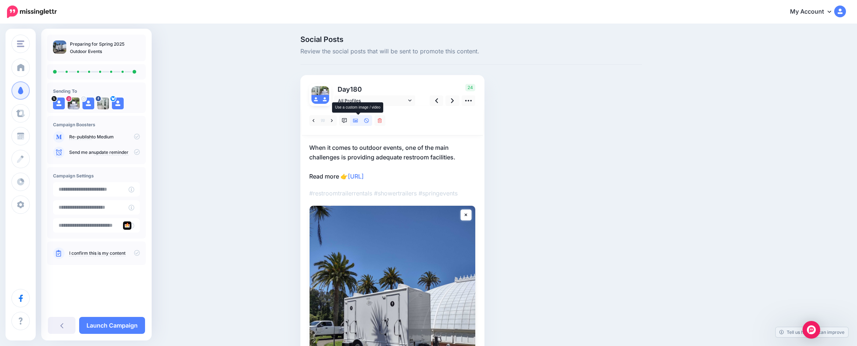
click at [358, 120] on icon at bounding box center [355, 120] width 5 height 5
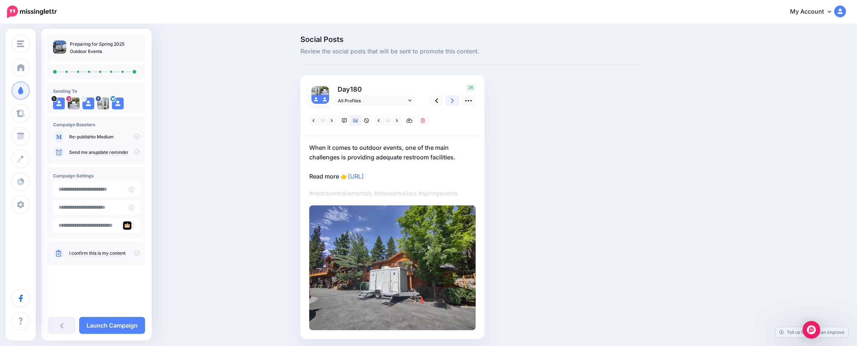
click at [453, 99] on link at bounding box center [452, 100] width 14 height 11
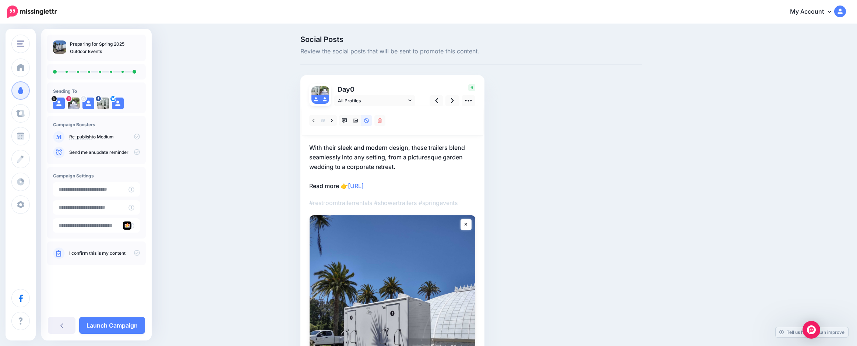
click at [117, 324] on link "Launch Campaign" at bounding box center [112, 325] width 66 height 17
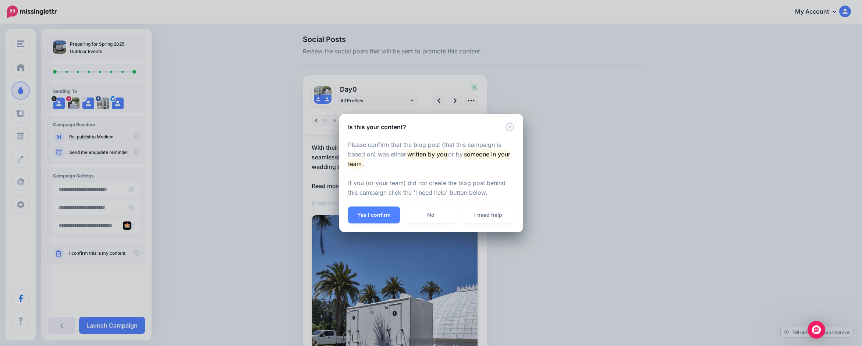
click at [377, 212] on button "Yes I confirm" at bounding box center [374, 214] width 52 height 17
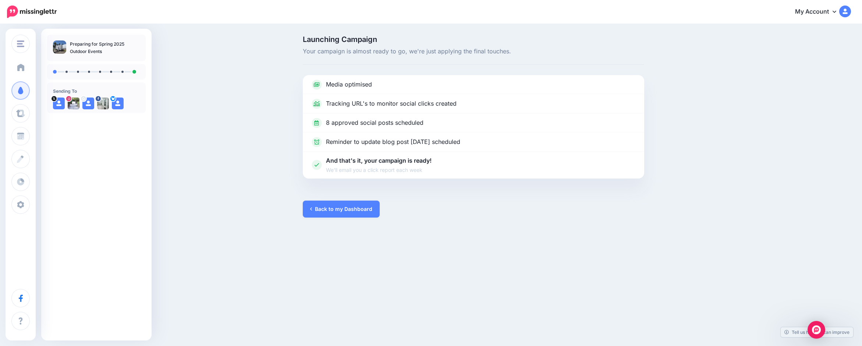
click at [32, 67] on span "Dashboard" at bounding box center [43, 67] width 28 height 6
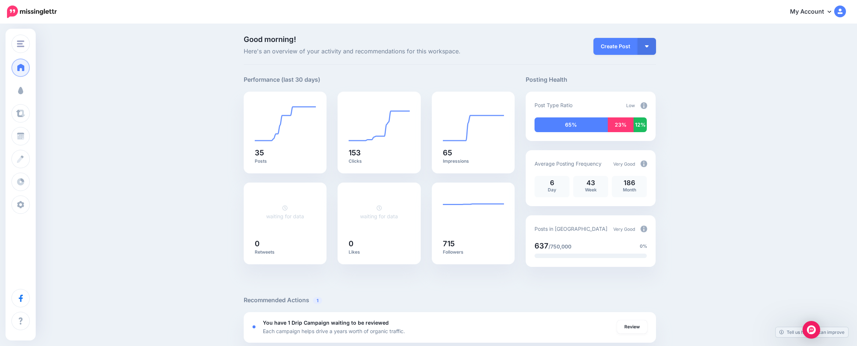
click at [40, 91] on span "Campaigns" at bounding box center [43, 90] width 29 height 6
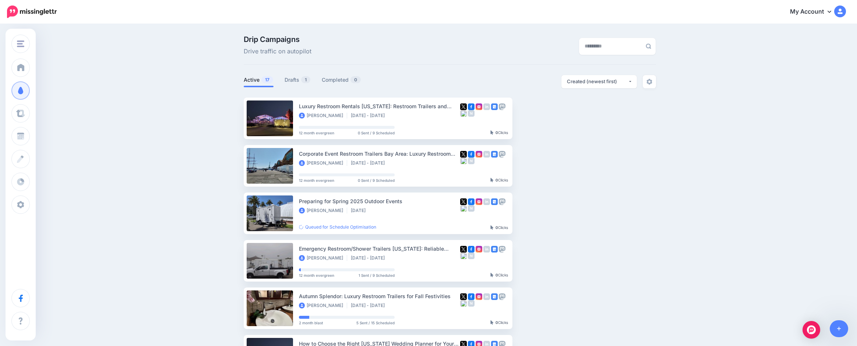
click at [296, 79] on link "Drafts 1" at bounding box center [298, 79] width 26 height 9
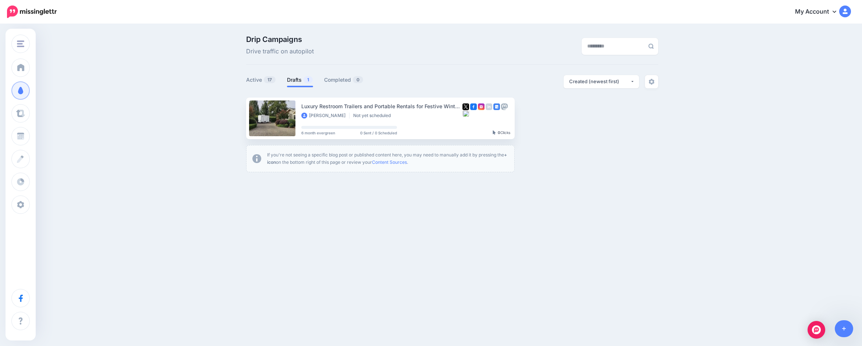
click at [556, 112] on link "Setup Campaign" at bounding box center [545, 118] width 50 height 13
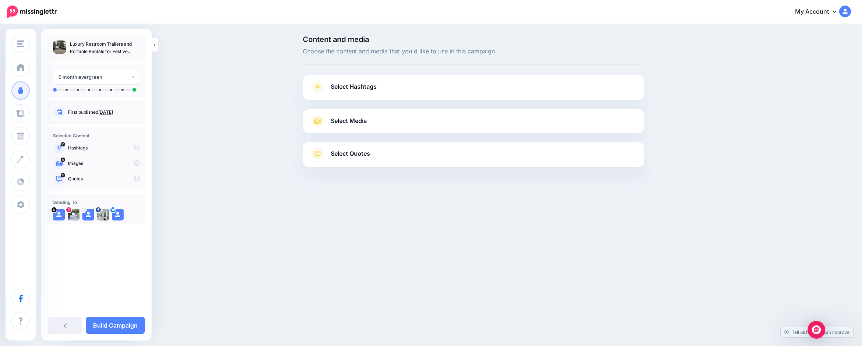
click at [354, 86] on span "Select Hashtags" at bounding box center [354, 87] width 46 height 10
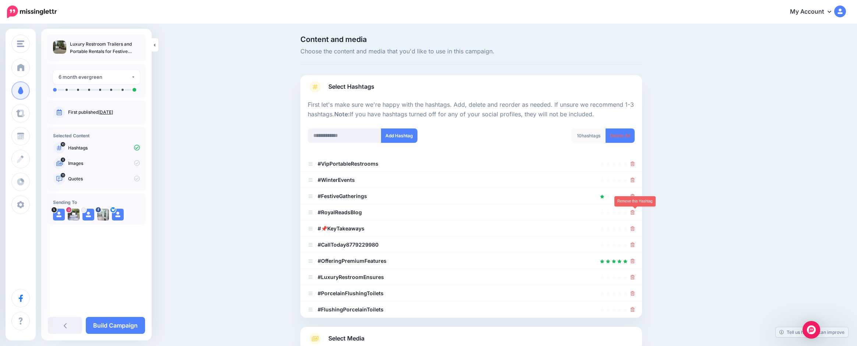
click at [635, 213] on icon at bounding box center [632, 212] width 4 height 4
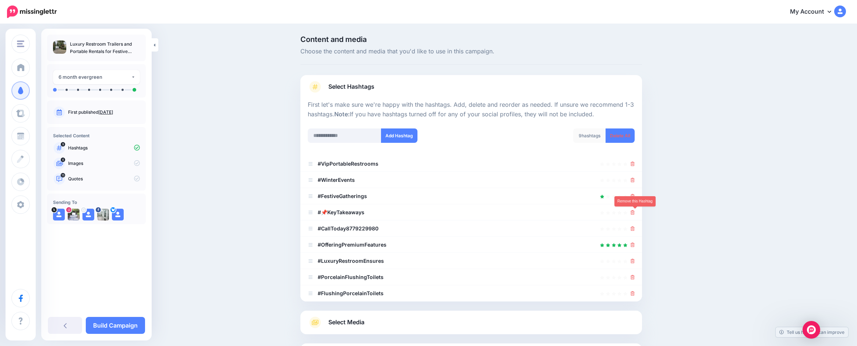
click at [635, 213] on icon at bounding box center [632, 212] width 4 height 4
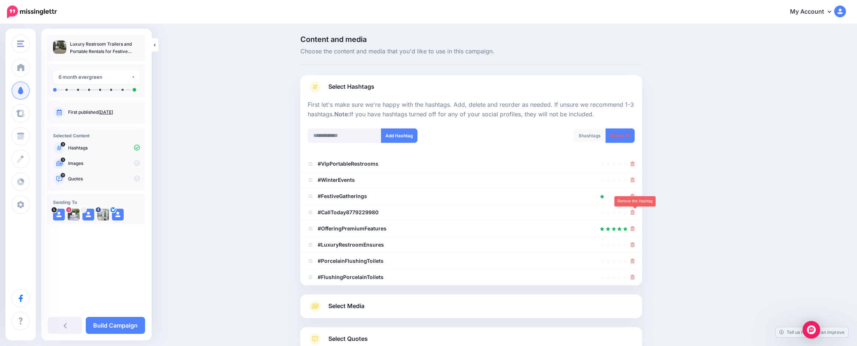
click at [635, 213] on icon at bounding box center [632, 212] width 4 height 4
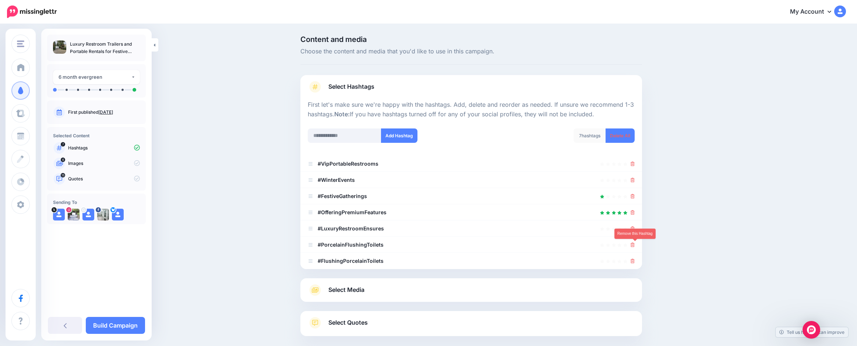
click at [635, 245] on icon at bounding box center [632, 245] width 4 height 4
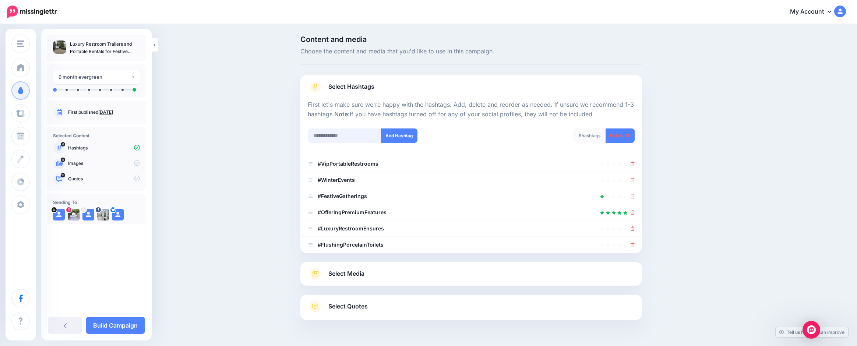
click at [335, 138] on input "text" at bounding box center [345, 135] width 74 height 14
type input "**********"
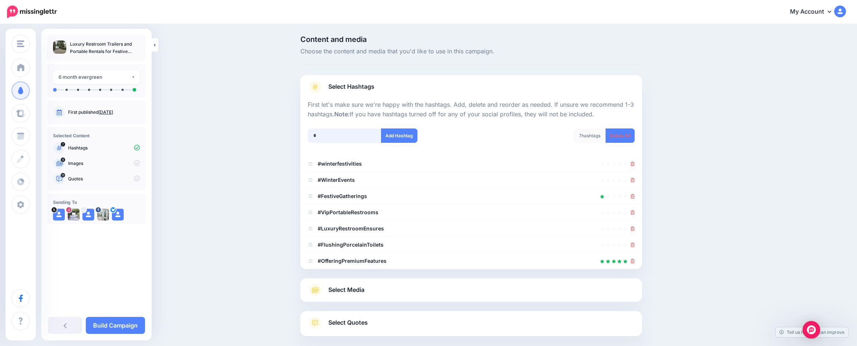
scroll to position [48, 0]
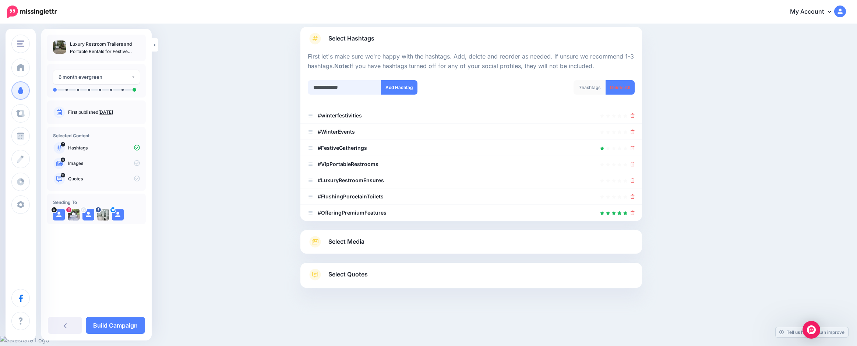
type input "**********"
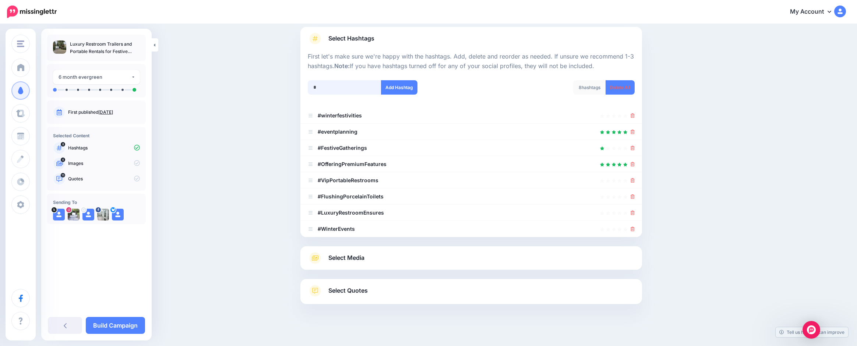
scroll to position [64, 0]
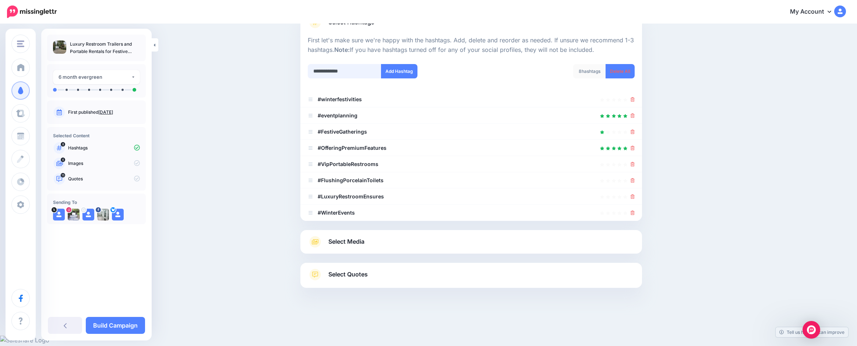
type input "**********"
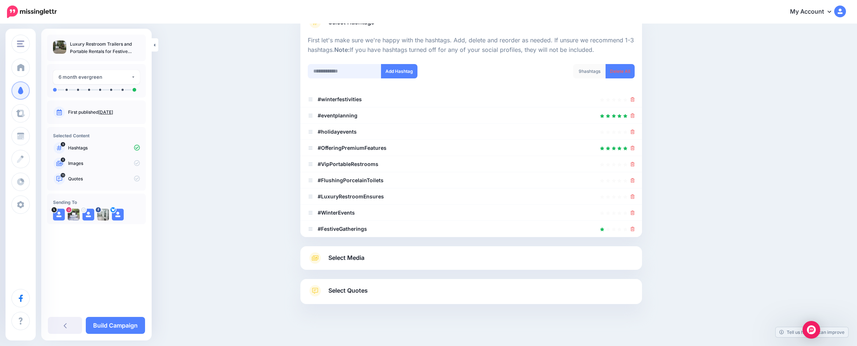
scroll to position [81, 0]
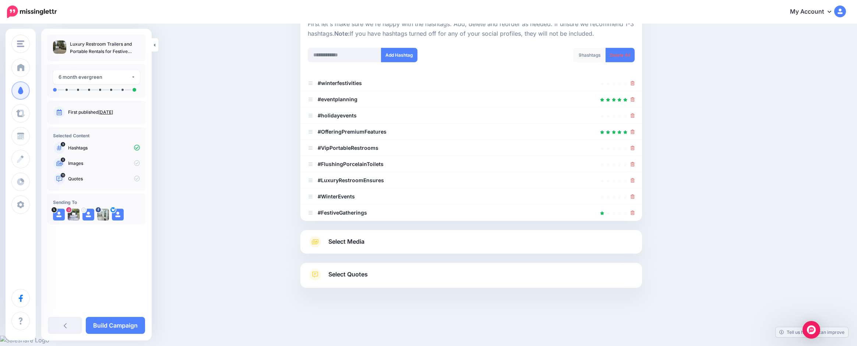
click at [635, 162] on icon at bounding box center [632, 164] width 4 height 4
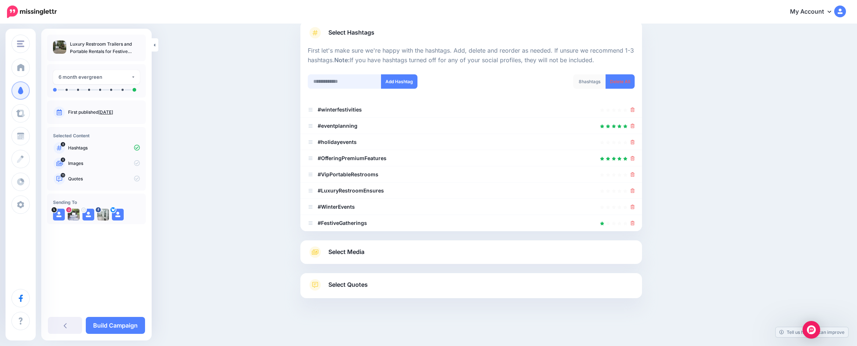
click at [321, 80] on input "text" at bounding box center [345, 81] width 74 height 14
type input "**********"
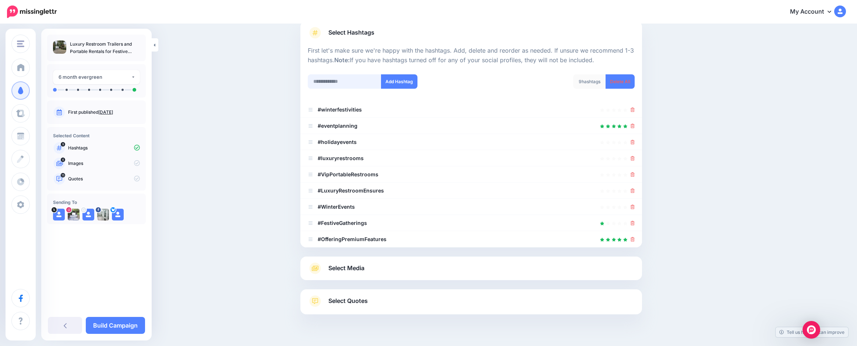
scroll to position [70, 0]
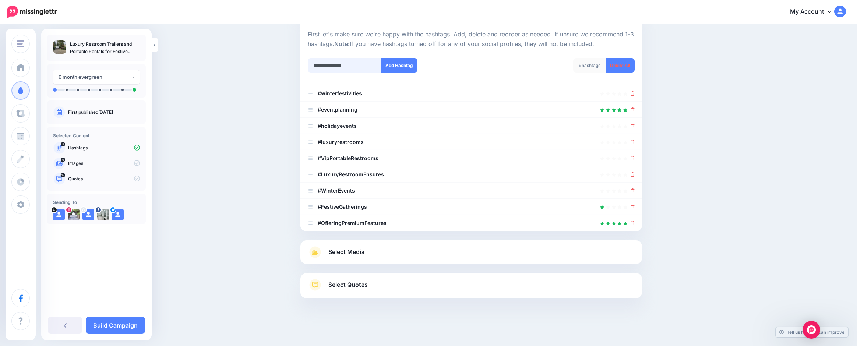
drag, startPoint x: 350, startPoint y: 65, endPoint x: 301, endPoint y: 63, distance: 49.0
click at [302, 64] on div "**********" at bounding box center [471, 150] width 353 height 370
type input "**********"
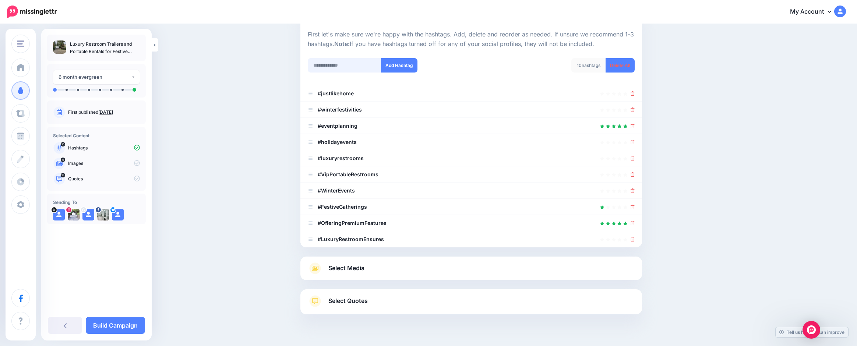
scroll to position [86, 0]
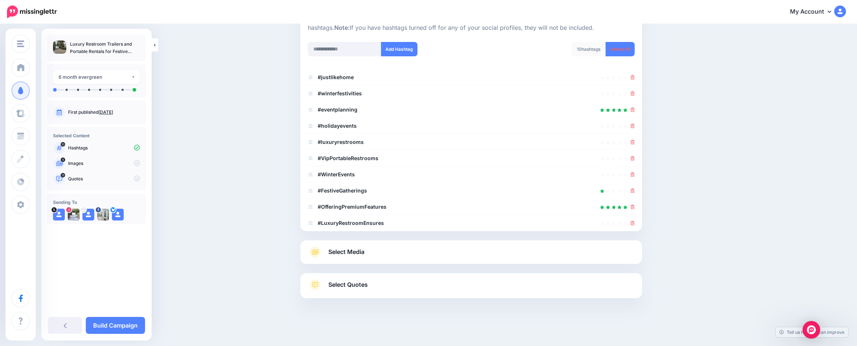
click at [634, 77] on icon at bounding box center [632, 77] width 4 height 4
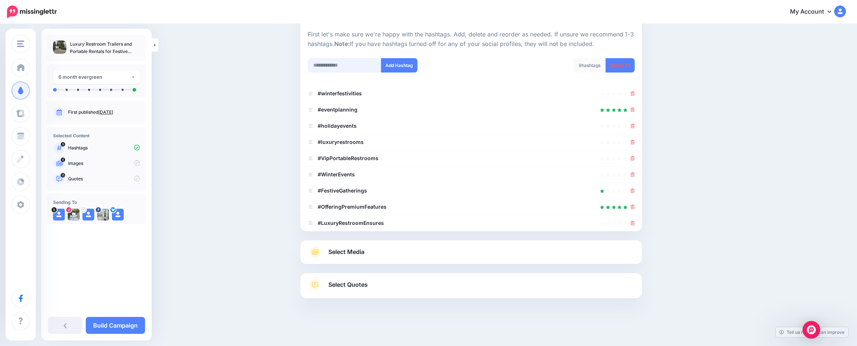
click at [325, 69] on input "text" at bounding box center [345, 65] width 74 height 14
type input "**********"
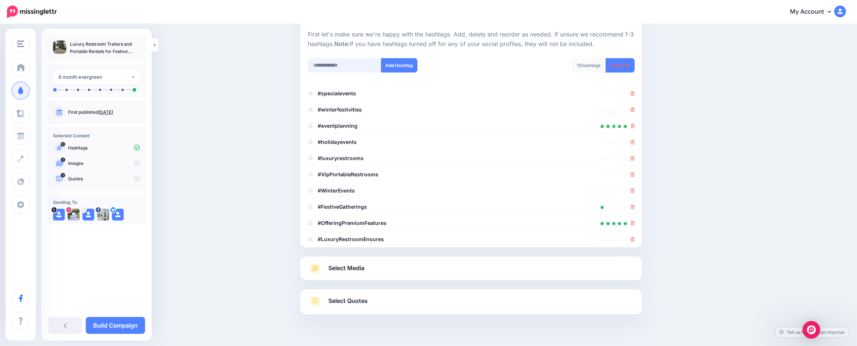
scroll to position [86, 0]
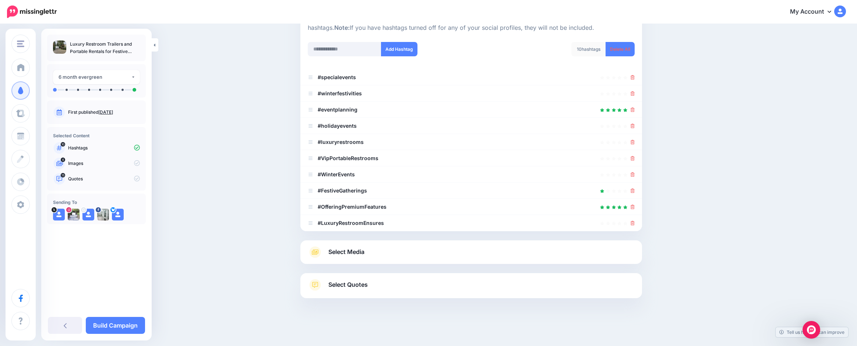
click at [362, 245] on div "Select Media Next, let's make sure we have the best media for this campaign. De…" at bounding box center [471, 252] width 342 height 24
click at [363, 251] on span "Select Media" at bounding box center [346, 252] width 36 height 10
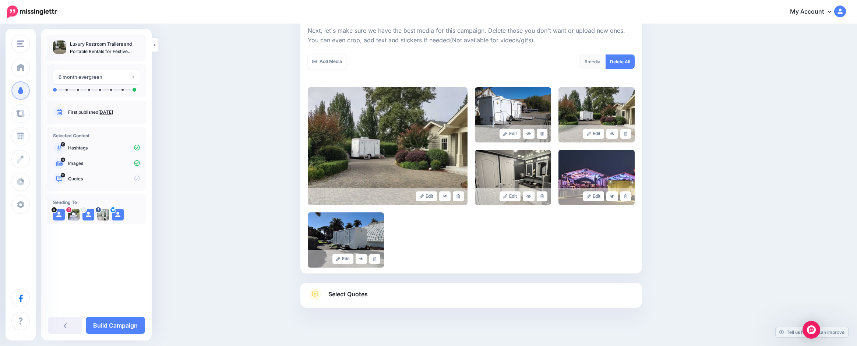
scroll to position [114, 0]
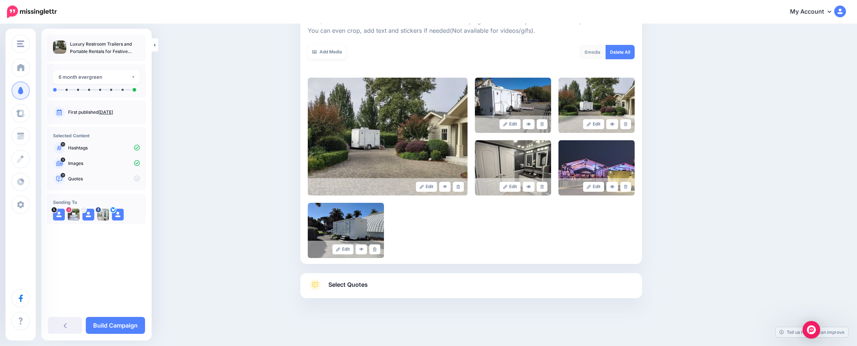
click at [320, 50] on link "Add Media" at bounding box center [327, 52] width 39 height 14
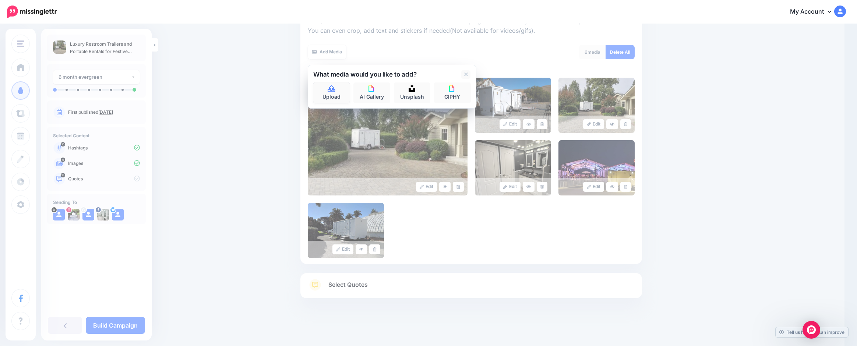
click at [345, 93] on link "Upload" at bounding box center [331, 92] width 37 height 21
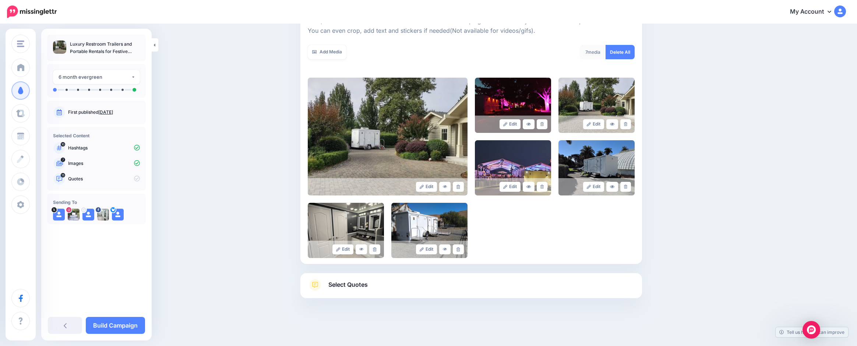
click at [325, 53] on link "Add Media" at bounding box center [327, 52] width 39 height 14
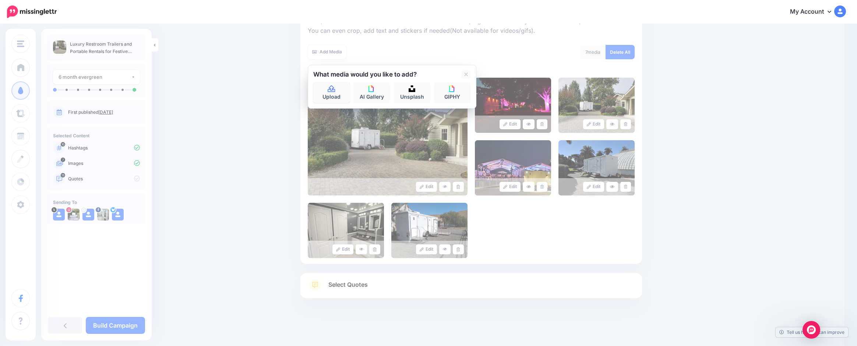
click at [326, 91] on link "Upload" at bounding box center [331, 92] width 37 height 21
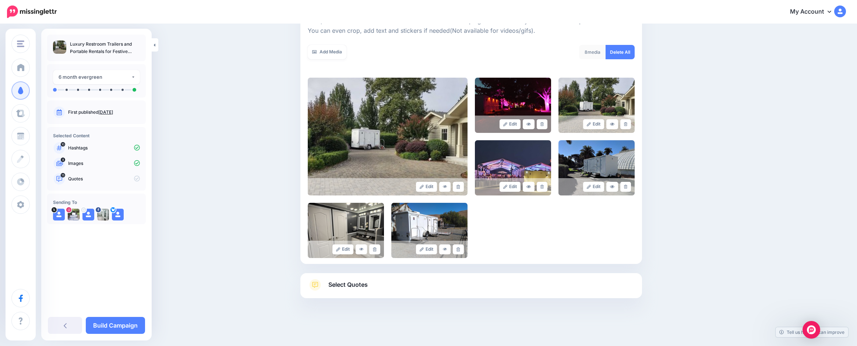
click at [331, 55] on link "Add Media" at bounding box center [327, 52] width 39 height 14
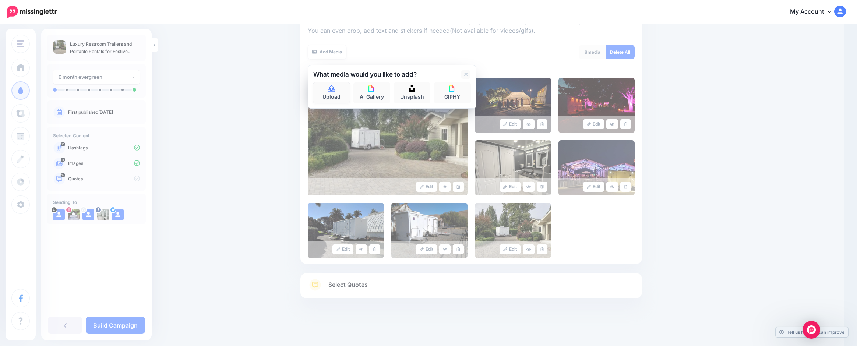
click at [343, 93] on link "Upload" at bounding box center [331, 92] width 37 height 21
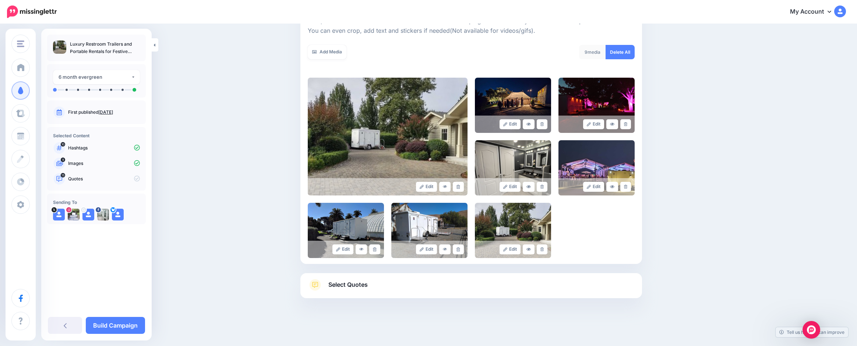
click at [331, 52] on link "Add Media" at bounding box center [327, 52] width 39 height 14
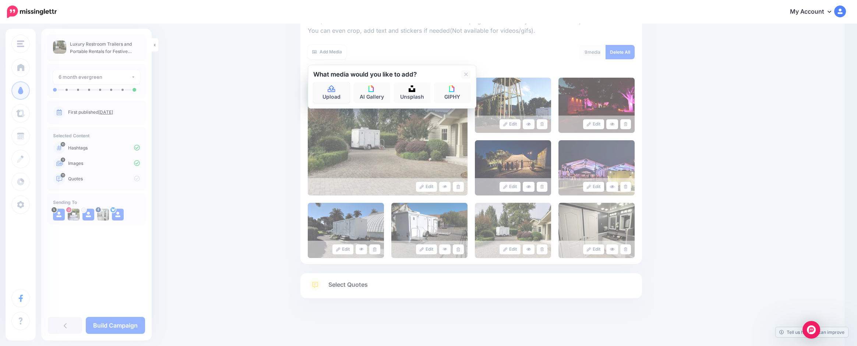
click at [340, 92] on link "Upload" at bounding box center [331, 92] width 37 height 21
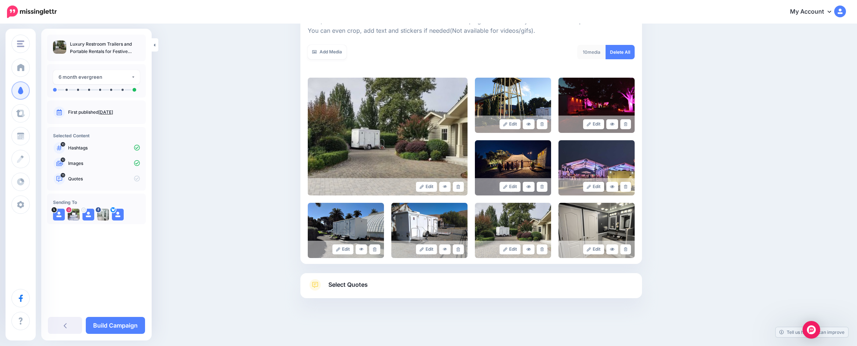
click at [329, 52] on link "Add Media" at bounding box center [327, 52] width 39 height 14
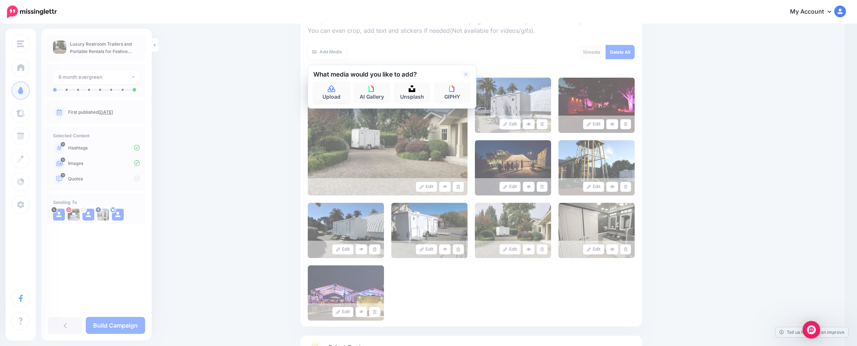
click at [333, 89] on form "Next, let's make sure we have the best media for this campaign. Delete those yo…" at bounding box center [471, 167] width 327 height 308
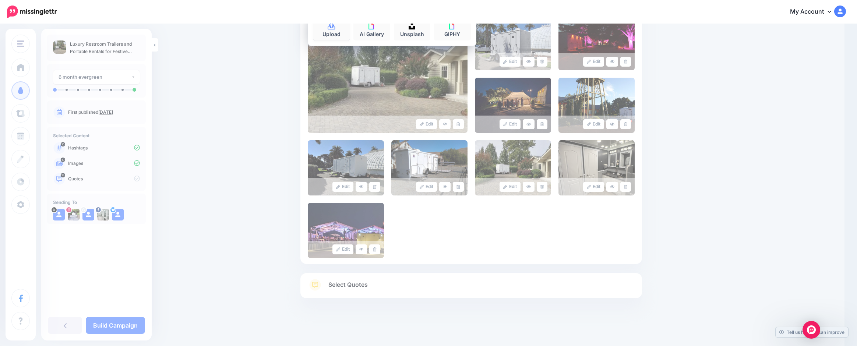
click at [337, 38] on link "Upload" at bounding box center [331, 30] width 37 height 21
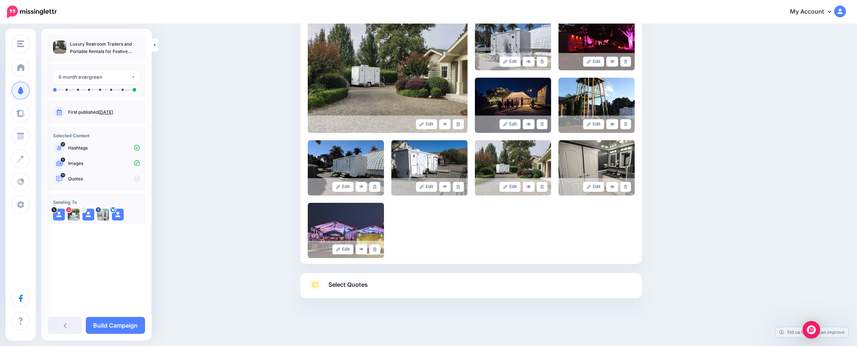
click at [353, 282] on span "Select Quotes" at bounding box center [347, 285] width 39 height 10
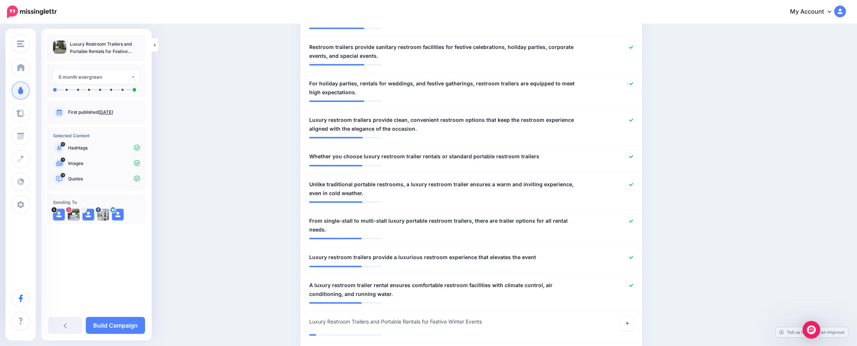
scroll to position [442, 0]
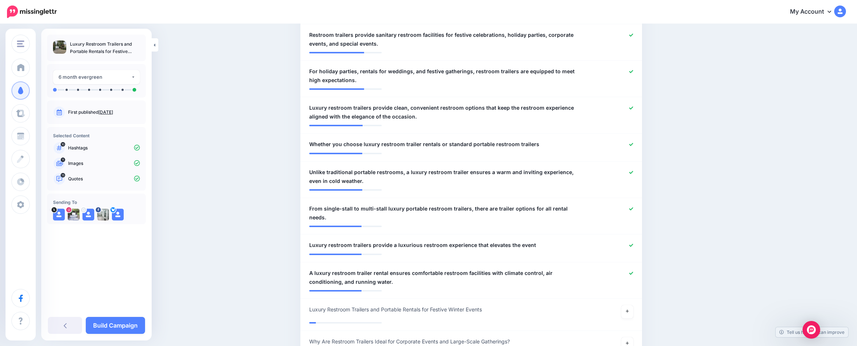
click at [102, 319] on link "Build Campaign" at bounding box center [115, 325] width 59 height 17
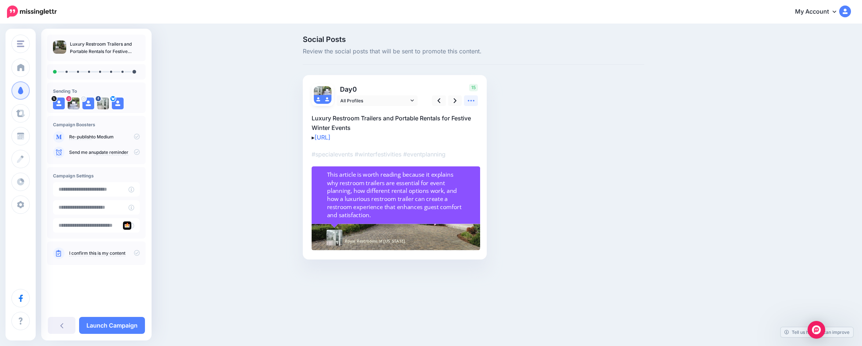
click at [468, 102] on icon at bounding box center [471, 101] width 8 height 8
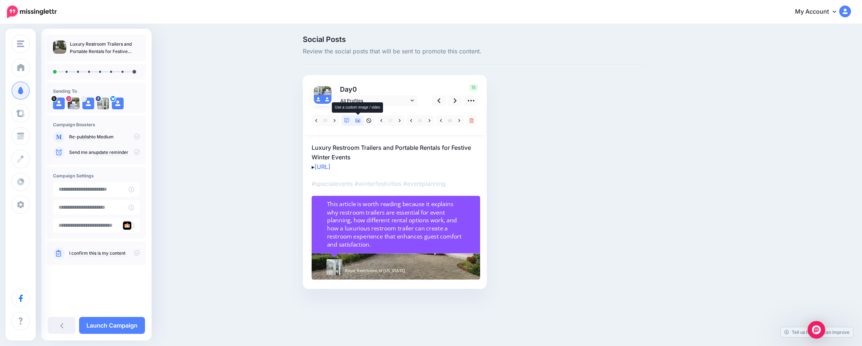
click at [356, 122] on icon at bounding box center [358, 120] width 5 height 5
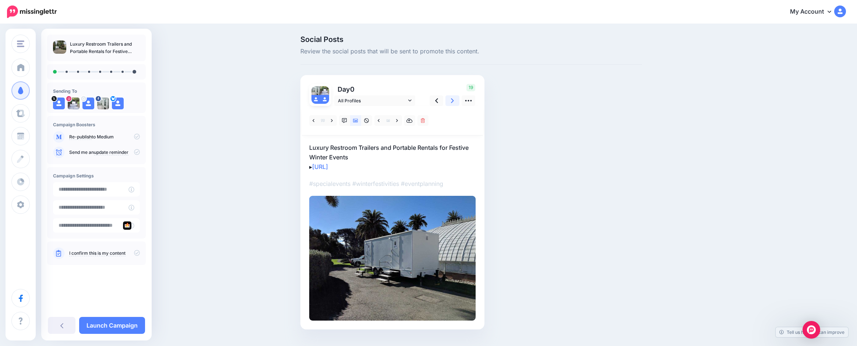
click at [450, 102] on link at bounding box center [452, 100] width 14 height 11
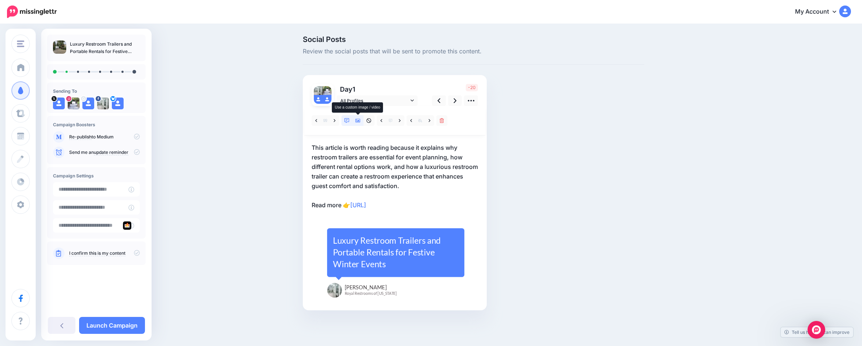
click at [358, 120] on icon at bounding box center [358, 120] width 5 height 5
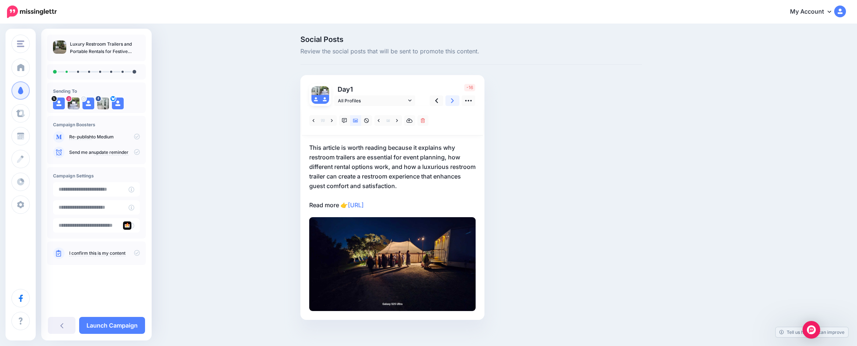
click at [451, 102] on link at bounding box center [452, 100] width 14 height 11
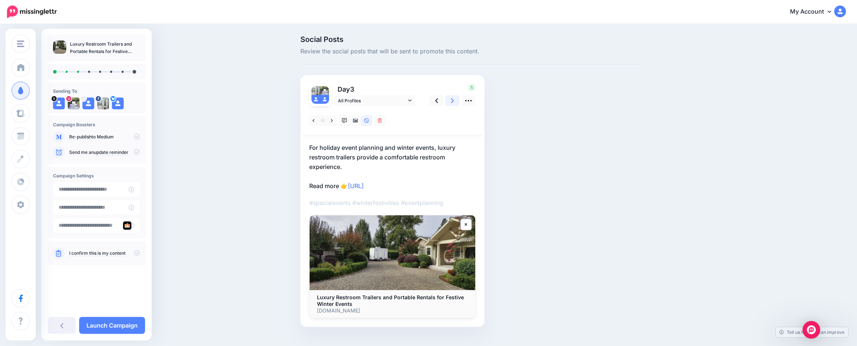
click at [454, 103] on icon at bounding box center [452, 101] width 3 height 8
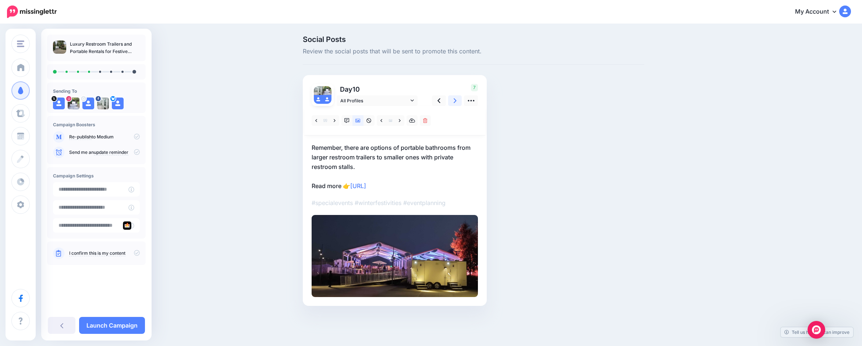
click at [457, 99] on link at bounding box center [455, 100] width 14 height 11
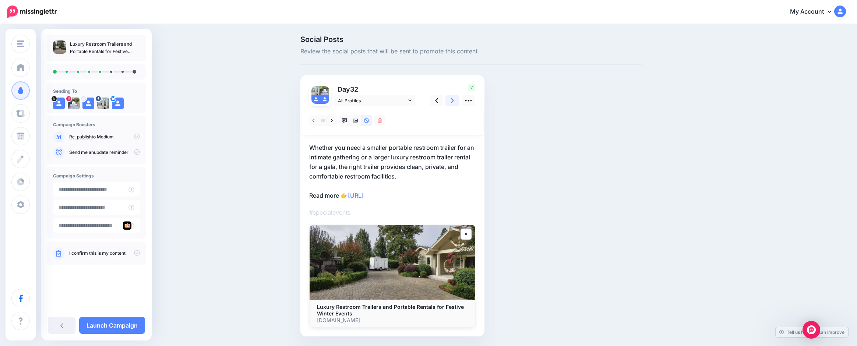
click at [453, 100] on icon at bounding box center [452, 101] width 3 height 8
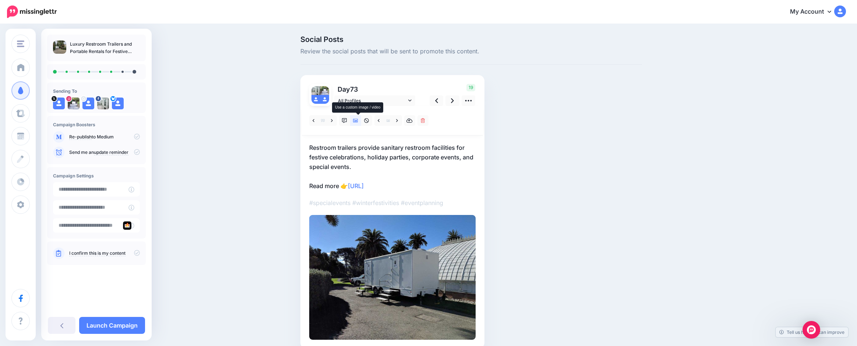
click at [358, 120] on icon at bounding box center [355, 120] width 5 height 5
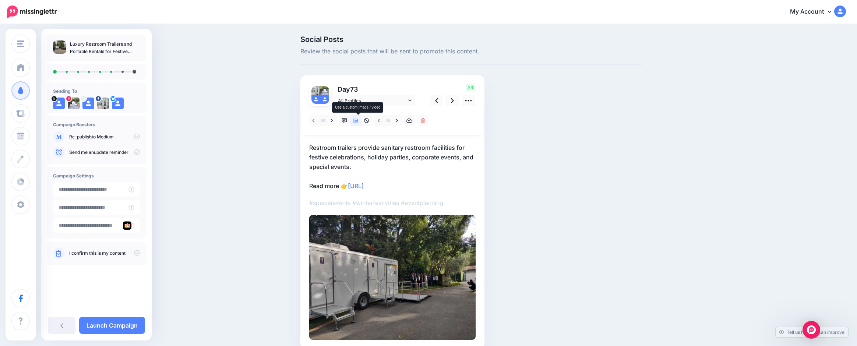
click at [357, 120] on icon at bounding box center [355, 120] width 5 height 5
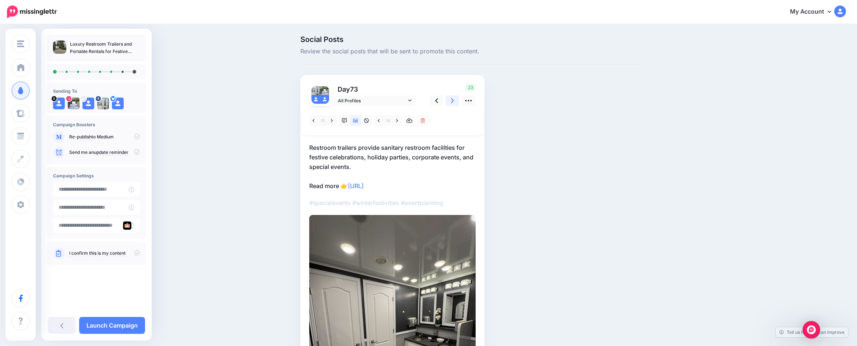
click at [453, 99] on icon at bounding box center [452, 101] width 3 height 8
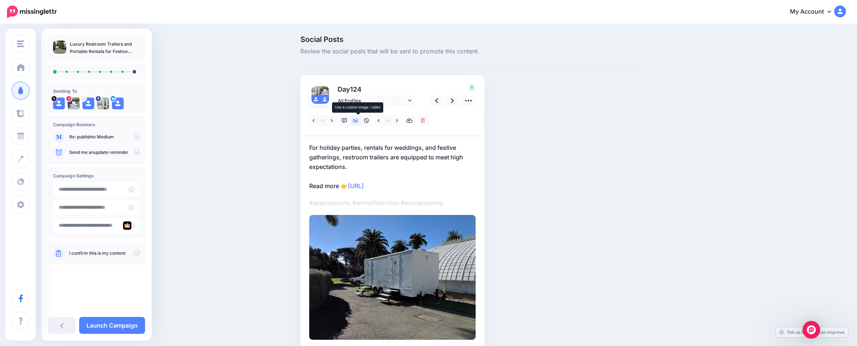
click at [358, 120] on icon at bounding box center [355, 121] width 5 height 4
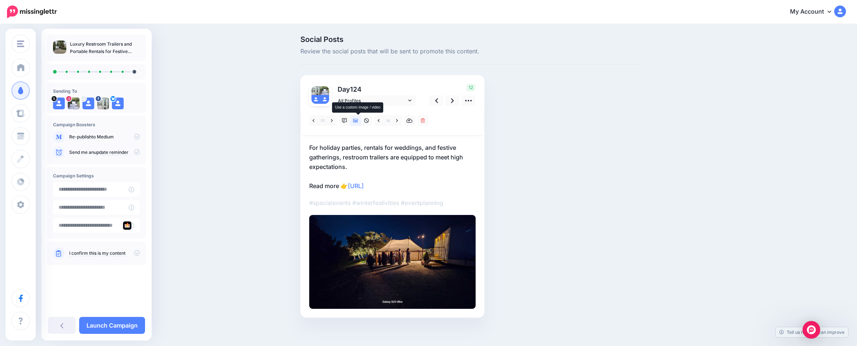
click at [358, 120] on icon at bounding box center [355, 121] width 5 height 4
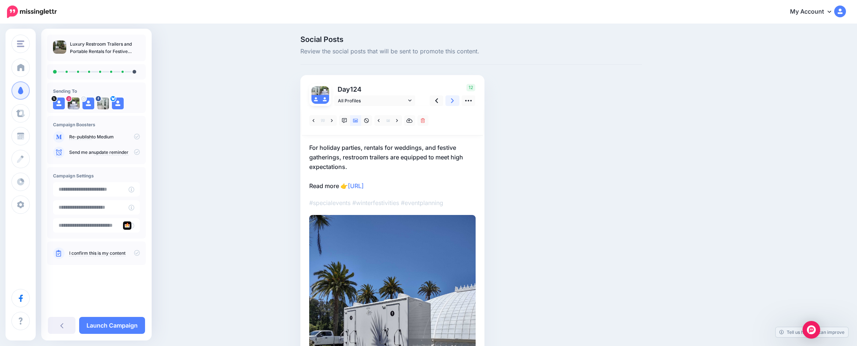
click at [452, 101] on link at bounding box center [452, 100] width 14 height 11
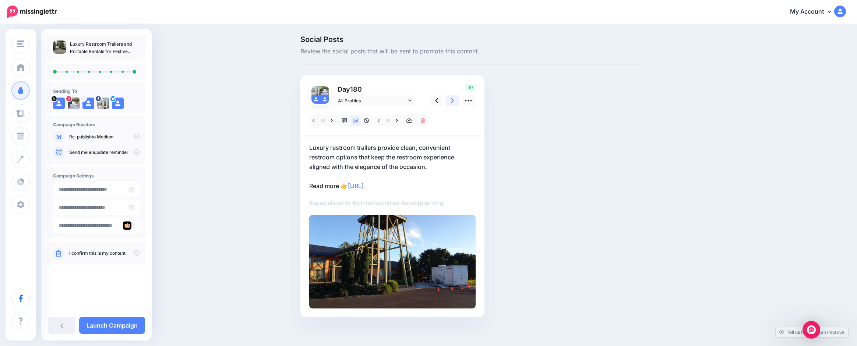
click at [451, 101] on link at bounding box center [452, 100] width 14 height 11
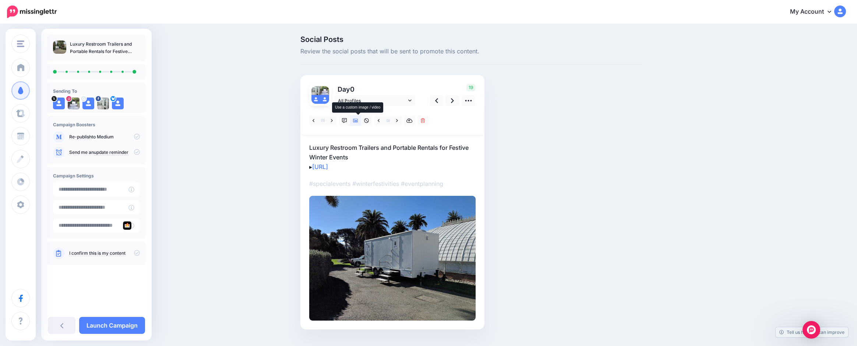
click at [358, 120] on icon at bounding box center [355, 120] width 5 height 5
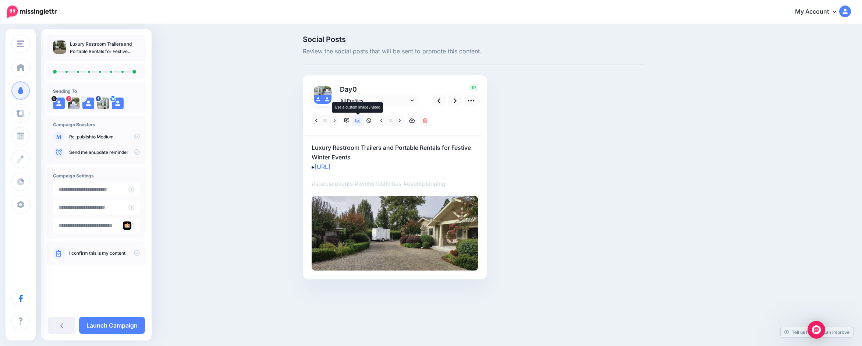
click at [359, 120] on icon at bounding box center [358, 120] width 5 height 5
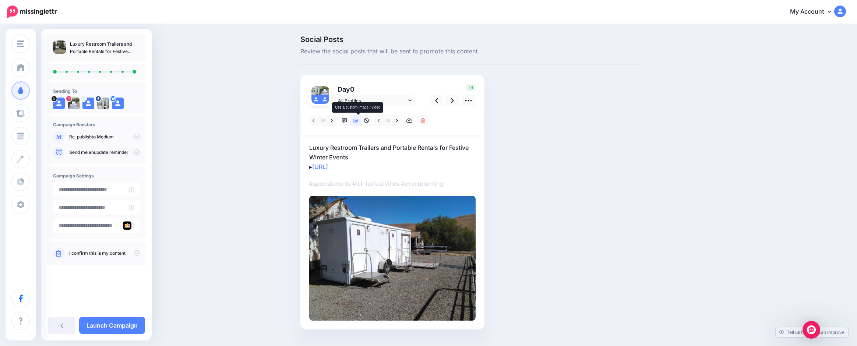
click at [357, 122] on icon at bounding box center [355, 121] width 5 height 4
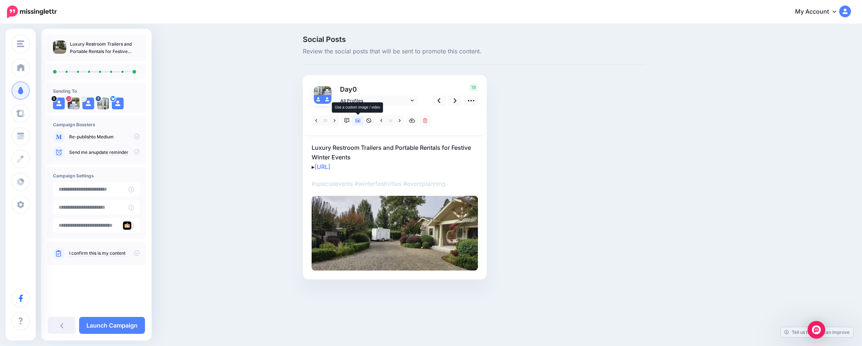
click at [357, 122] on icon at bounding box center [358, 121] width 5 height 4
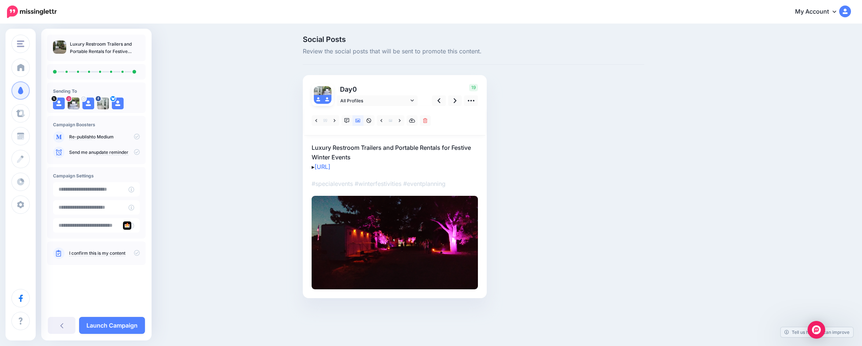
click at [114, 324] on link "Launch Campaign" at bounding box center [112, 325] width 66 height 17
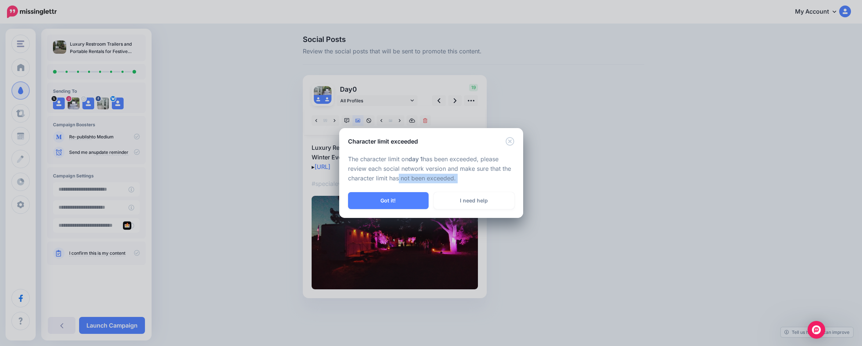
drag, startPoint x: 396, startPoint y: 191, endPoint x: 398, endPoint y: 198, distance: 6.8
click at [398, 198] on div "Character limit exceeded The character limit on day 1 has been exceeded, please…" at bounding box center [431, 173] width 184 height 90
click at [398, 202] on button "Got it!" at bounding box center [388, 200] width 81 height 17
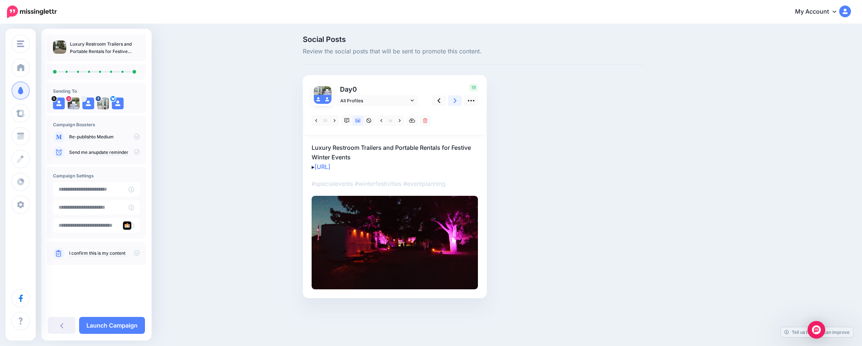
click at [458, 102] on link at bounding box center [455, 100] width 14 height 11
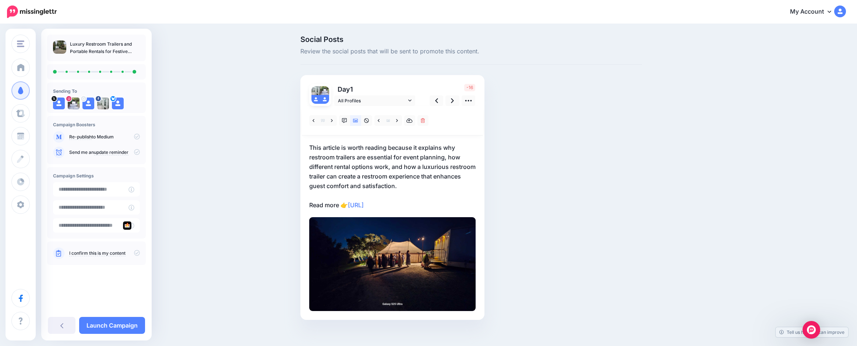
click at [429, 166] on p "This article is worth reading because it explains why restroom trailers are ess…" at bounding box center [392, 176] width 166 height 67
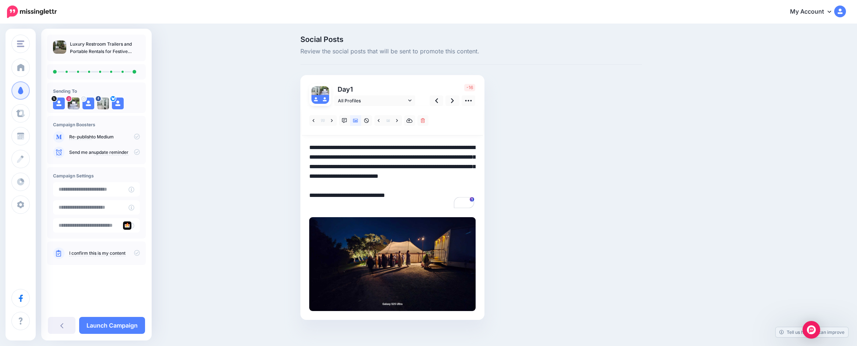
drag, startPoint x: 364, startPoint y: 185, endPoint x: 353, endPoint y: 185, distance: 11.4
click at [353, 185] on textarea "**********" at bounding box center [392, 176] width 166 height 67
click at [115, 325] on link "Launch Campaign" at bounding box center [112, 325] width 66 height 17
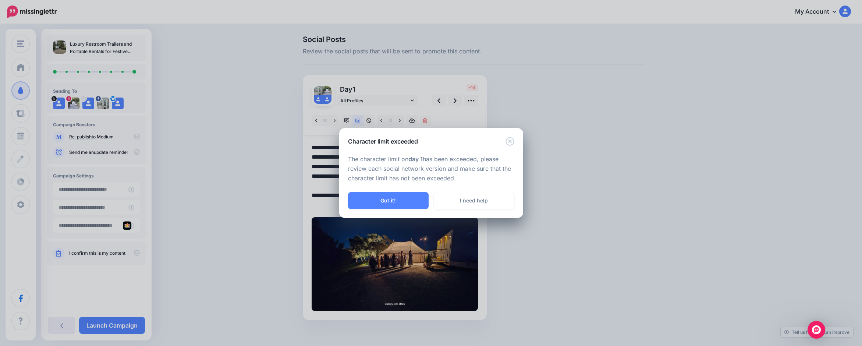
click at [375, 198] on button "Got it!" at bounding box center [388, 200] width 81 height 17
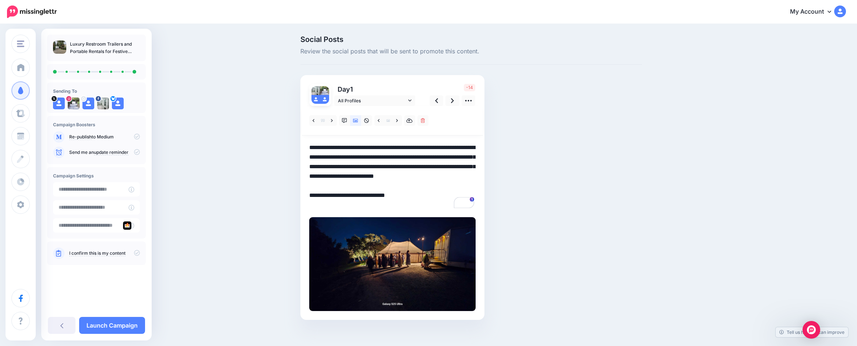
click at [402, 187] on textarea "**********" at bounding box center [392, 176] width 166 height 67
drag, startPoint x: 407, startPoint y: 168, endPoint x: 395, endPoint y: 167, distance: 12.2
click at [395, 167] on textarea "**********" at bounding box center [392, 176] width 166 height 67
click at [103, 323] on link "Launch Campaign" at bounding box center [112, 325] width 66 height 17
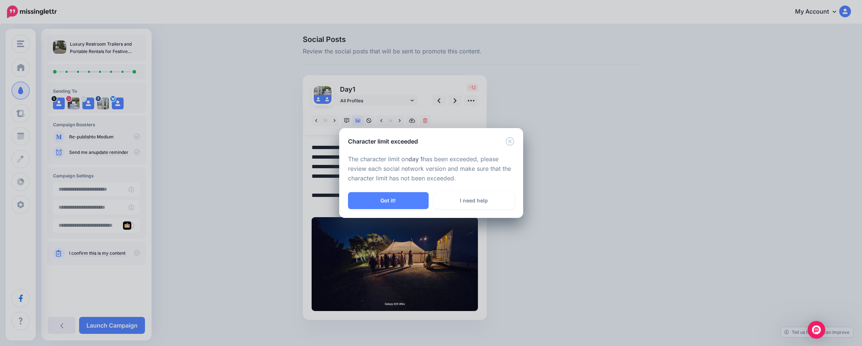
click at [414, 199] on button "Got it!" at bounding box center [388, 200] width 81 height 17
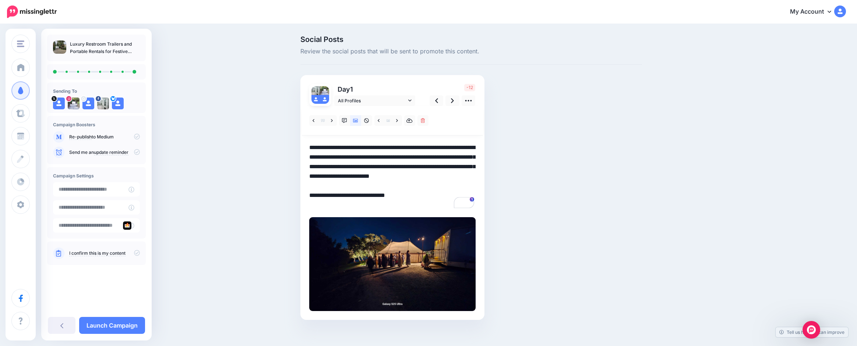
drag, startPoint x: 391, startPoint y: 148, endPoint x: 416, endPoint y: 147, distance: 24.3
click at [416, 147] on textarea "**********" at bounding box center [392, 176] width 166 height 67
drag, startPoint x: 424, startPoint y: 157, endPoint x: 364, endPoint y: 165, distance: 60.2
click at [364, 165] on textarea "**********" at bounding box center [392, 176] width 166 height 67
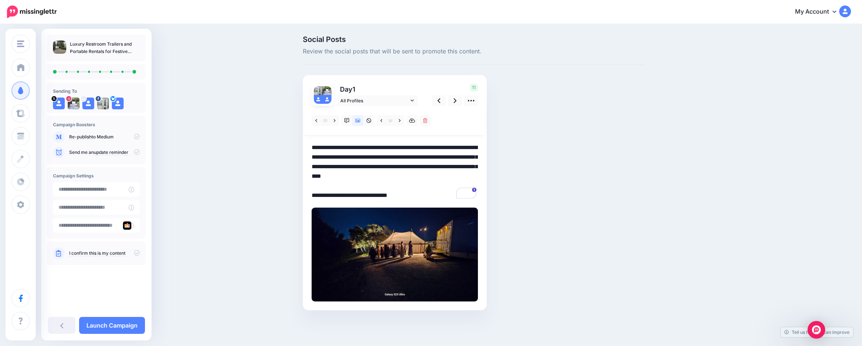
type textarea "**********"
click at [93, 327] on link "Launch Campaign" at bounding box center [112, 325] width 66 height 17
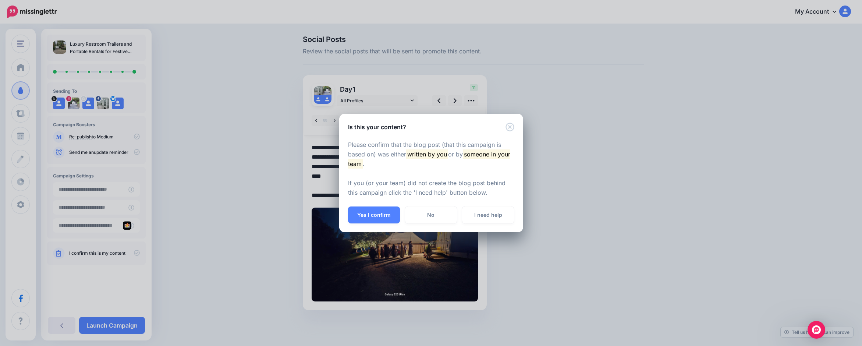
click at [368, 213] on button "Yes I confirm" at bounding box center [374, 214] width 52 height 17
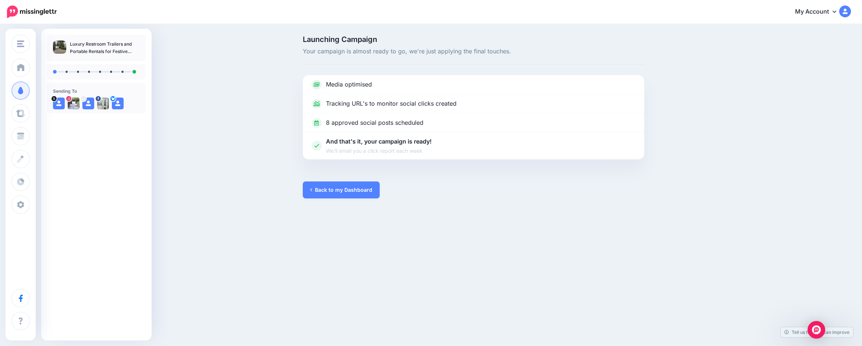
click at [341, 194] on link "Back to my Dashboard" at bounding box center [341, 189] width 77 height 17
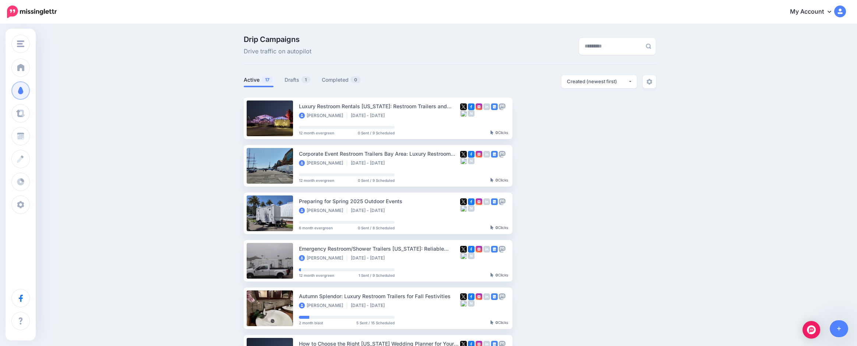
click at [288, 81] on link "Drafts 1" at bounding box center [298, 79] width 26 height 9
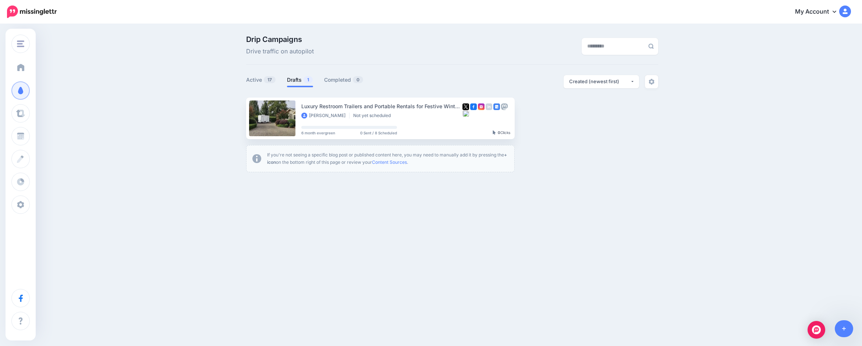
click at [32, 65] on span "Dashboard" at bounding box center [43, 67] width 28 height 6
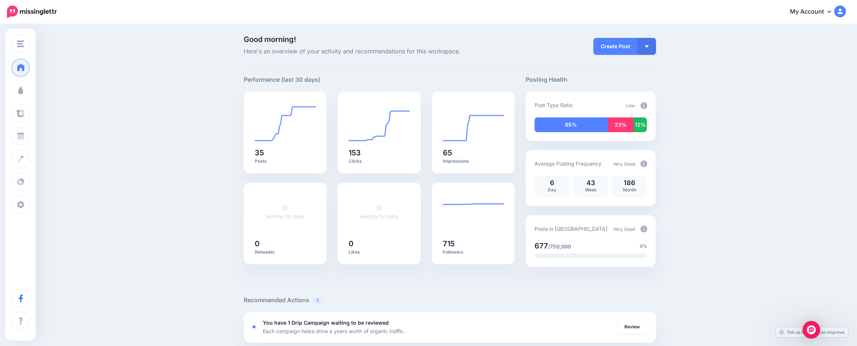
click at [46, 92] on span "Campaigns" at bounding box center [43, 90] width 29 height 6
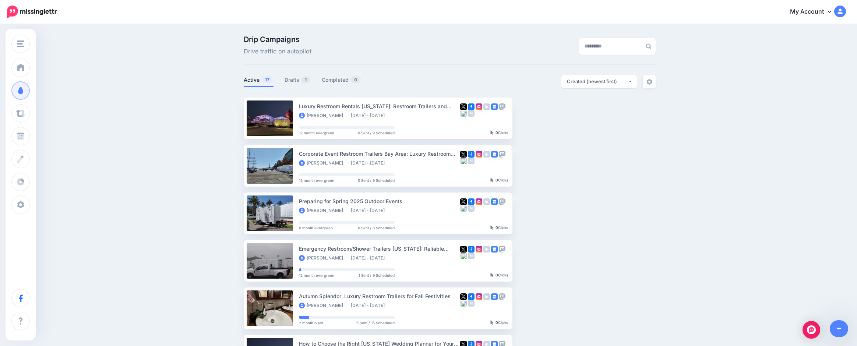
click at [291, 77] on link "Drafts 1" at bounding box center [298, 79] width 26 height 9
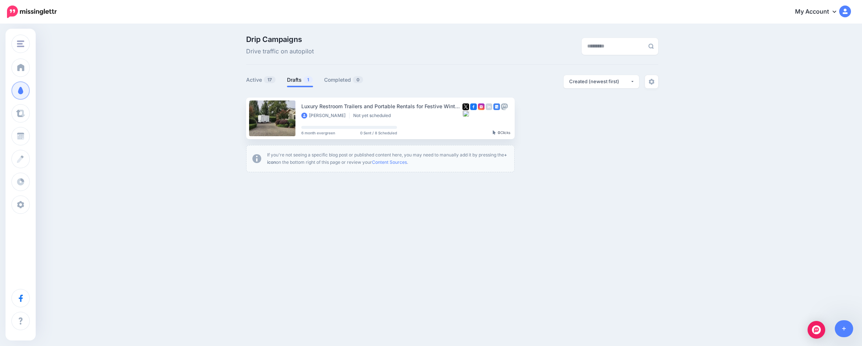
click at [560, 114] on link "Setup Campaign" at bounding box center [545, 118] width 50 height 13
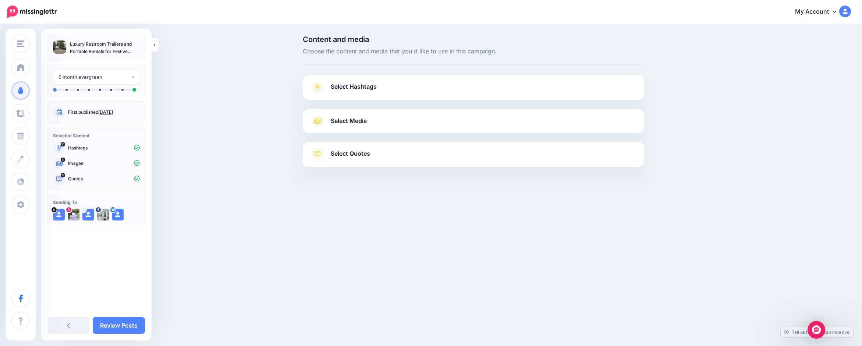
click at [385, 91] on link "Select Hashtags" at bounding box center [473, 90] width 327 height 19
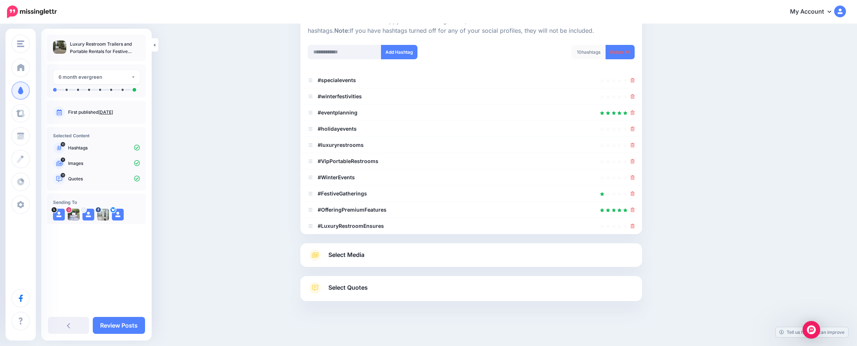
scroll to position [86, 0]
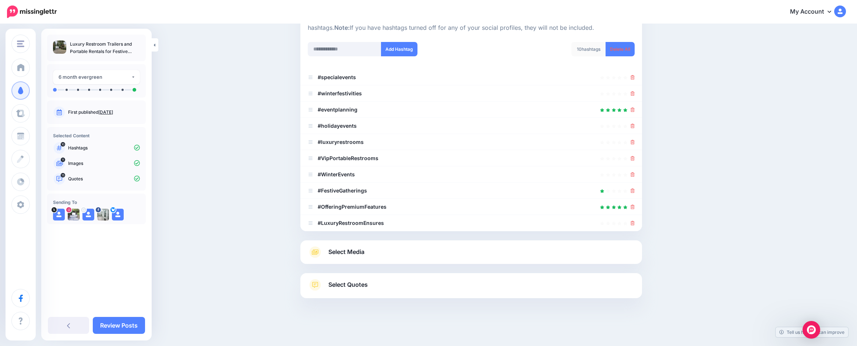
click at [376, 246] on link "Select Media" at bounding box center [471, 252] width 327 height 12
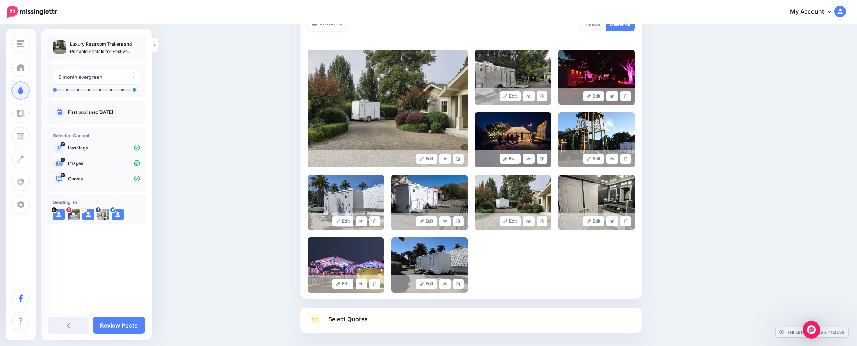
scroll to position [177, 0]
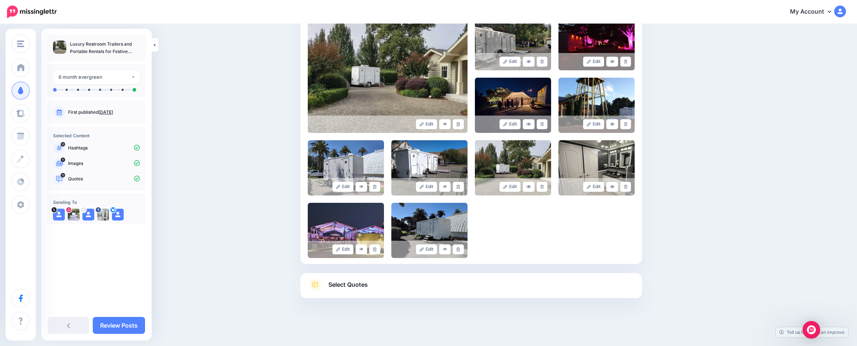
click at [383, 288] on link "Select Quotes" at bounding box center [471, 288] width 327 height 19
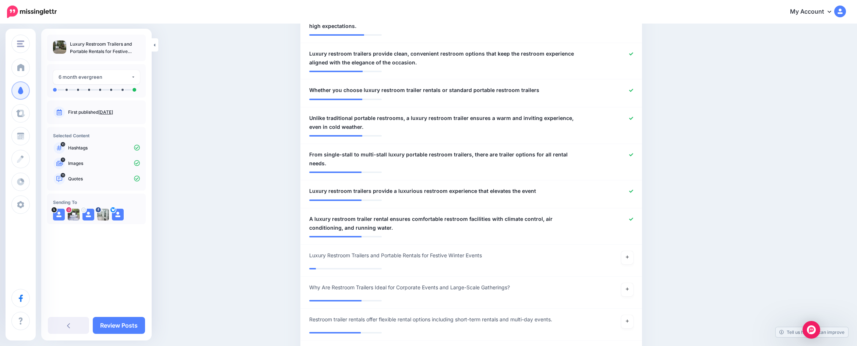
scroll to position [508, 0]
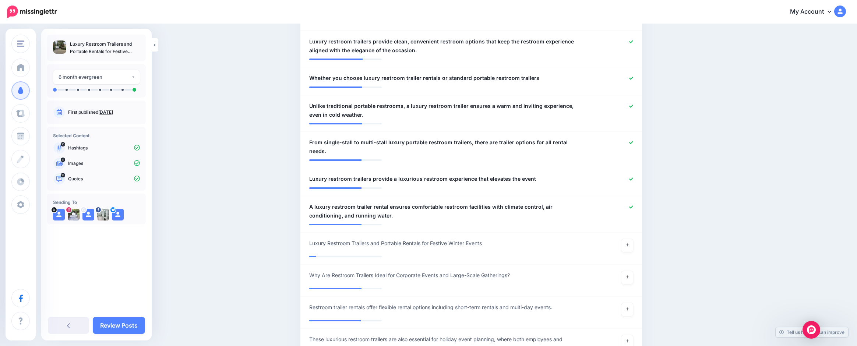
click at [116, 326] on link "Review Posts" at bounding box center [119, 325] width 52 height 17
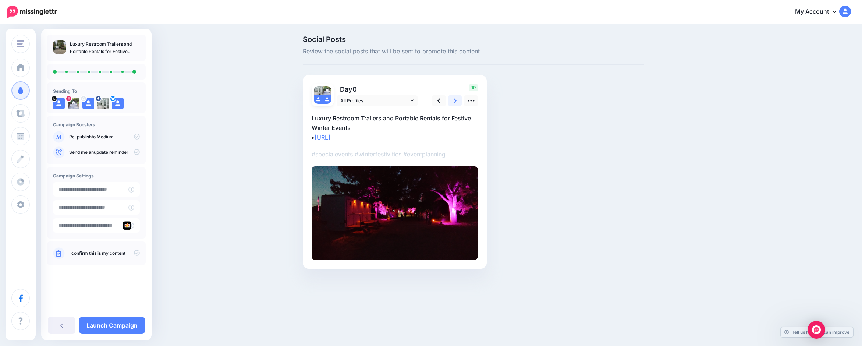
click at [455, 100] on icon at bounding box center [455, 101] width 3 height 8
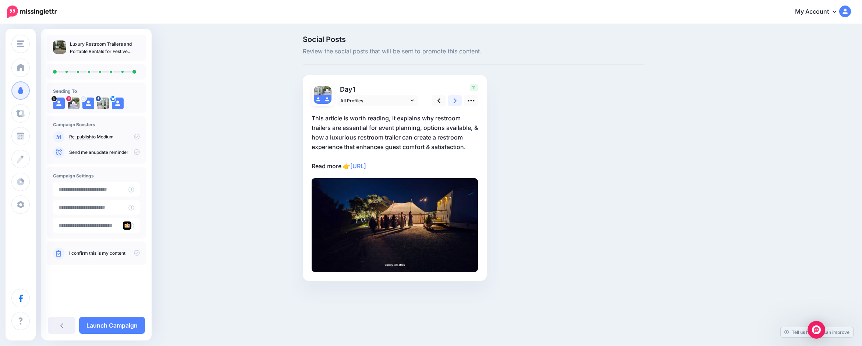
click at [455, 101] on icon at bounding box center [455, 101] width 3 height 8
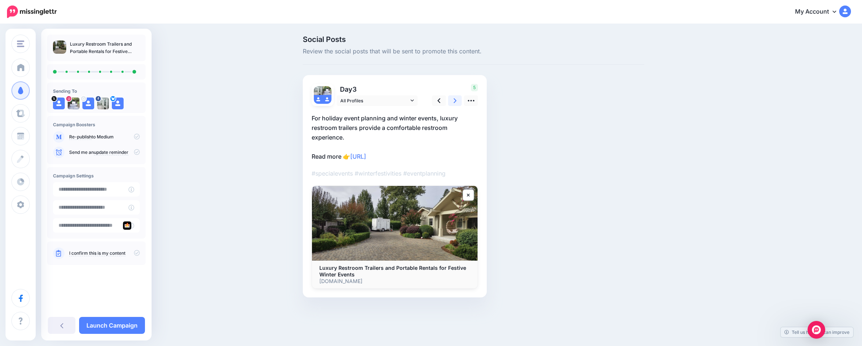
click at [455, 101] on icon at bounding box center [455, 101] width 3 height 8
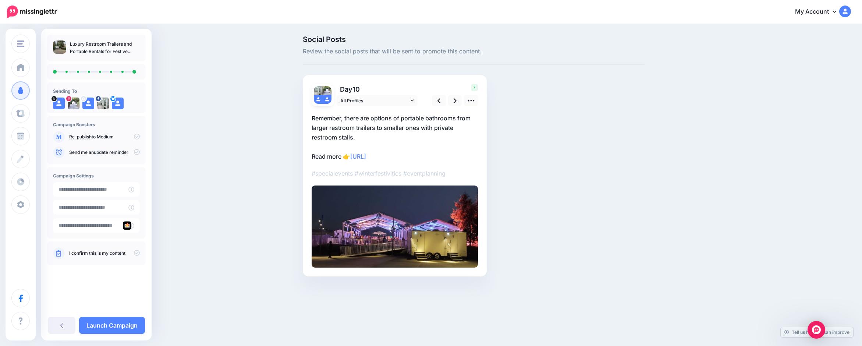
click at [119, 323] on link "Launch Campaign" at bounding box center [112, 325] width 66 height 17
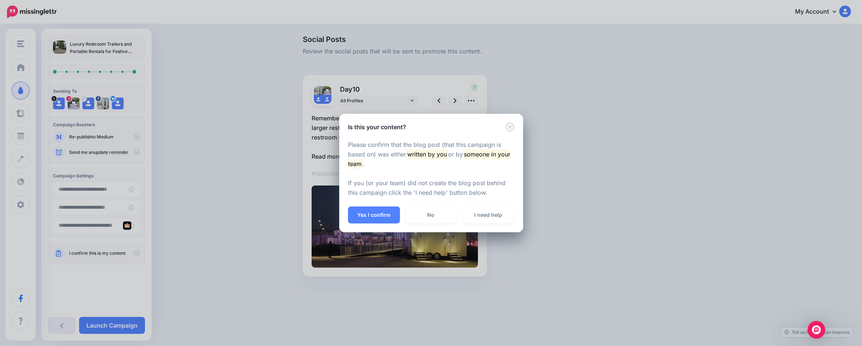
click at [385, 213] on button "Yes I confirm" at bounding box center [374, 214] width 52 height 17
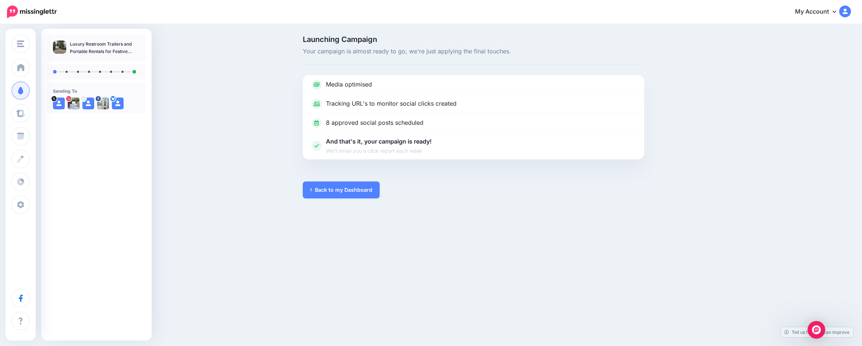
click at [350, 185] on link "Back to my Dashboard" at bounding box center [341, 189] width 77 height 17
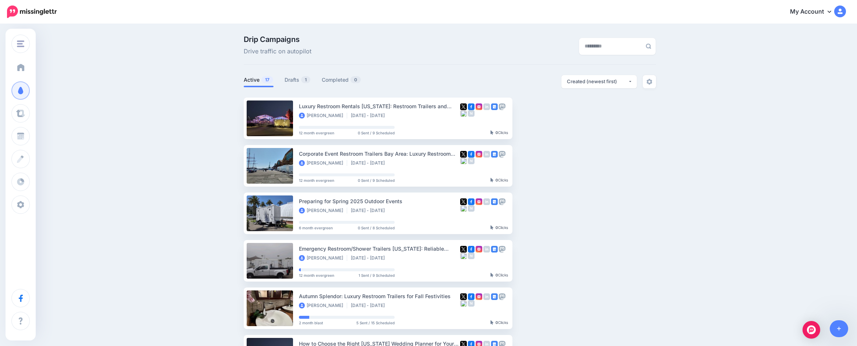
click at [43, 67] on span "Dashboard" at bounding box center [43, 67] width 28 height 6
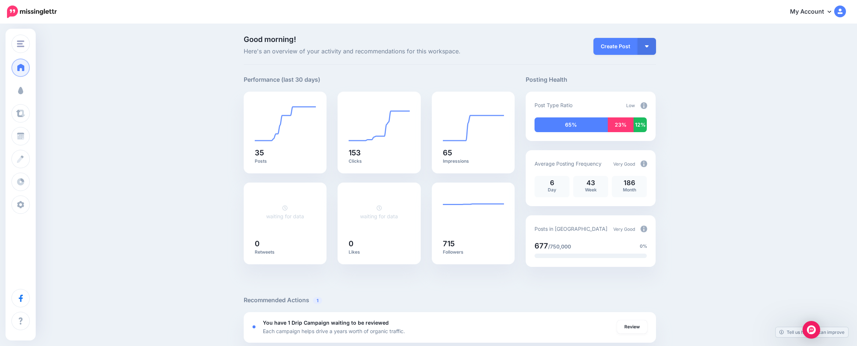
click at [28, 89] on link "Campaigns" at bounding box center [20, 90] width 18 height 18
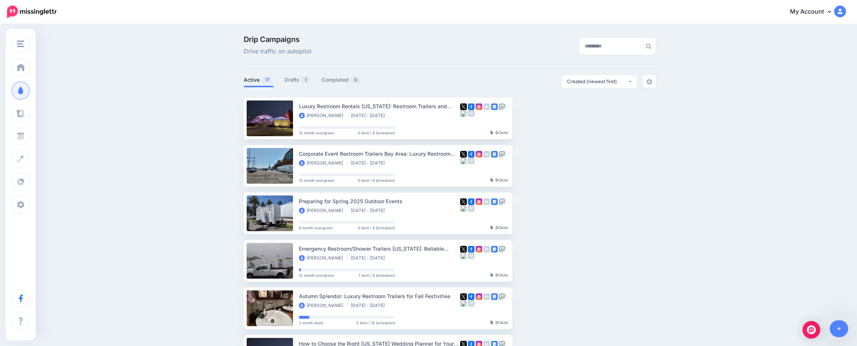
click at [293, 79] on link "Drafts 1" at bounding box center [298, 79] width 26 height 9
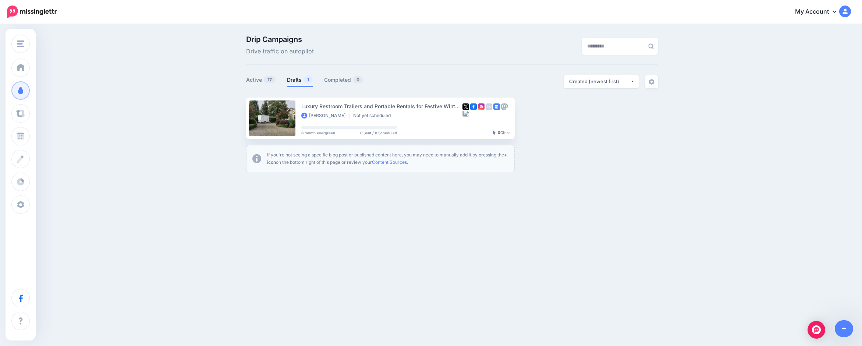
click at [251, 81] on link "Active 17" at bounding box center [261, 79] width 30 height 9
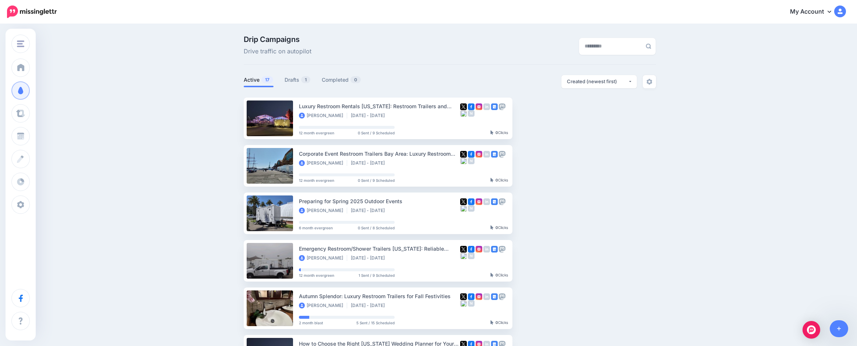
click at [303, 81] on link "Drafts 1" at bounding box center [298, 79] width 26 height 9
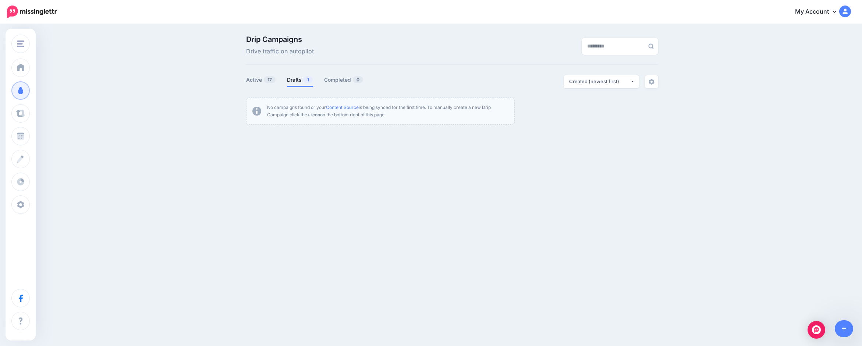
click at [252, 81] on link "Active 17" at bounding box center [261, 79] width 30 height 9
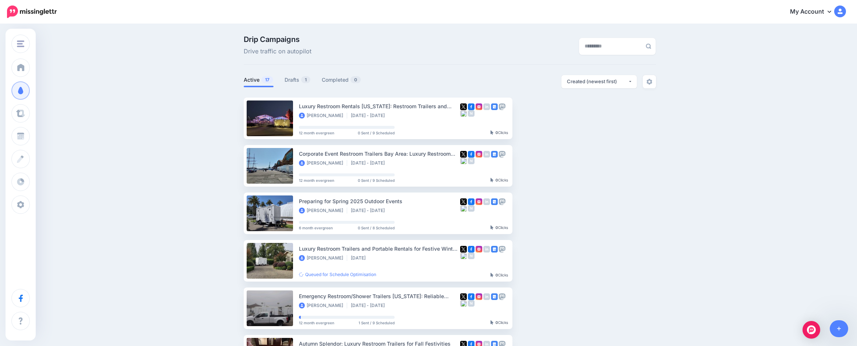
click at [298, 77] on link "Drafts 1" at bounding box center [298, 79] width 26 height 9
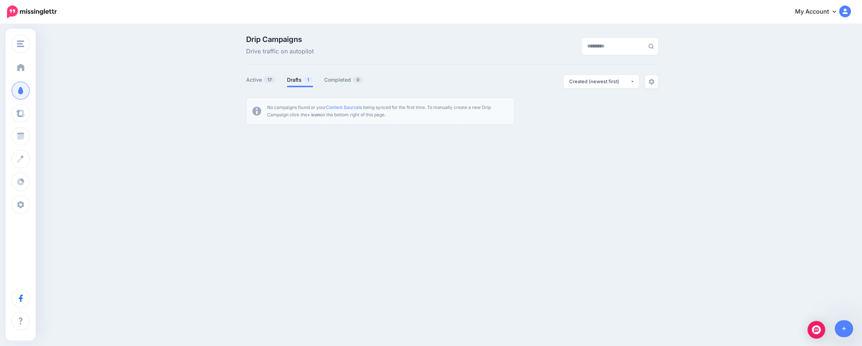
click at [21, 65] on span at bounding box center [21, 67] width 10 height 7
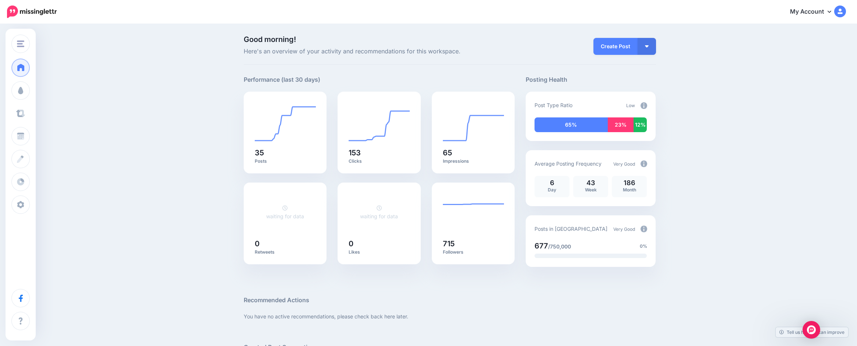
click at [30, 119] on link "Curate" at bounding box center [20, 113] width 18 height 18
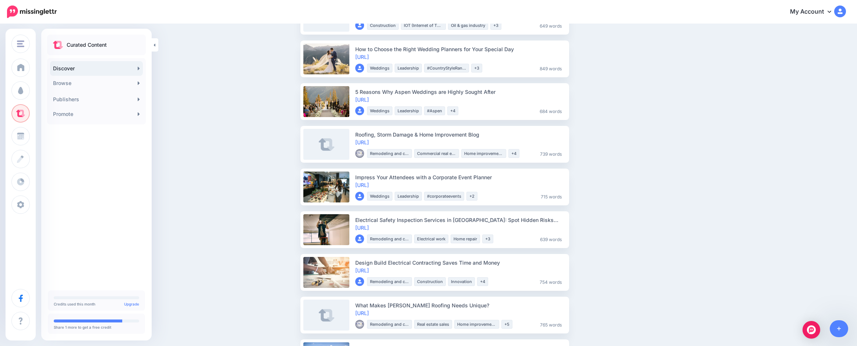
scroll to position [147, 0]
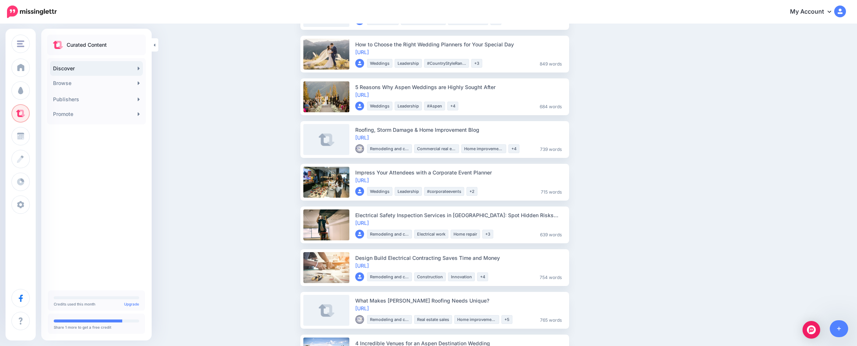
click at [369, 181] on link "[URL]" at bounding box center [362, 180] width 14 height 6
click at [590, 184] on span "Share" at bounding box center [587, 182] width 18 height 5
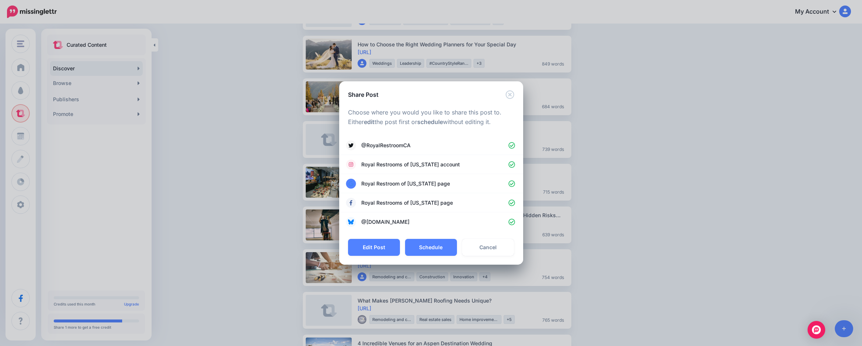
click at [432, 245] on button "Schedule" at bounding box center [431, 247] width 52 height 17
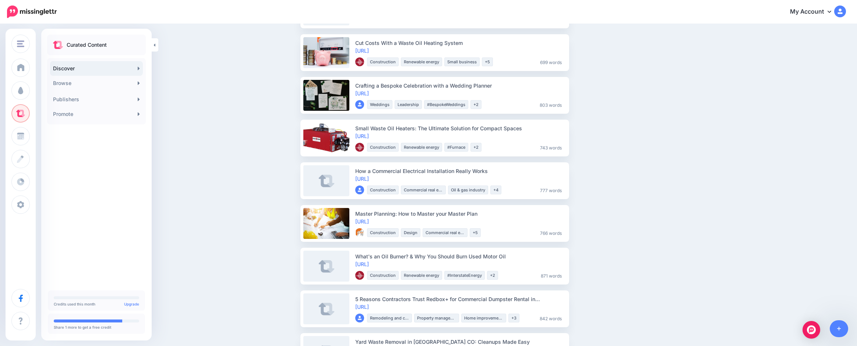
scroll to position [663, 0]
click at [365, 220] on link "[URL]" at bounding box center [362, 220] width 14 height 6
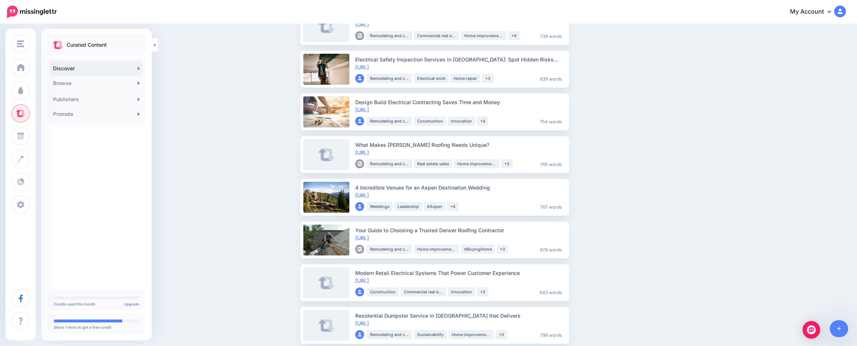
scroll to position [259, 0]
